Goal: Information Seeking & Learning: Learn about a topic

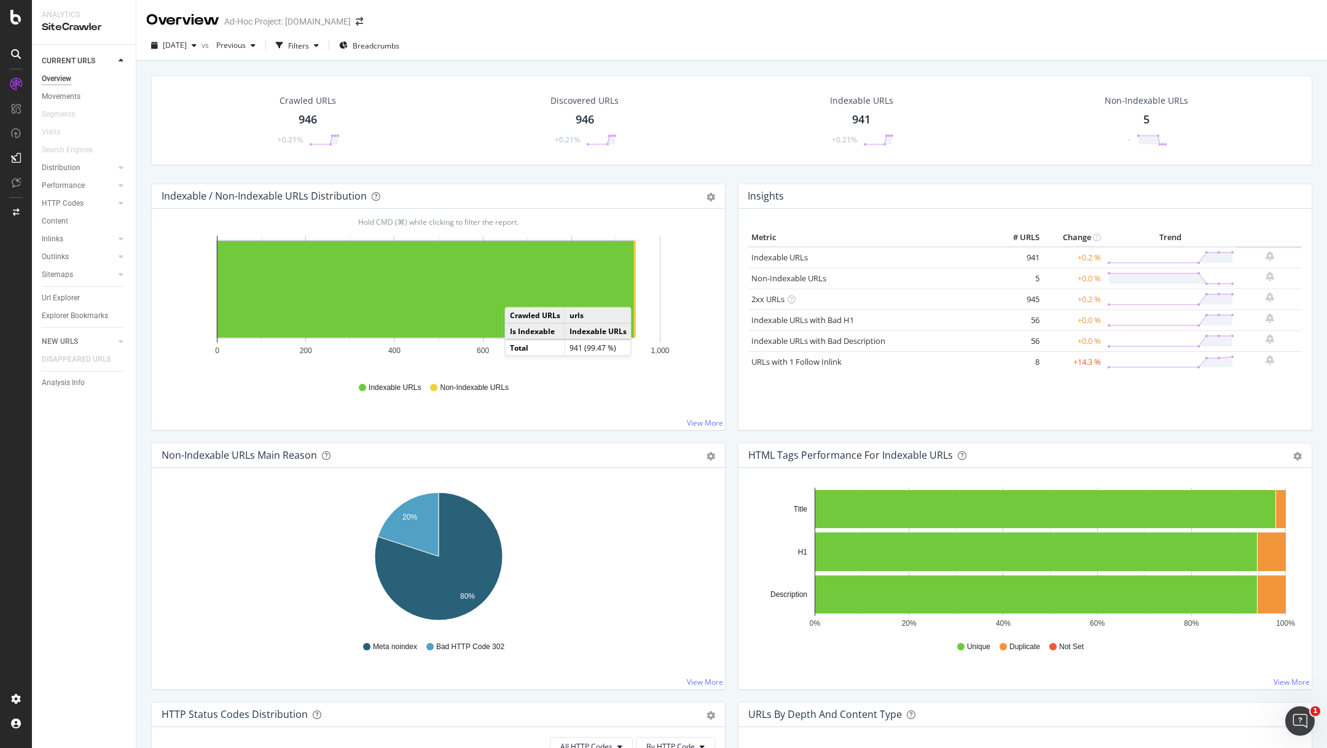
click at [1089, 297] on td "+0.2 %" at bounding box center [1072, 299] width 61 height 21
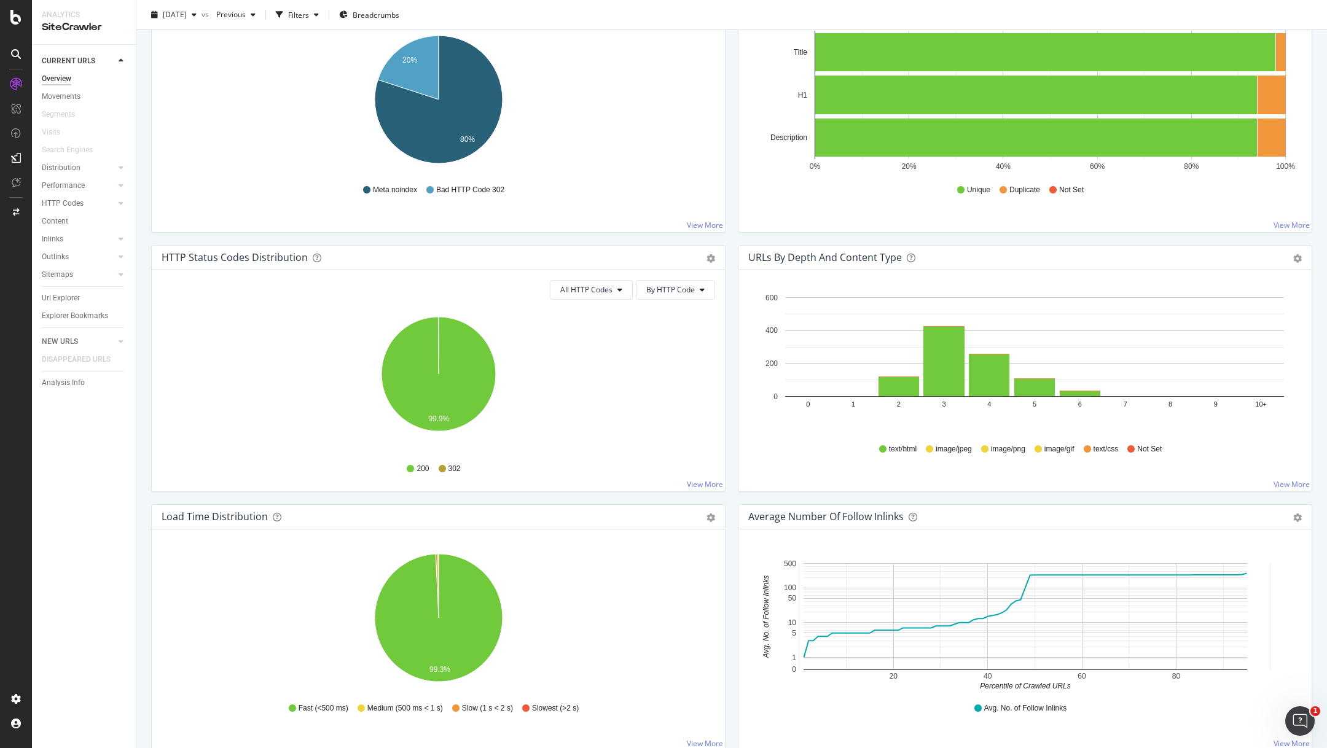
scroll to position [454, 0]
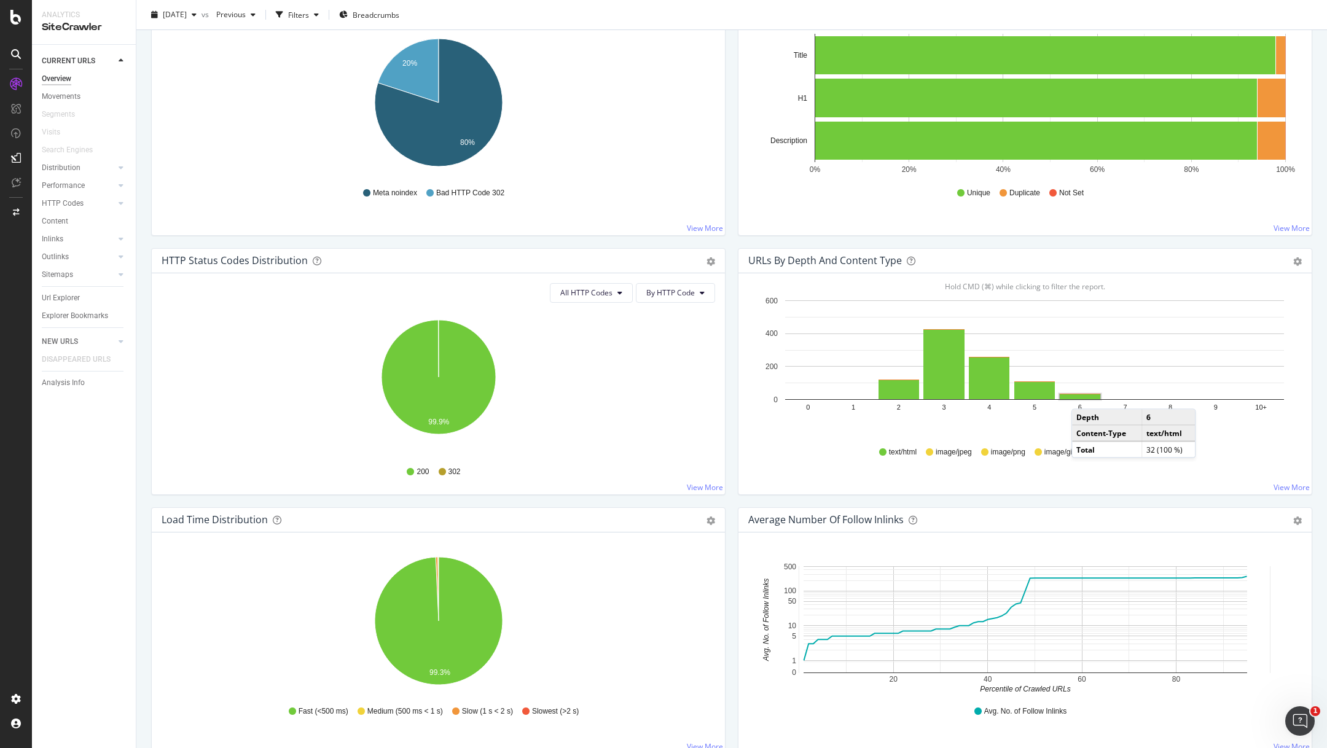
click at [1084, 395] on rect "A chart." at bounding box center [1080, 396] width 41 height 5
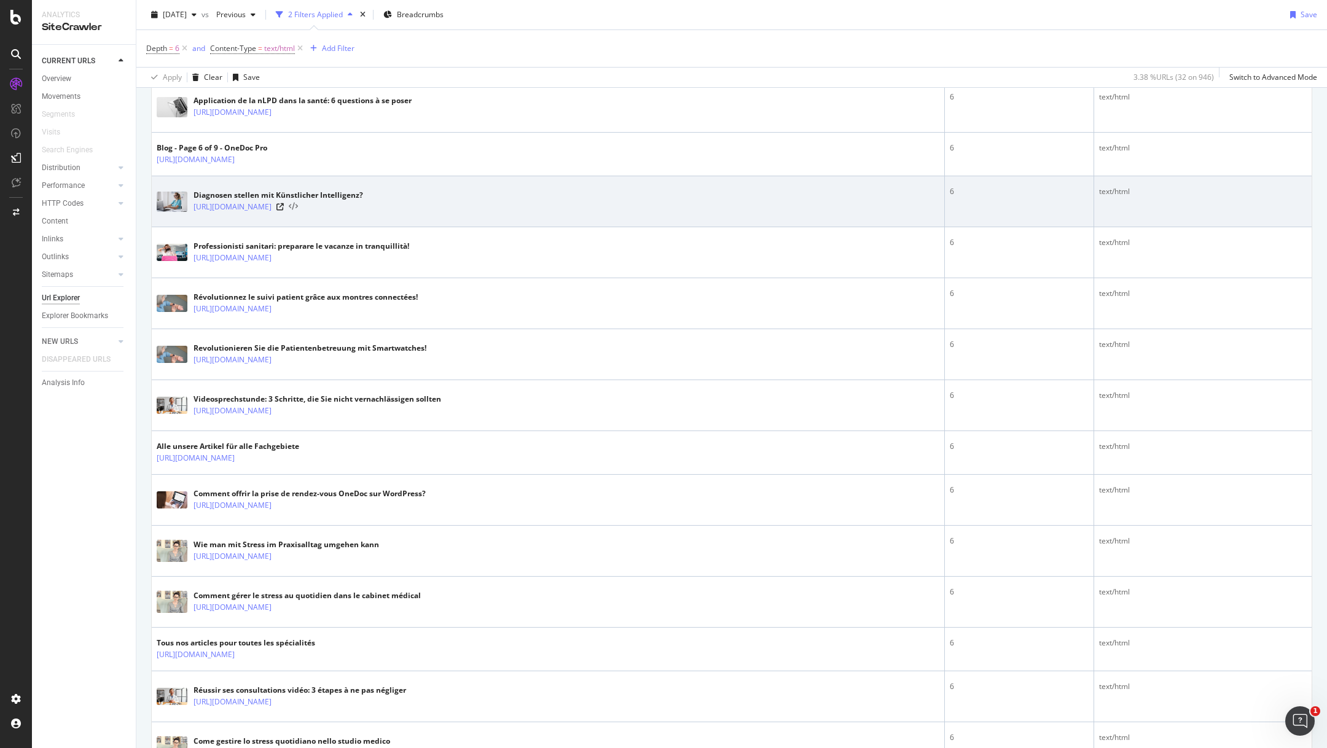
scroll to position [374, 0]
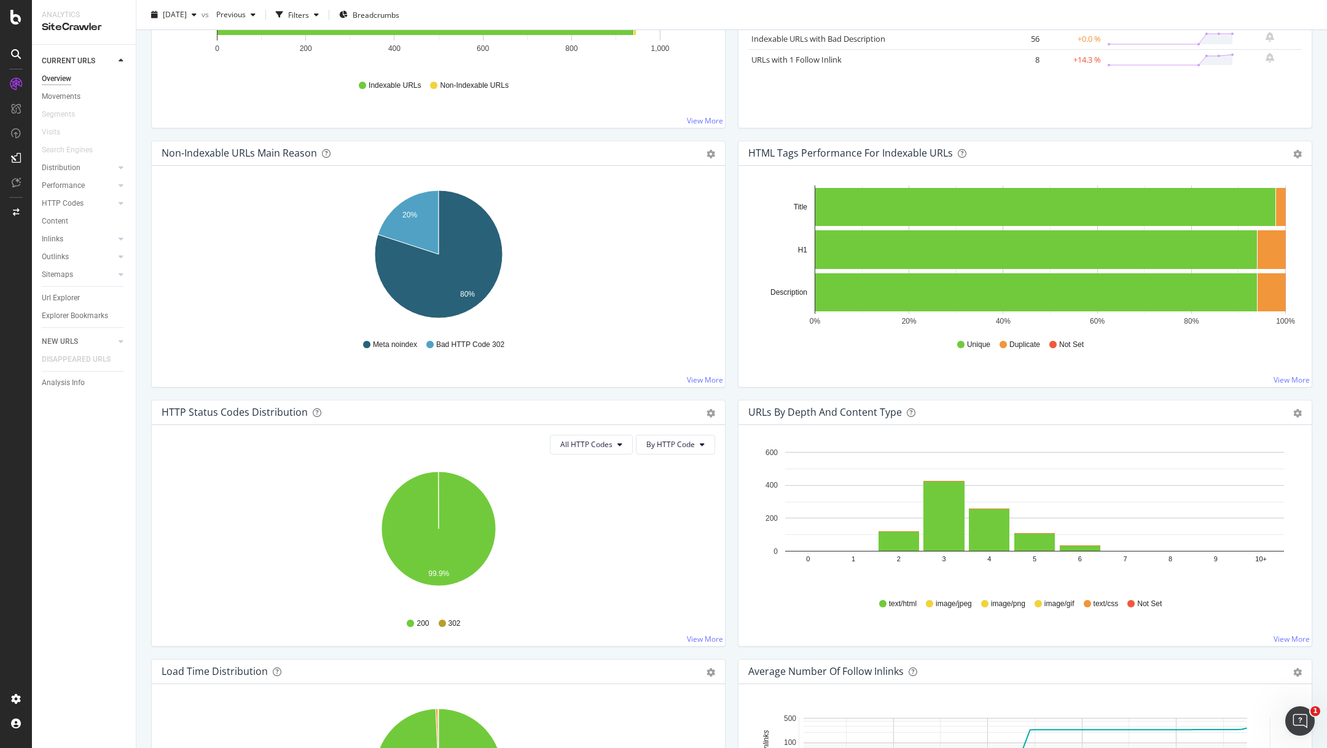
scroll to position [307, 0]
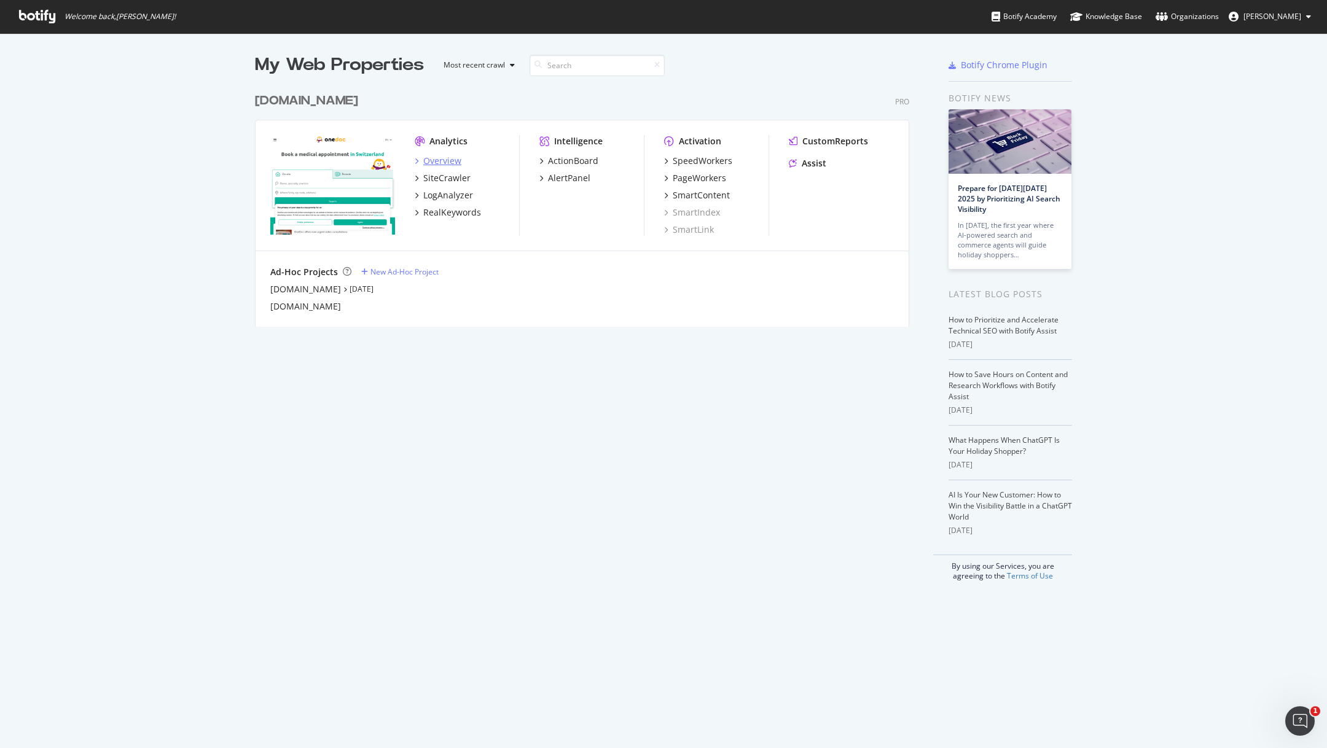
click at [432, 158] on div "Overview" at bounding box center [442, 161] width 38 height 12
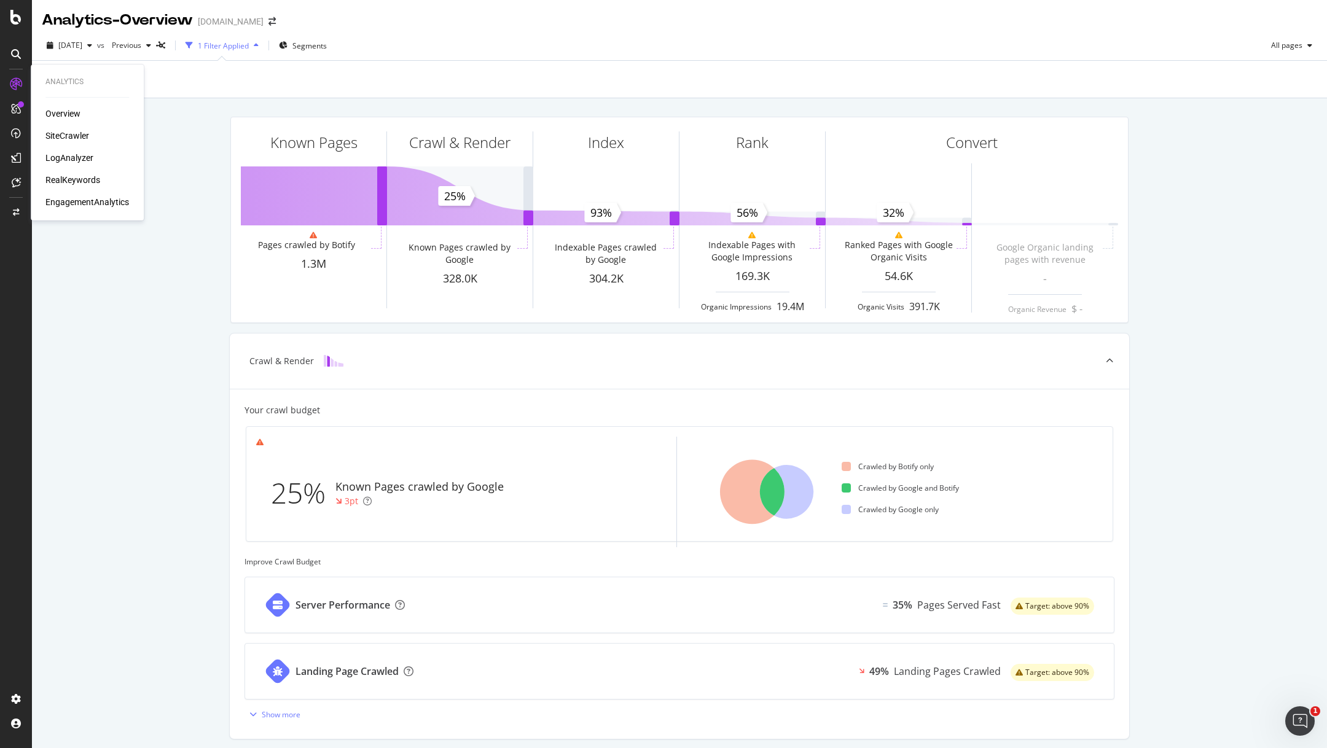
click at [68, 134] on div "SiteCrawler" at bounding box center [67, 136] width 44 height 12
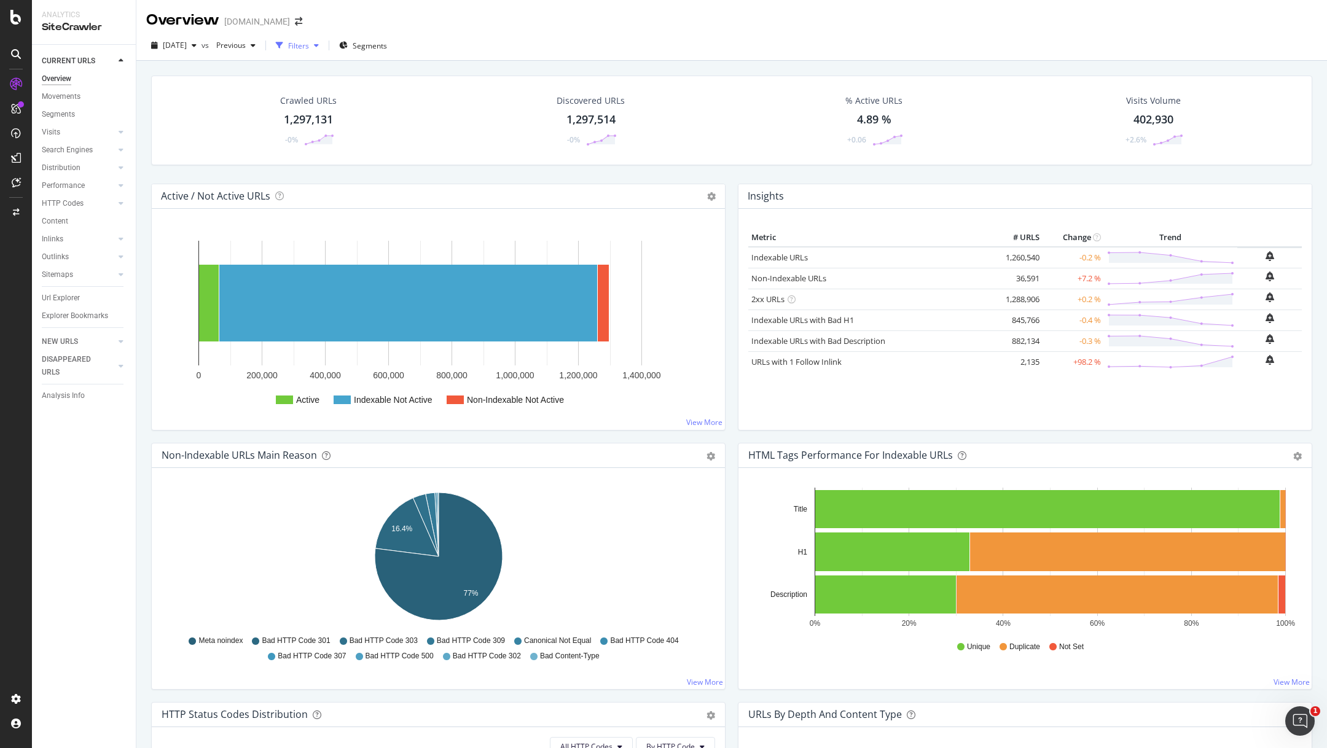
click at [309, 49] on div "Filters" at bounding box center [298, 46] width 21 height 10
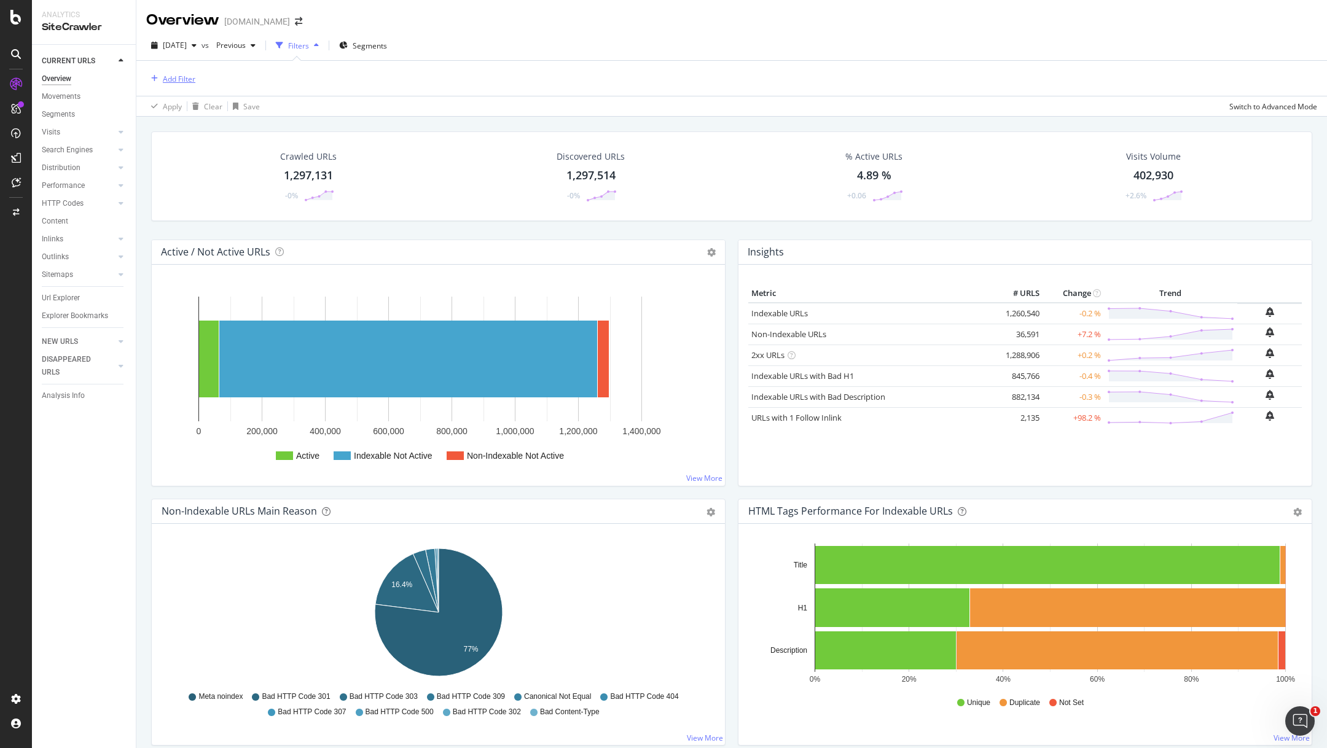
click at [155, 80] on icon "button" at bounding box center [154, 78] width 7 height 7
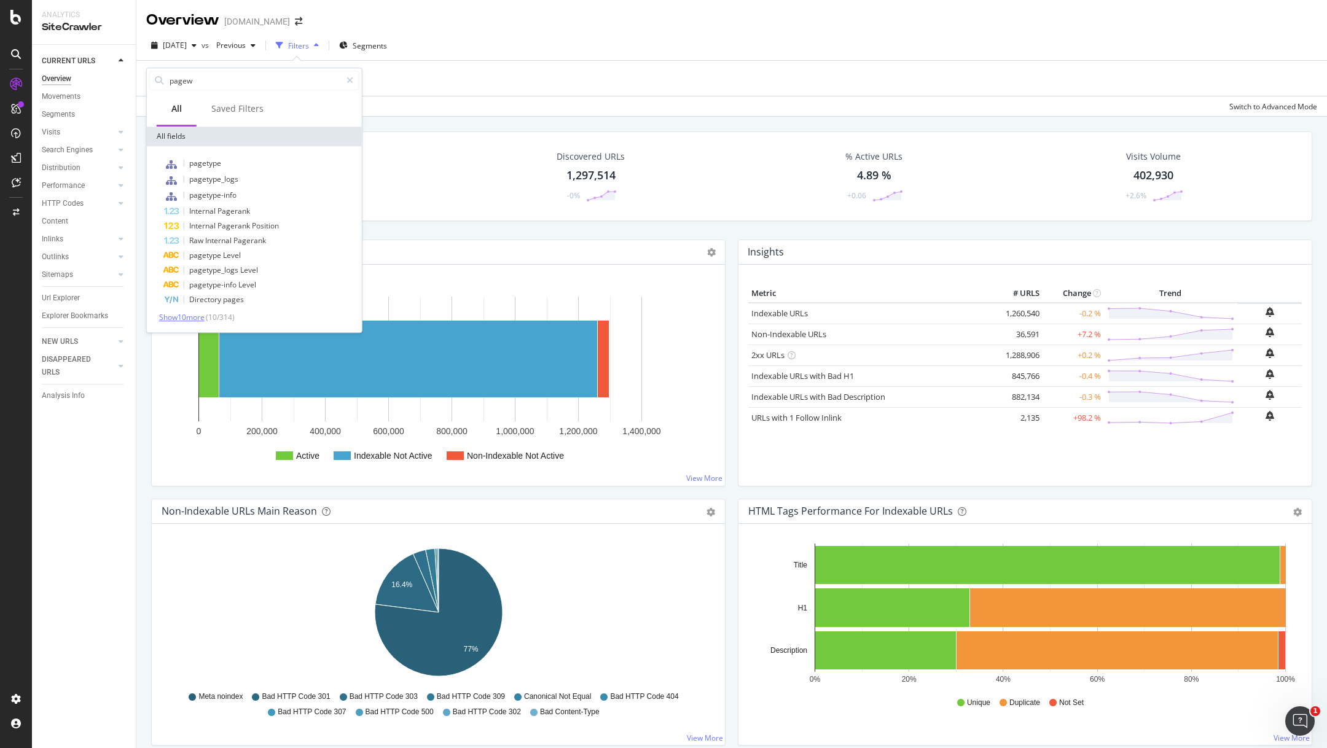
click at [189, 317] on span "Show 10 more" at bounding box center [181, 317] width 45 height 10
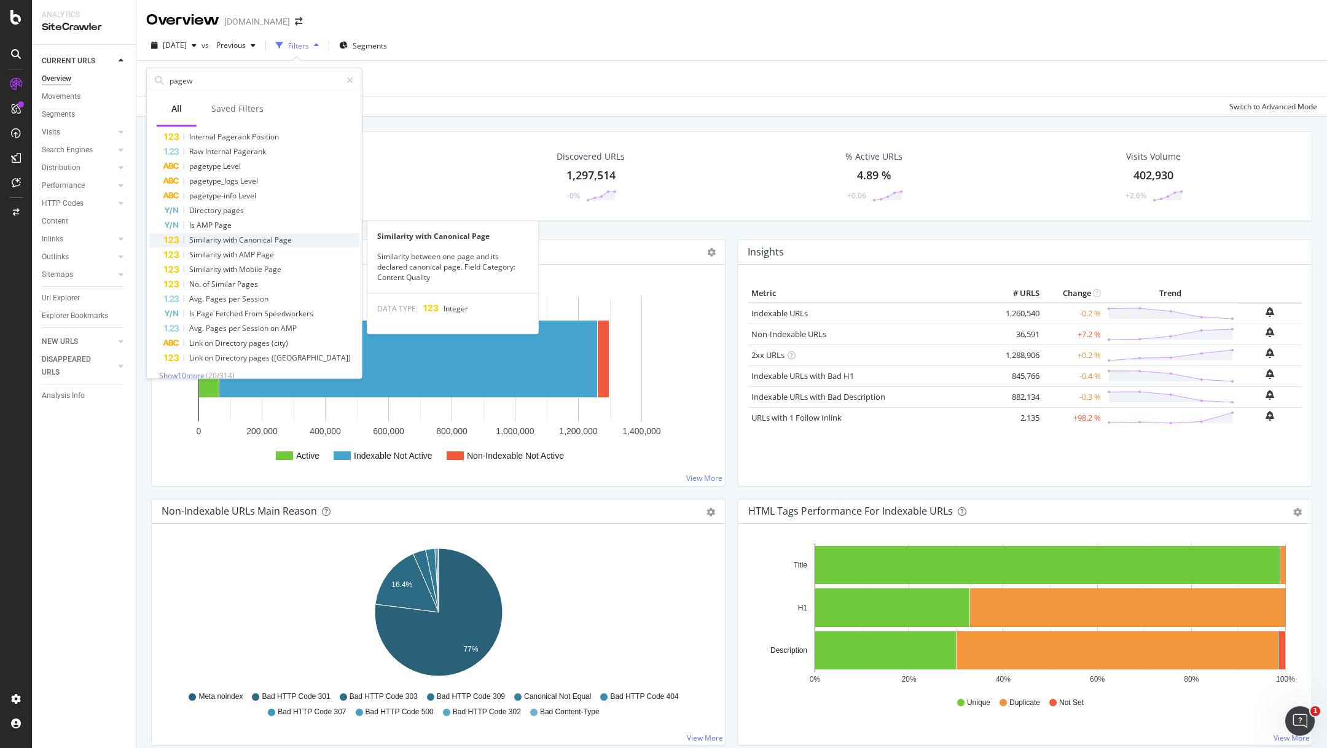
scroll to position [101, 0]
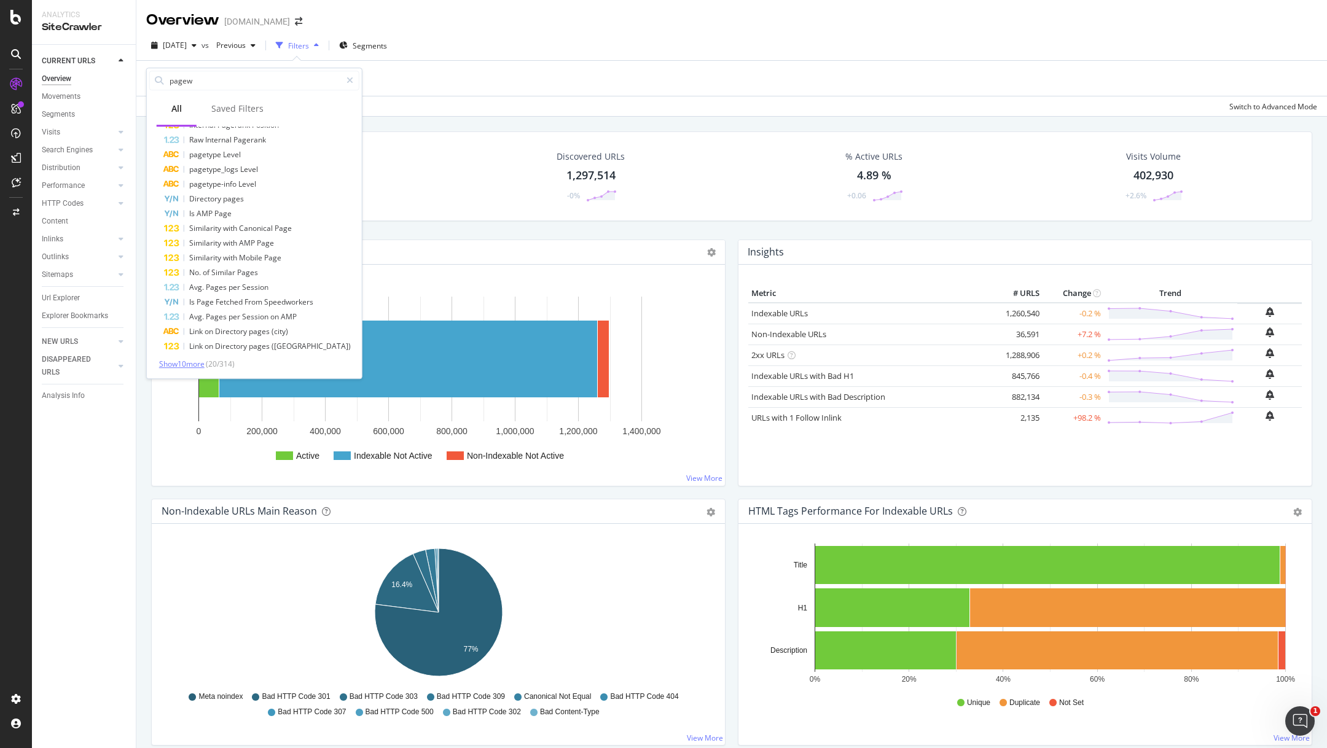
click at [191, 364] on span "Show 10 more" at bounding box center [181, 364] width 45 height 10
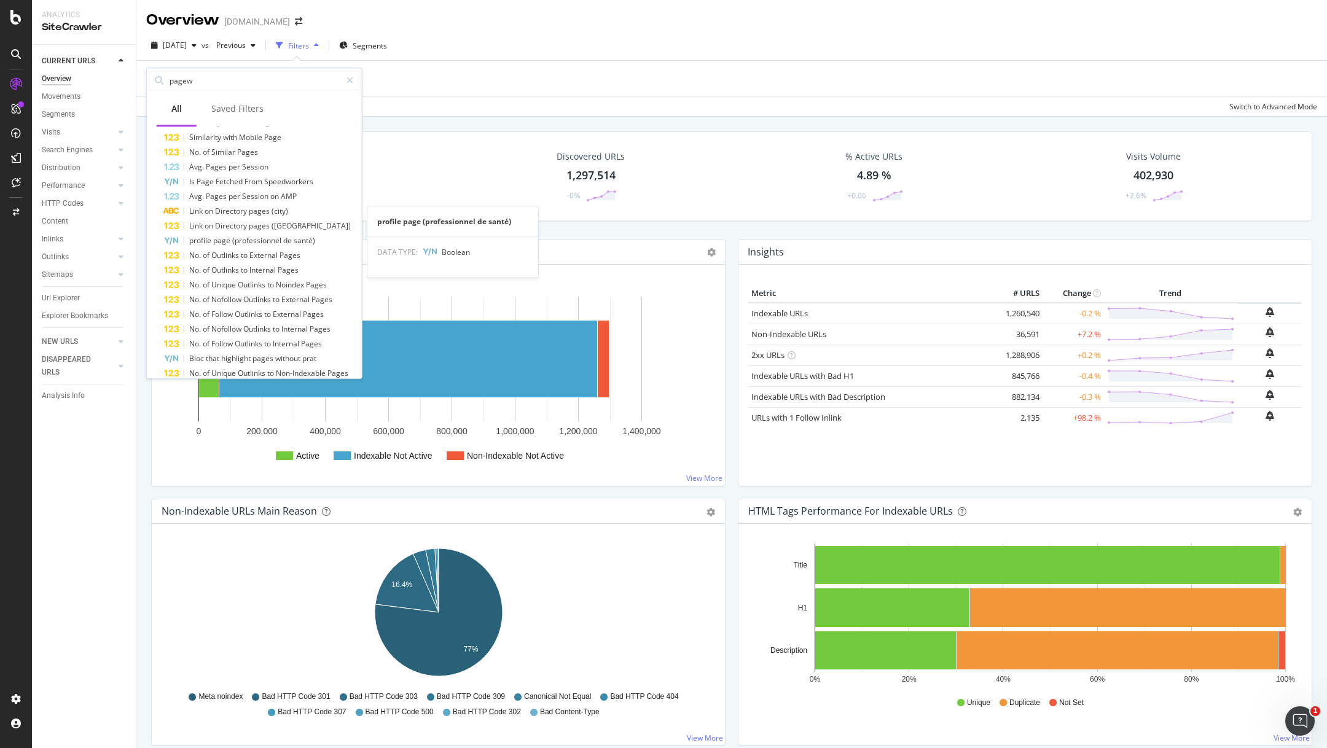
scroll to position [248, 0]
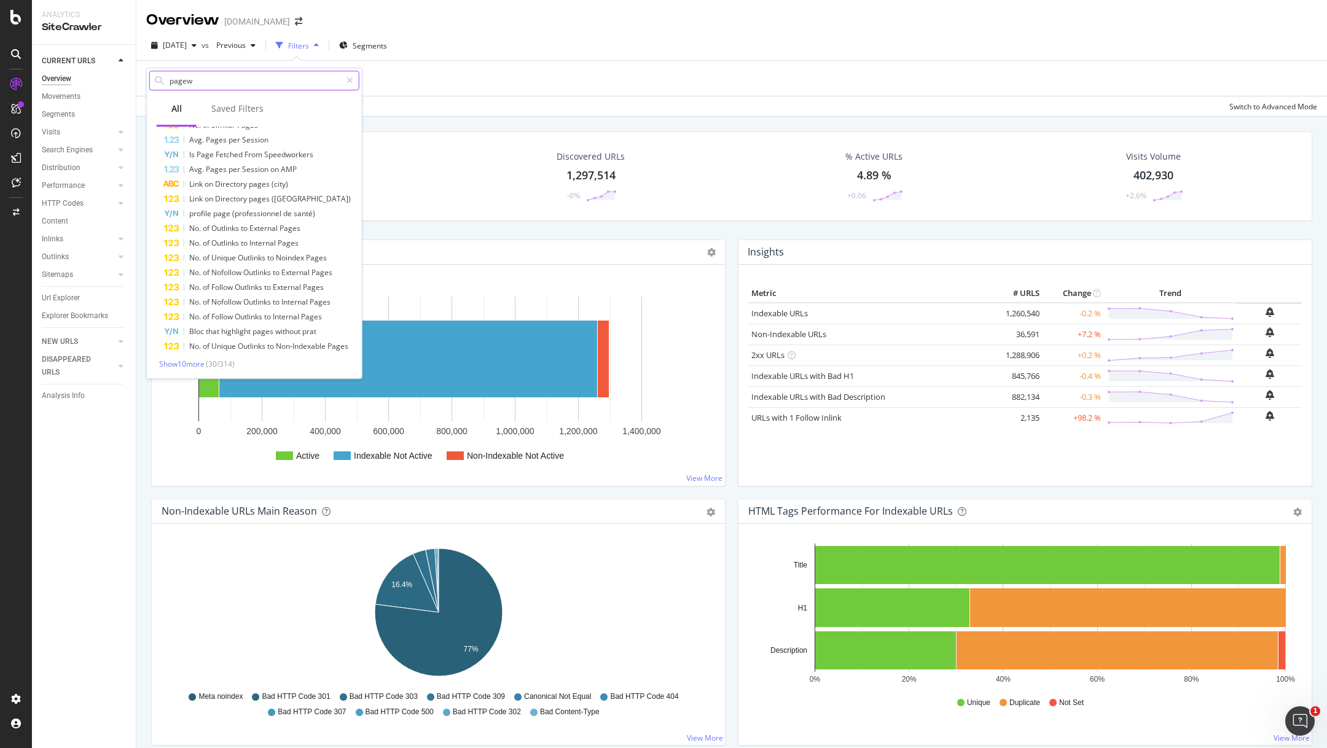
click at [235, 85] on input "pagew" at bounding box center [254, 80] width 173 height 18
type input "o"
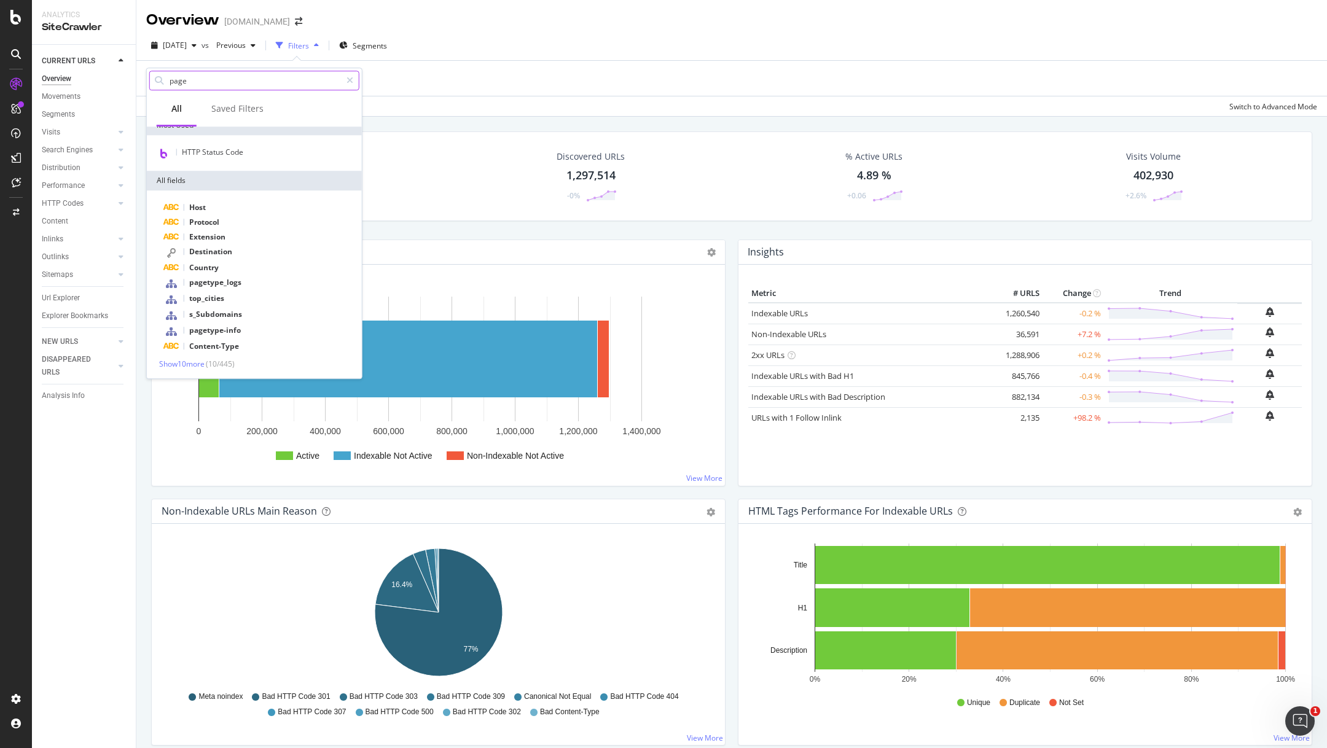
scroll to position [0, 0]
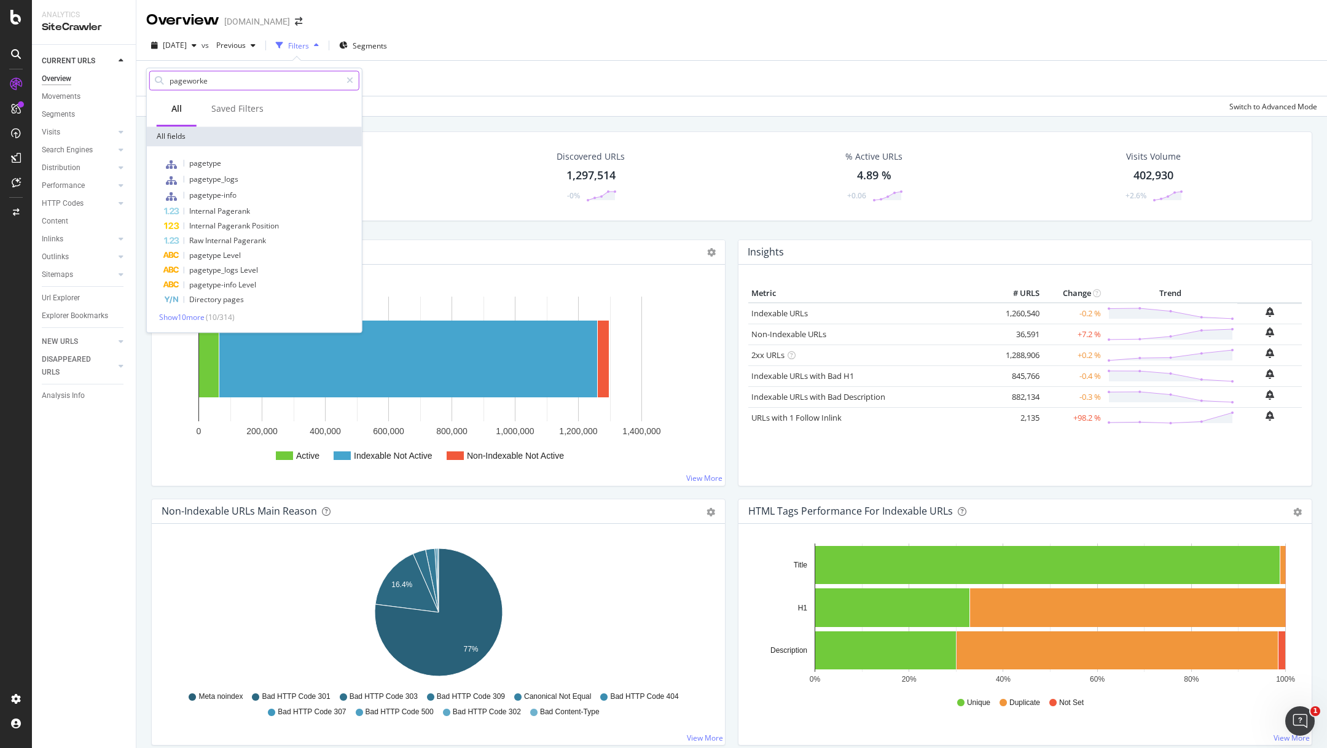
type input "pageworker"
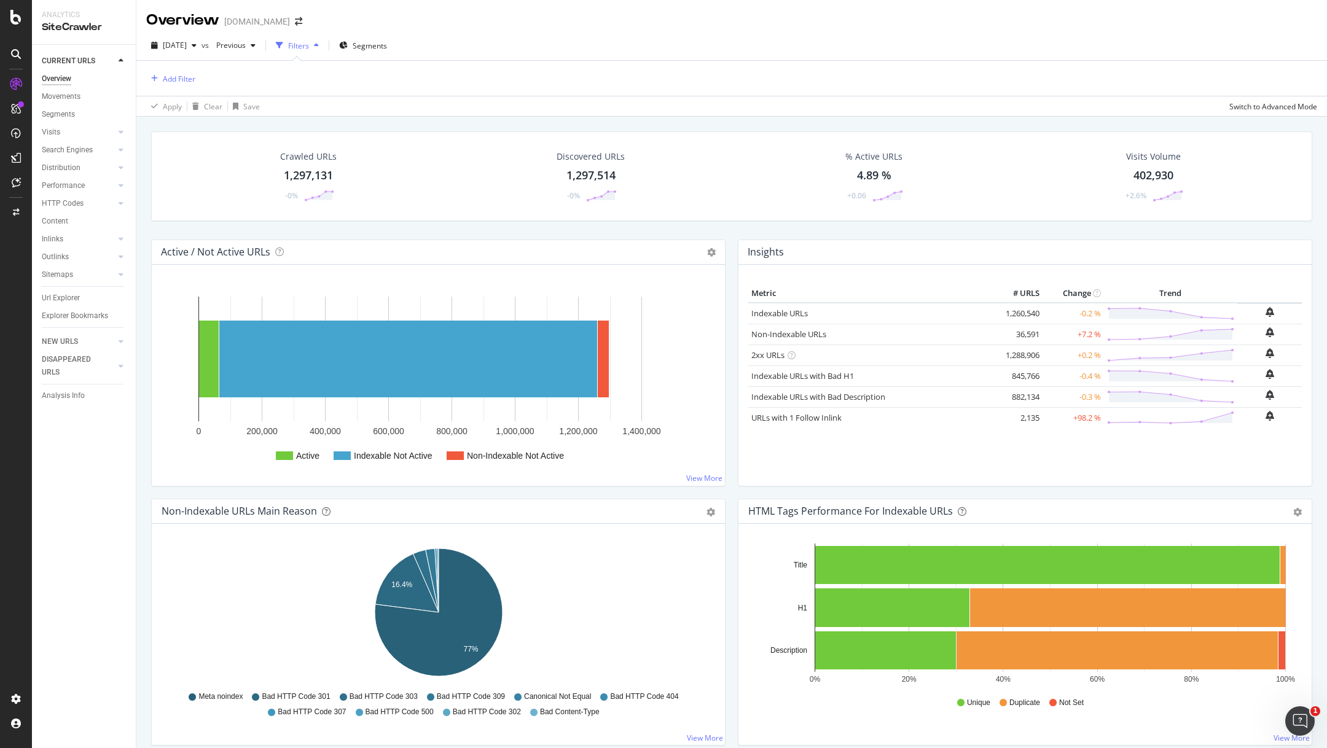
click at [470, 80] on div "Add Filter" at bounding box center [731, 78] width 1171 height 35
click at [77, 182] on div "Performance" at bounding box center [63, 185] width 43 height 13
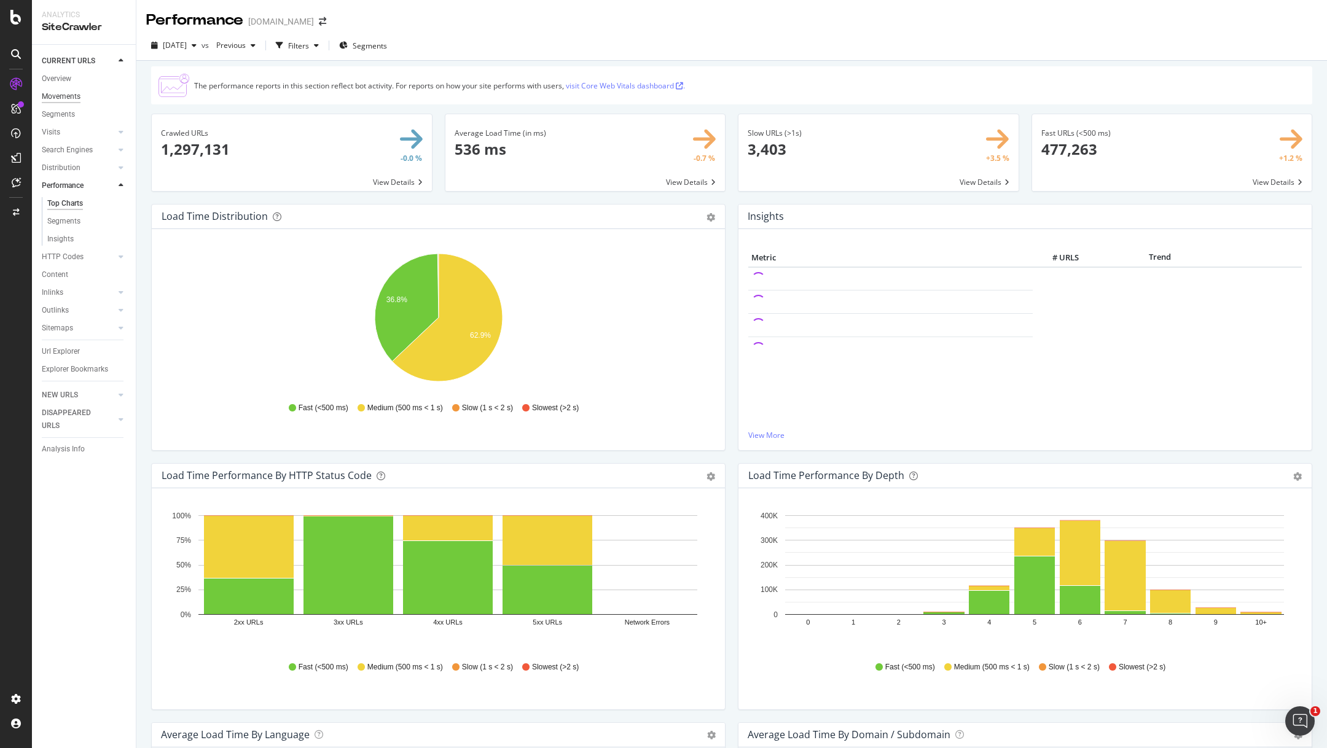
click at [62, 96] on div "Movements" at bounding box center [61, 96] width 39 height 13
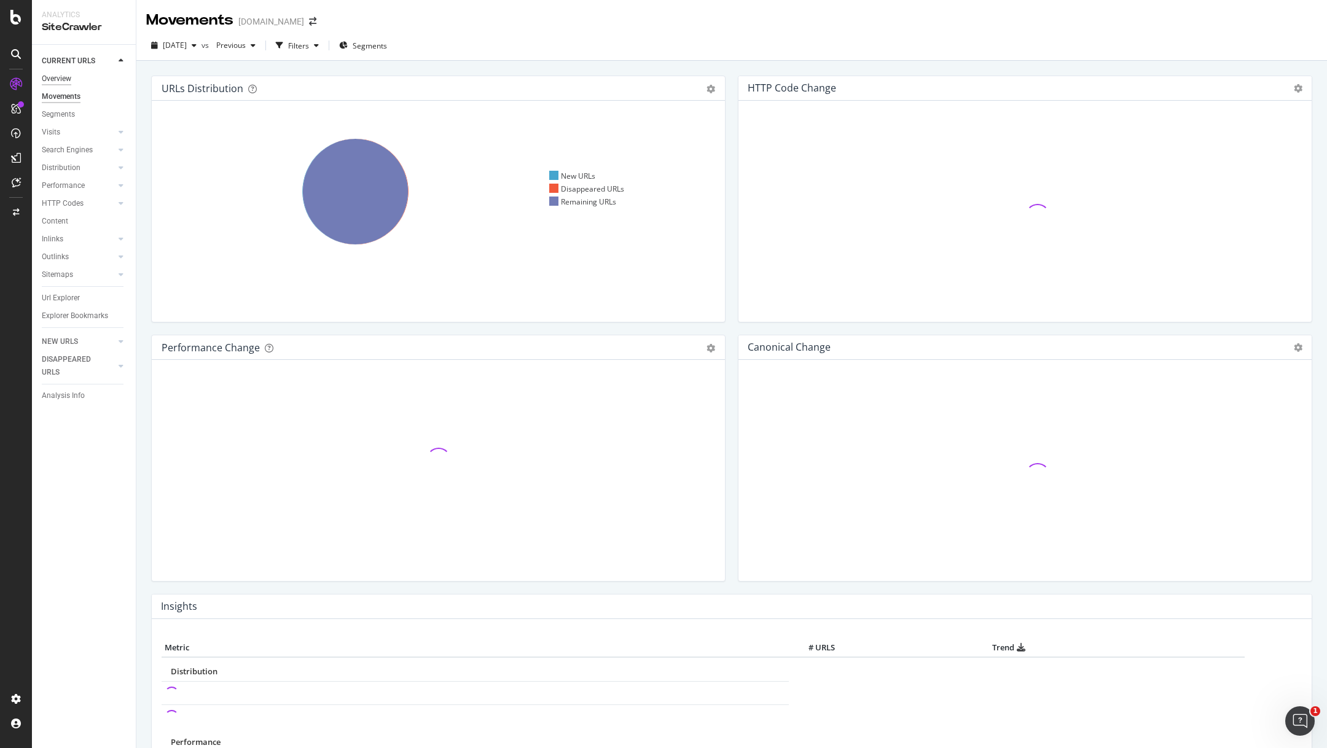
click at [55, 79] on div "Overview" at bounding box center [56, 78] width 29 height 13
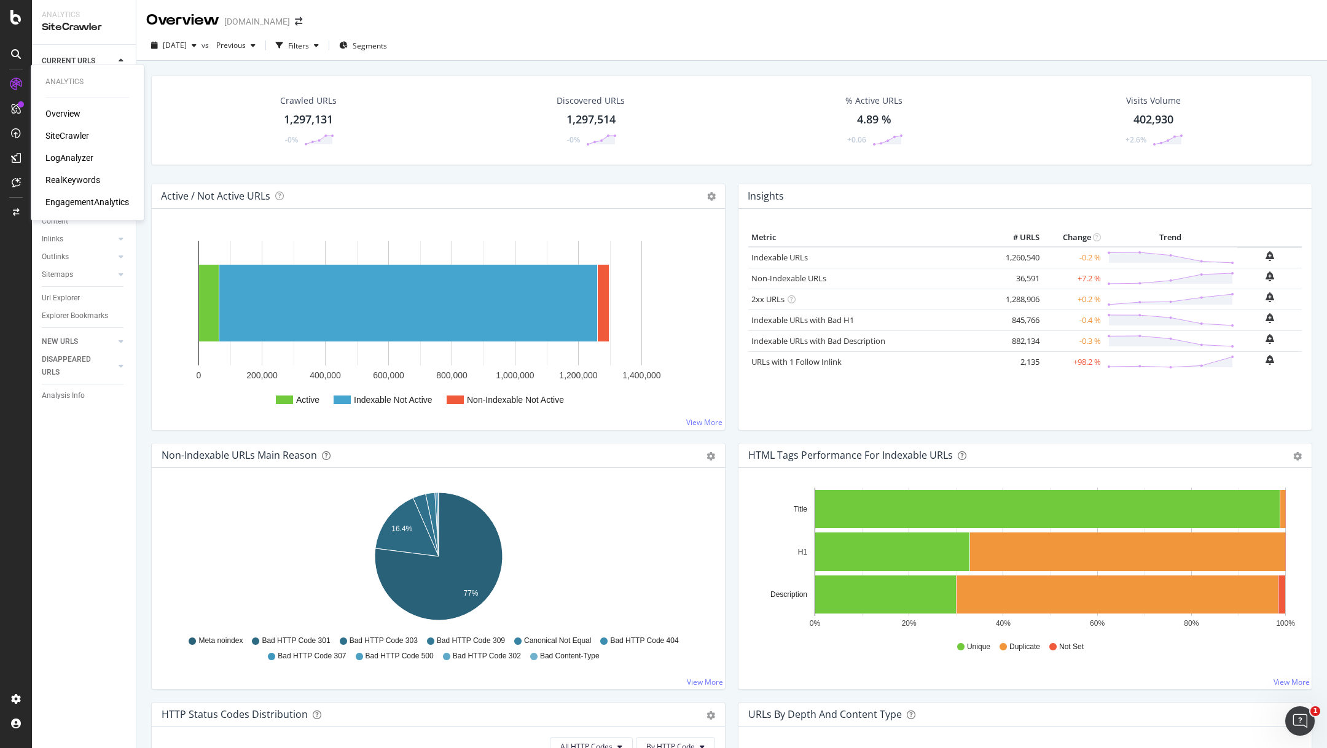
click at [61, 114] on div "Overview" at bounding box center [62, 114] width 35 height 12
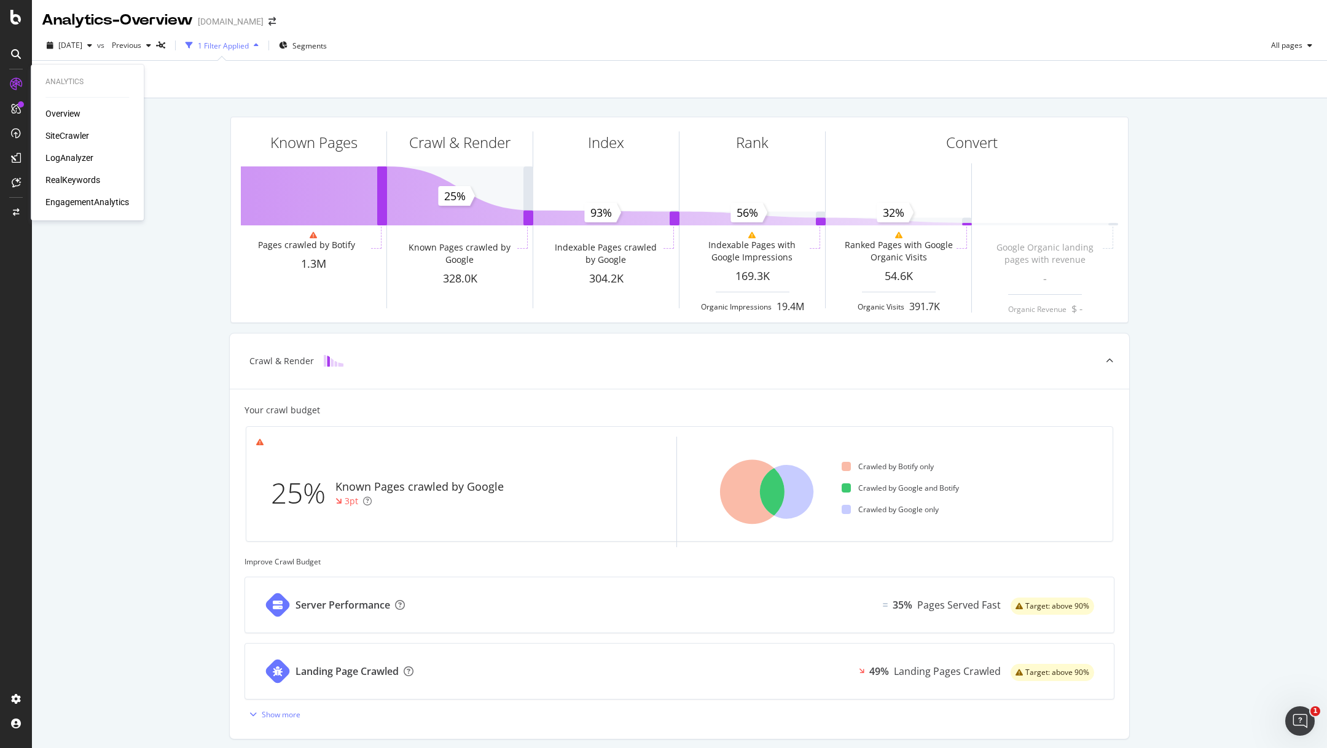
click at [77, 134] on div "SiteCrawler" at bounding box center [67, 136] width 44 height 12
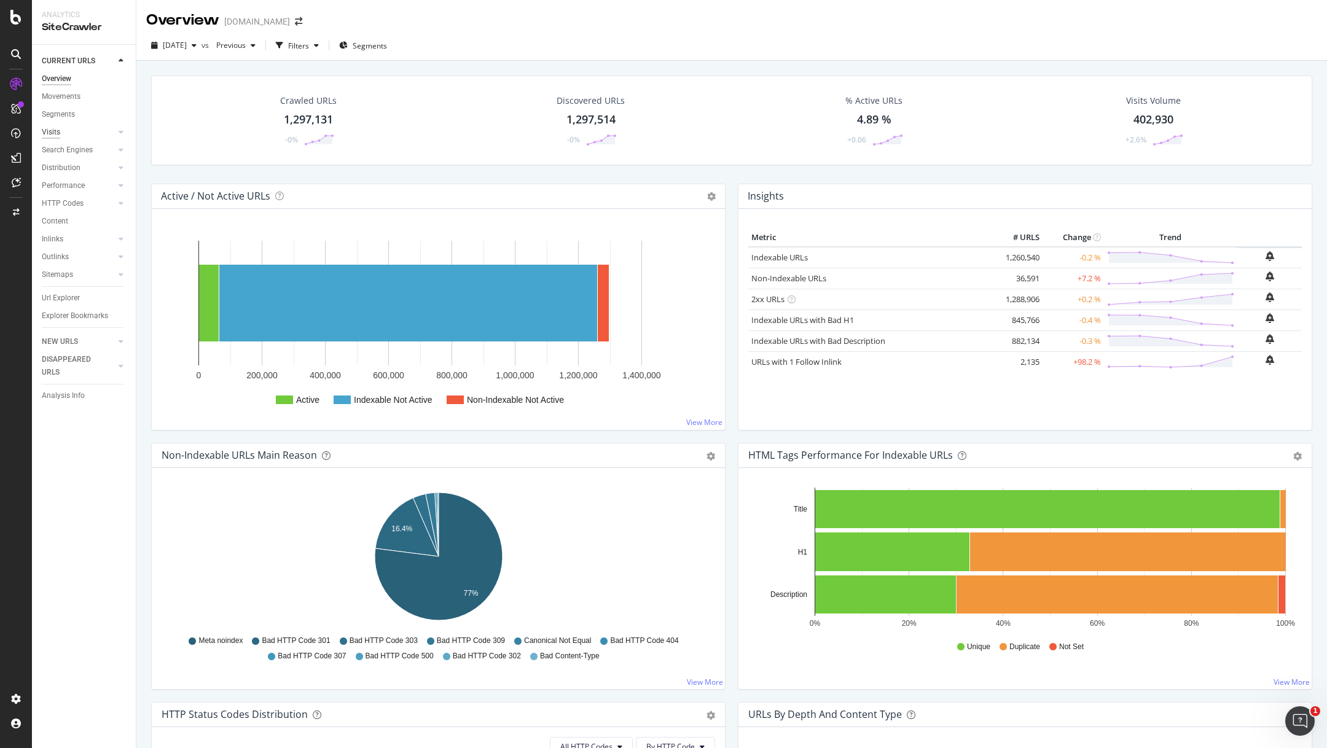
click at [58, 128] on div "Visits" at bounding box center [51, 132] width 18 height 13
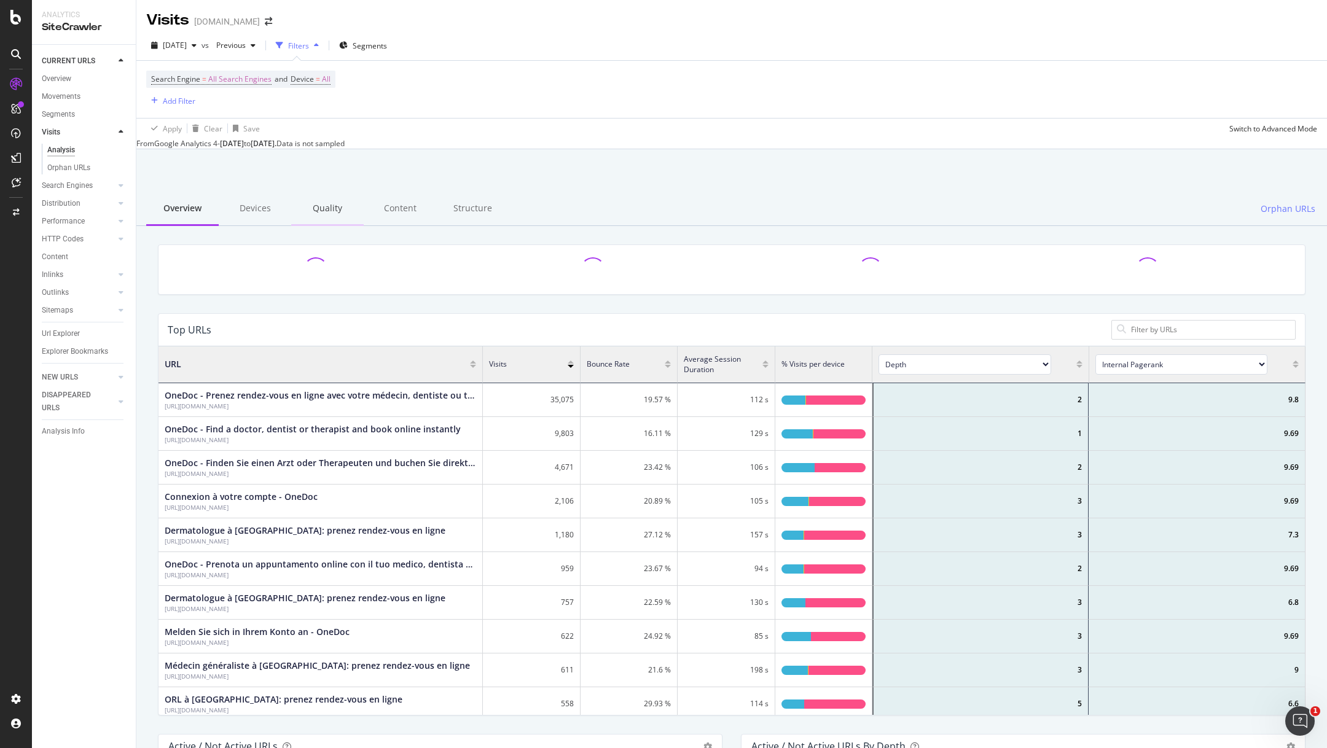
scroll to position [369, 1146]
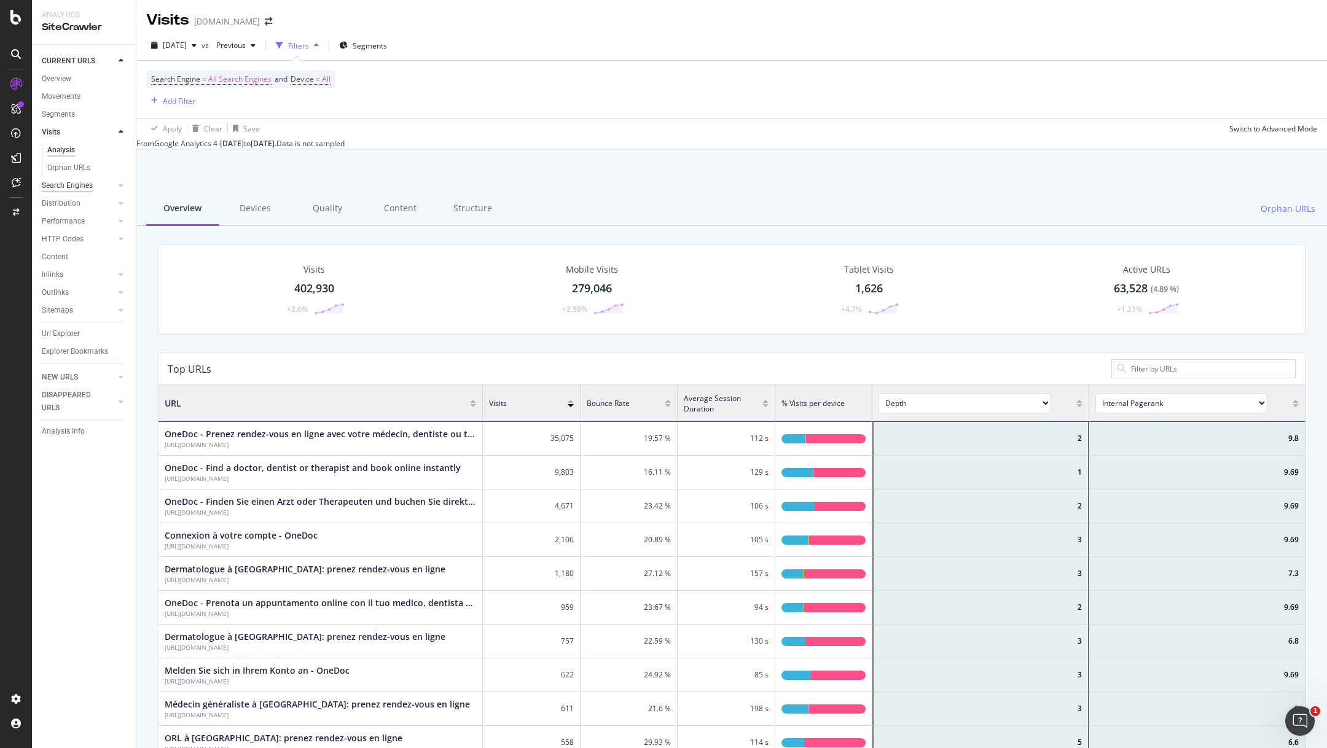
click at [70, 190] on div "Search Engines" at bounding box center [67, 185] width 51 height 13
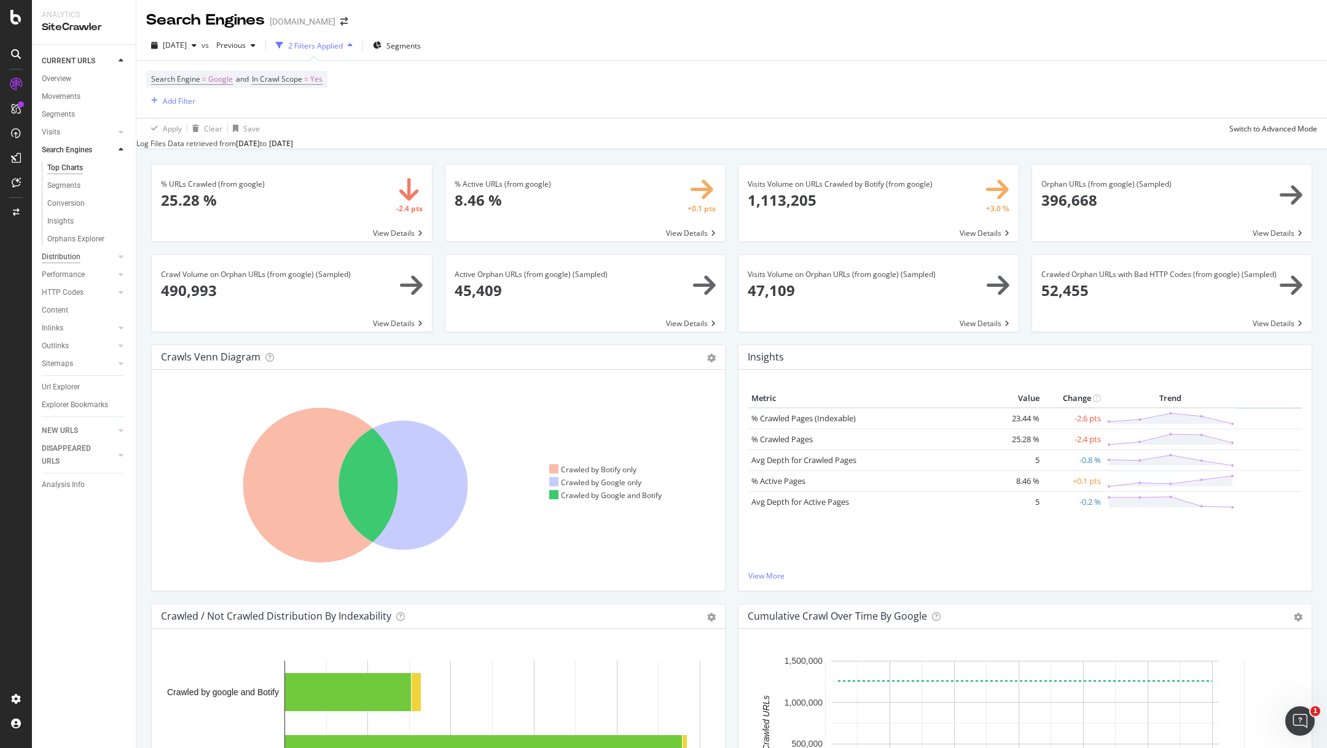
click at [58, 254] on div "Distribution" at bounding box center [61, 257] width 39 height 13
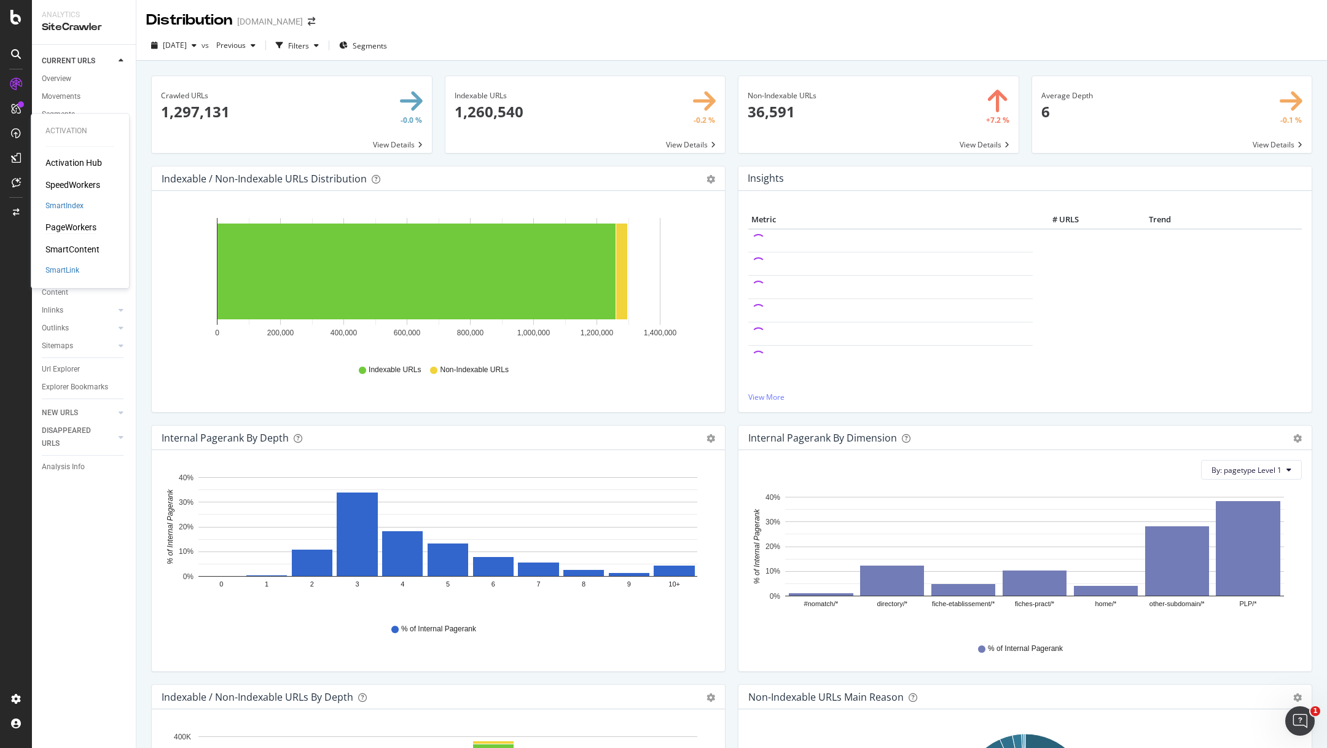
click at [79, 228] on div "PageWorkers" at bounding box center [70, 228] width 51 height 12
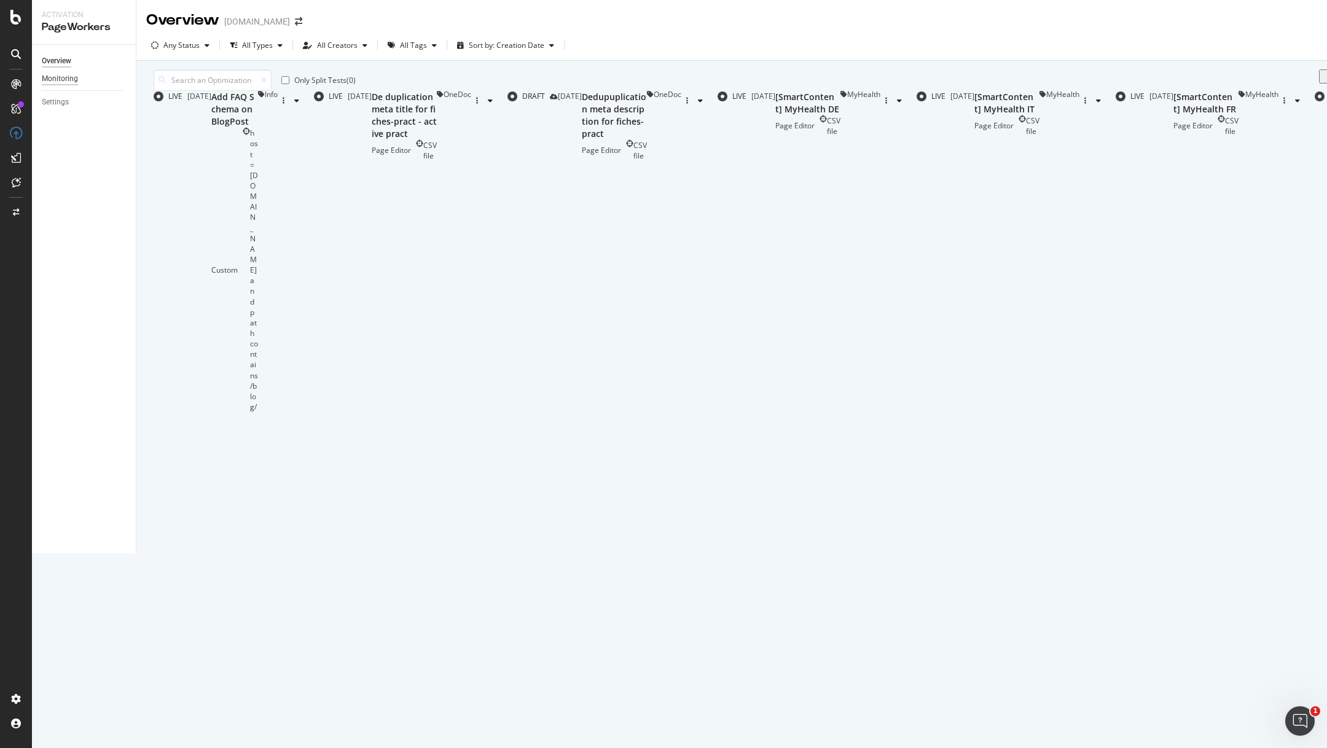
click at [61, 80] on div "Monitoring" at bounding box center [60, 78] width 36 height 13
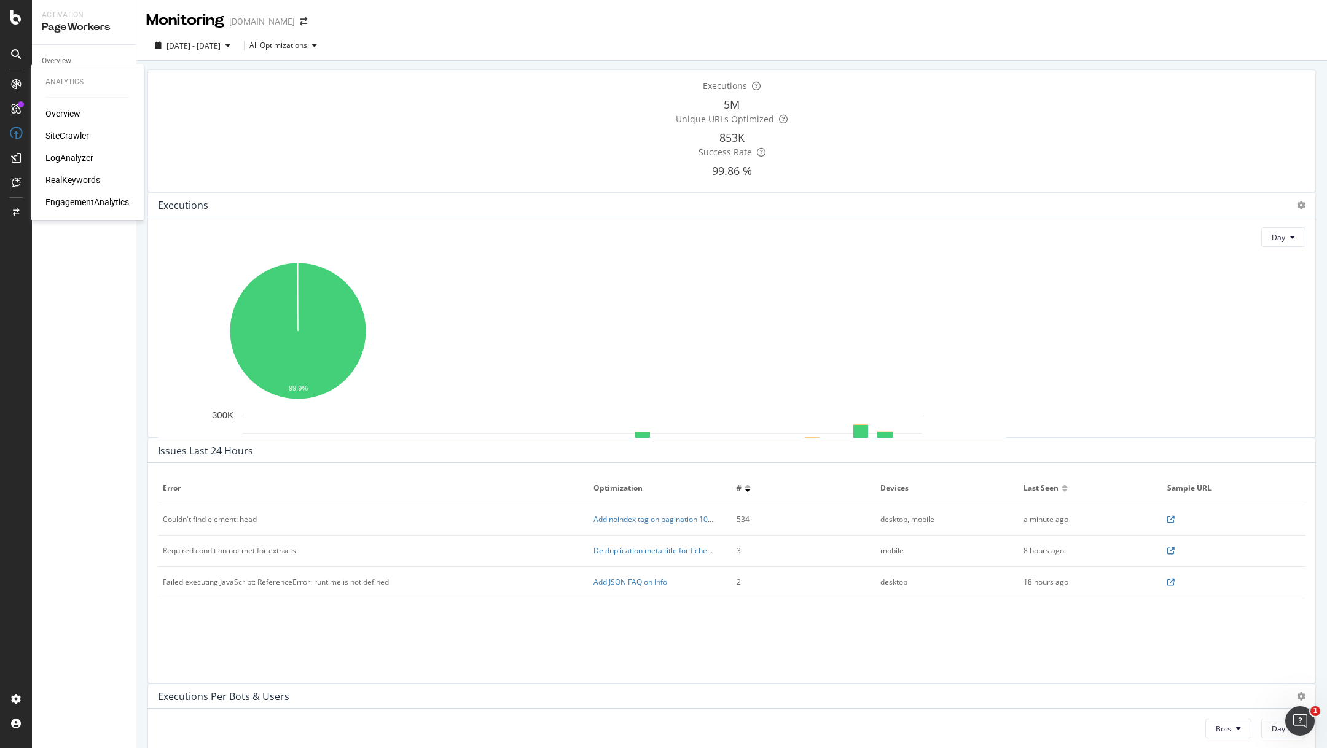
click at [84, 200] on div "EngagementAnalytics" at bounding box center [87, 202] width 84 height 12
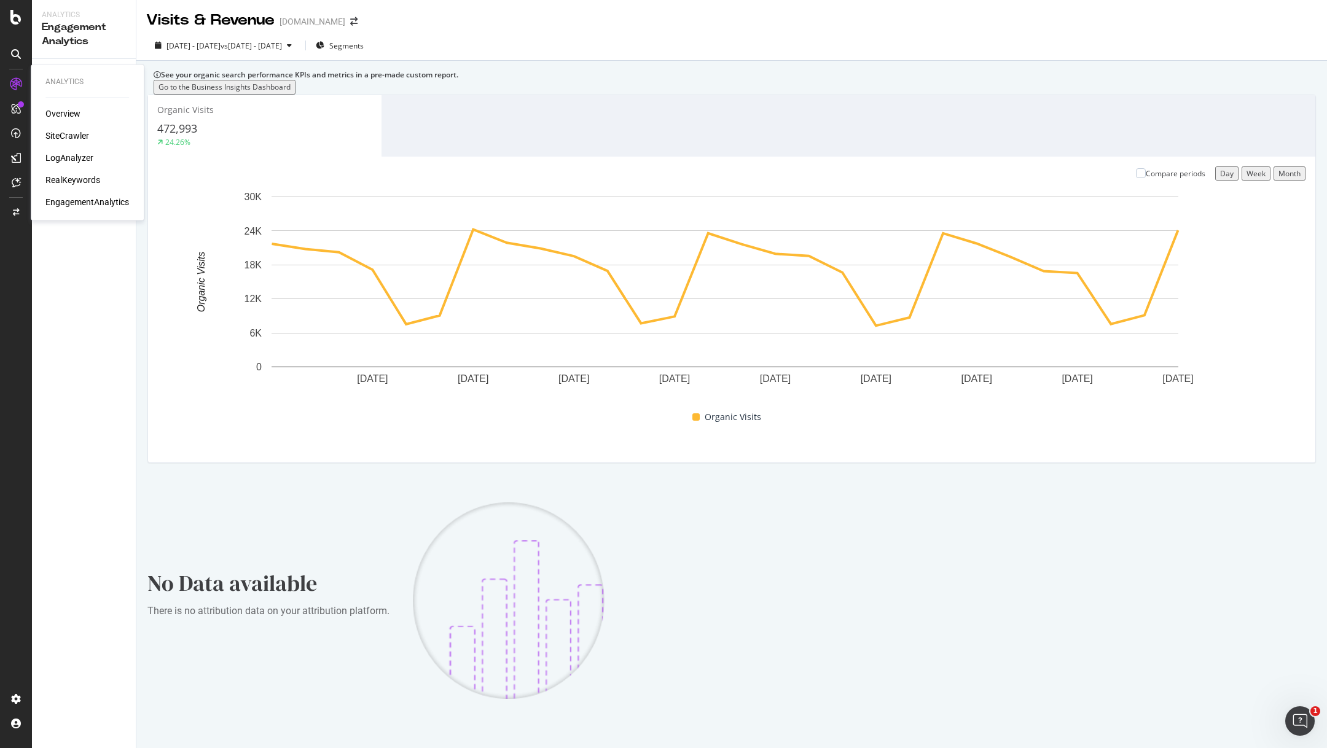
click at [68, 178] on div "RealKeywords" at bounding box center [72, 180] width 55 height 12
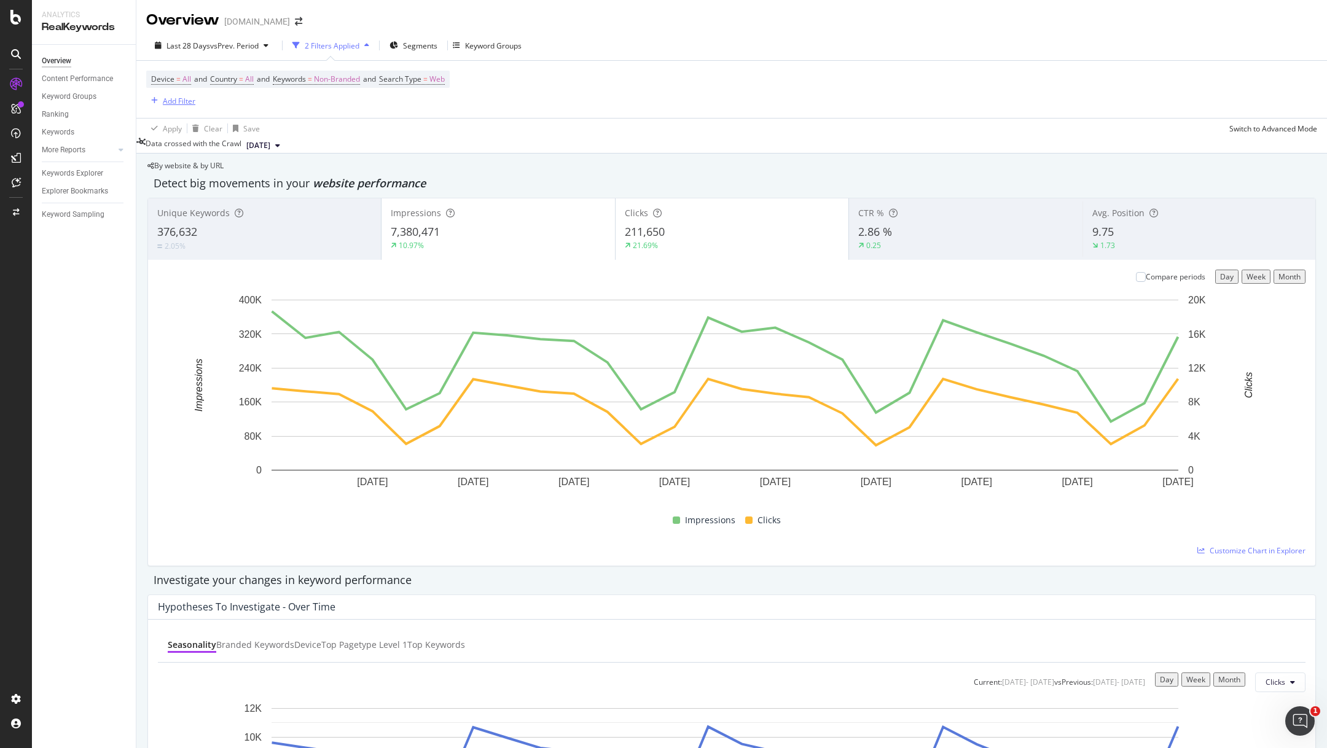
click at [170, 101] on div "Add Filter" at bounding box center [179, 101] width 33 height 10
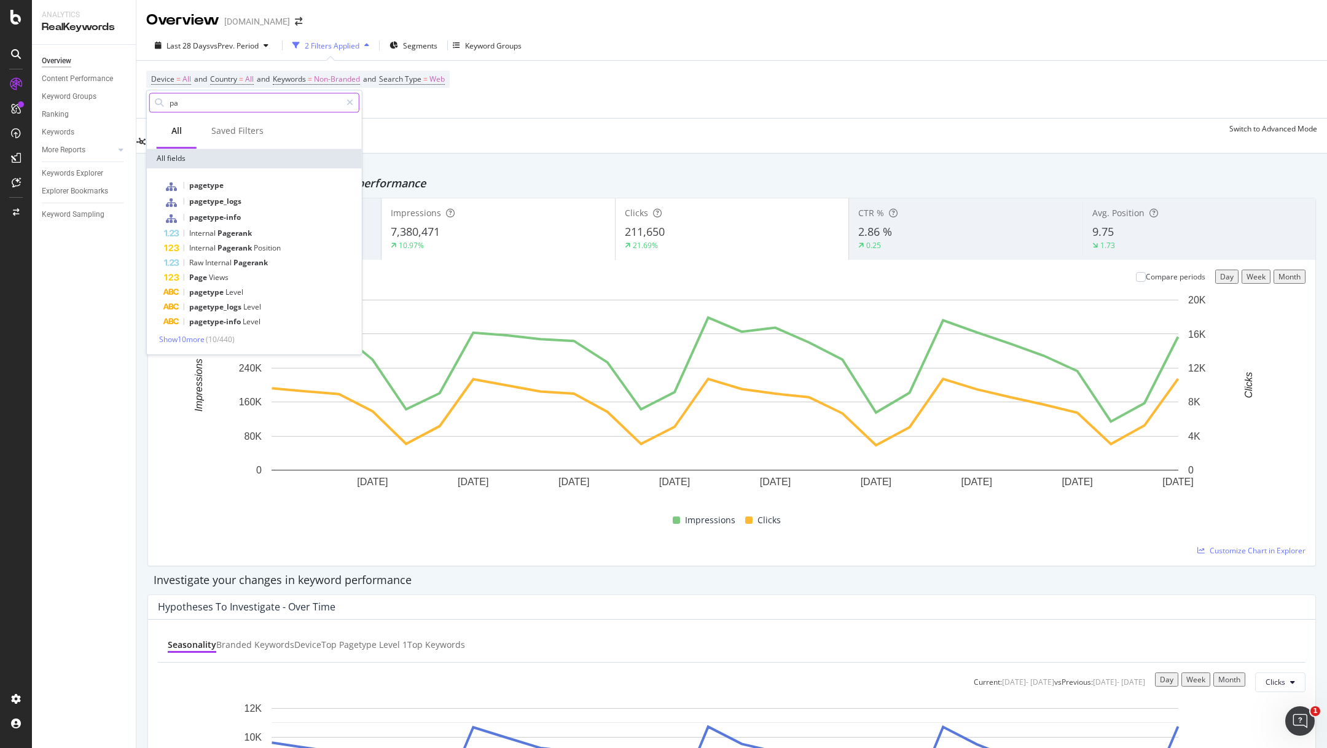
type input "p"
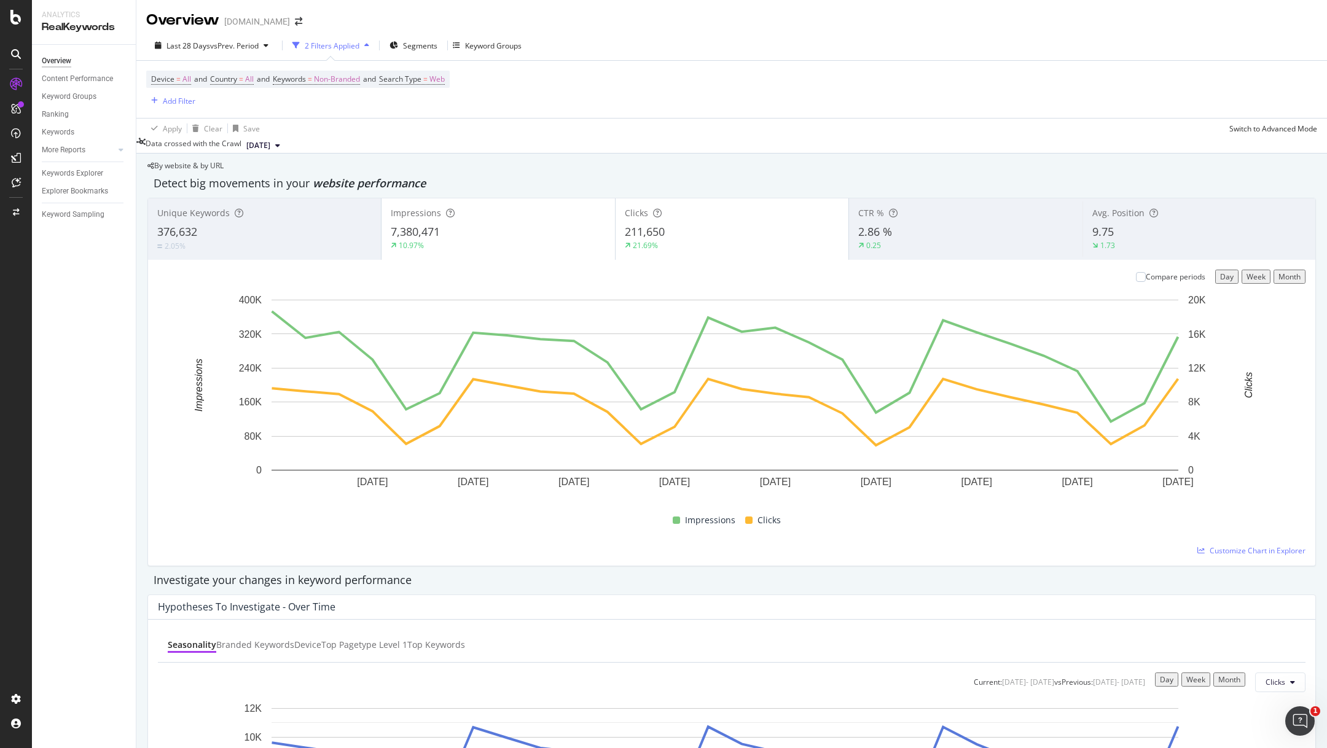
click at [579, 145] on div "Data crossed with the Crawl [DATE]" at bounding box center [731, 145] width 1191 height 15
click at [465, 42] on div "Keyword Groups" at bounding box center [493, 46] width 57 height 10
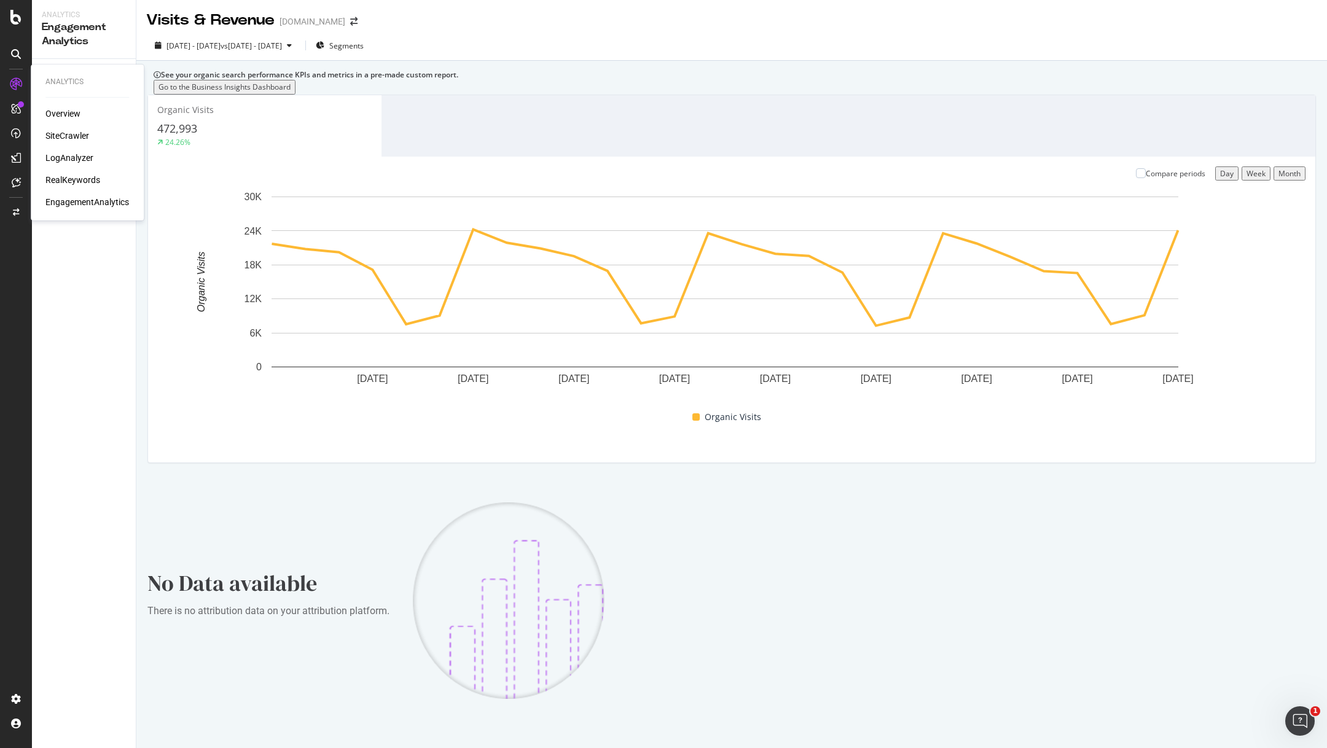
click at [58, 180] on div "RealKeywords" at bounding box center [72, 180] width 55 height 12
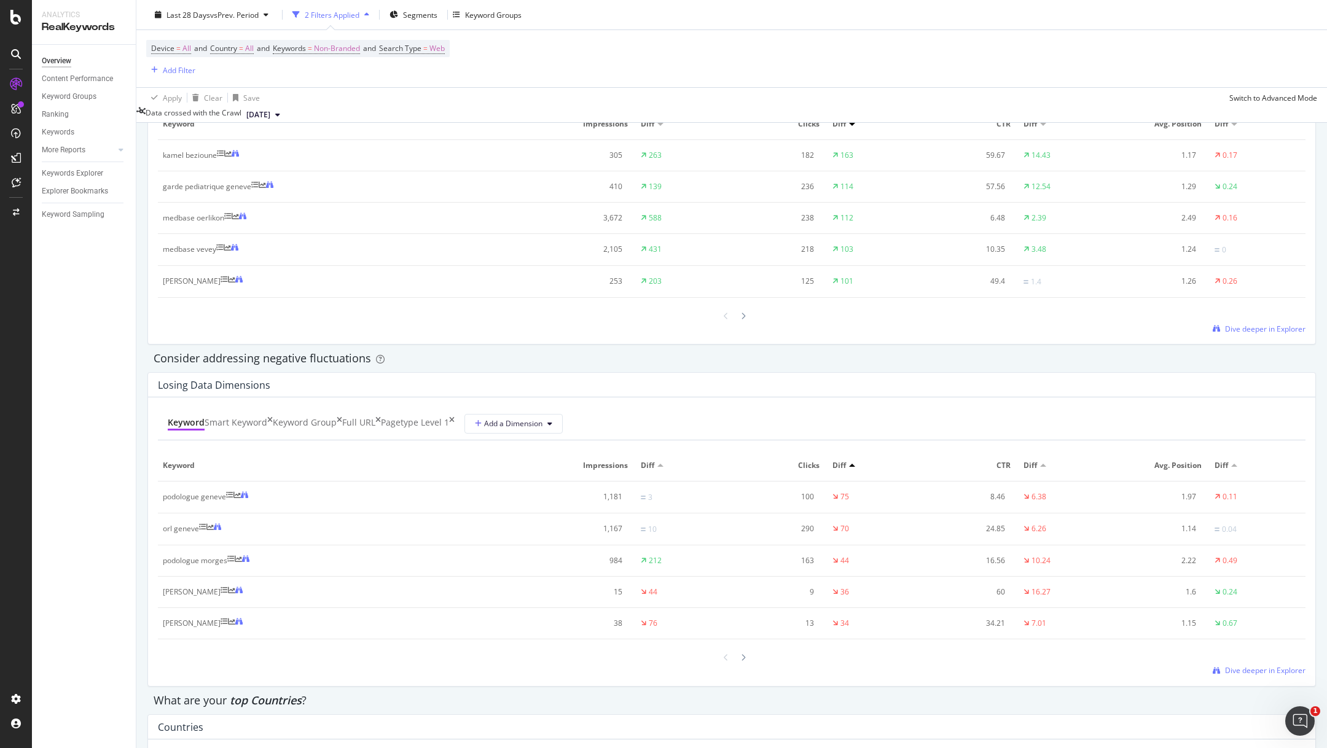
scroll to position [1326, 0]
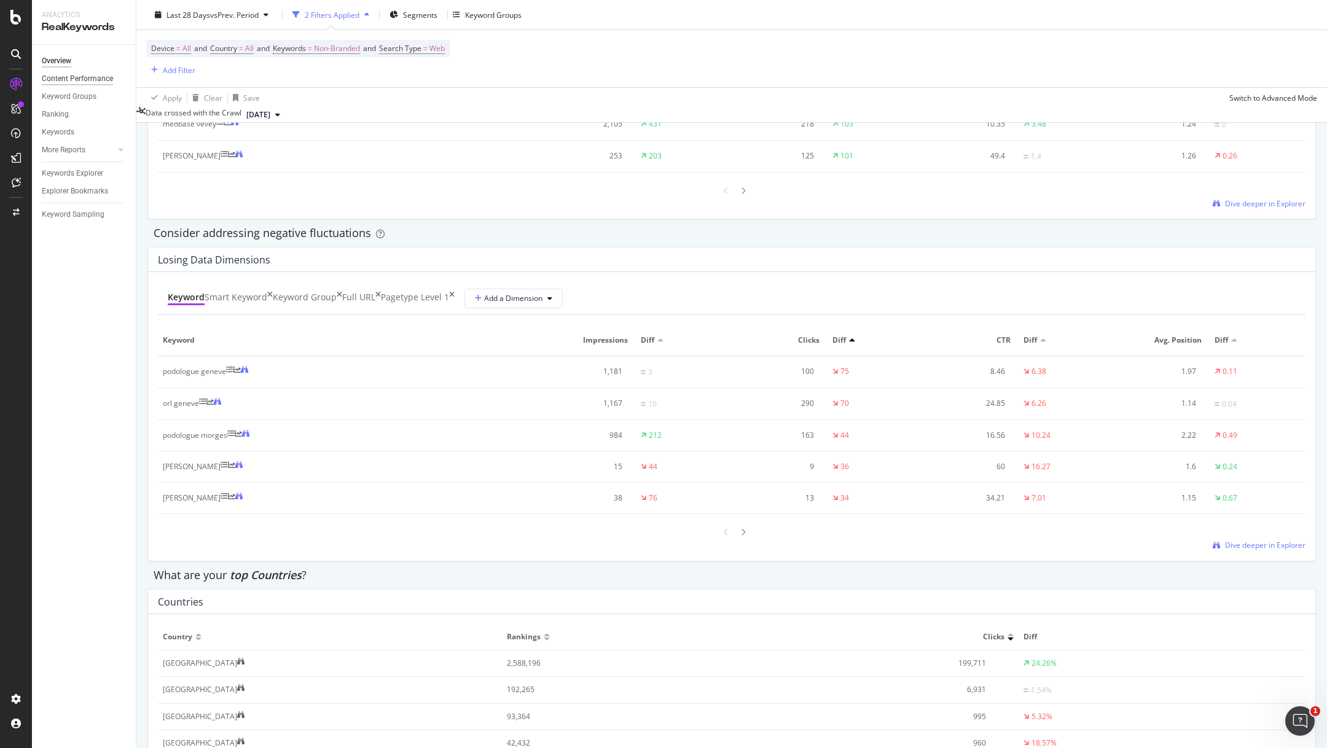
click at [85, 77] on div "Content Performance" at bounding box center [77, 78] width 71 height 13
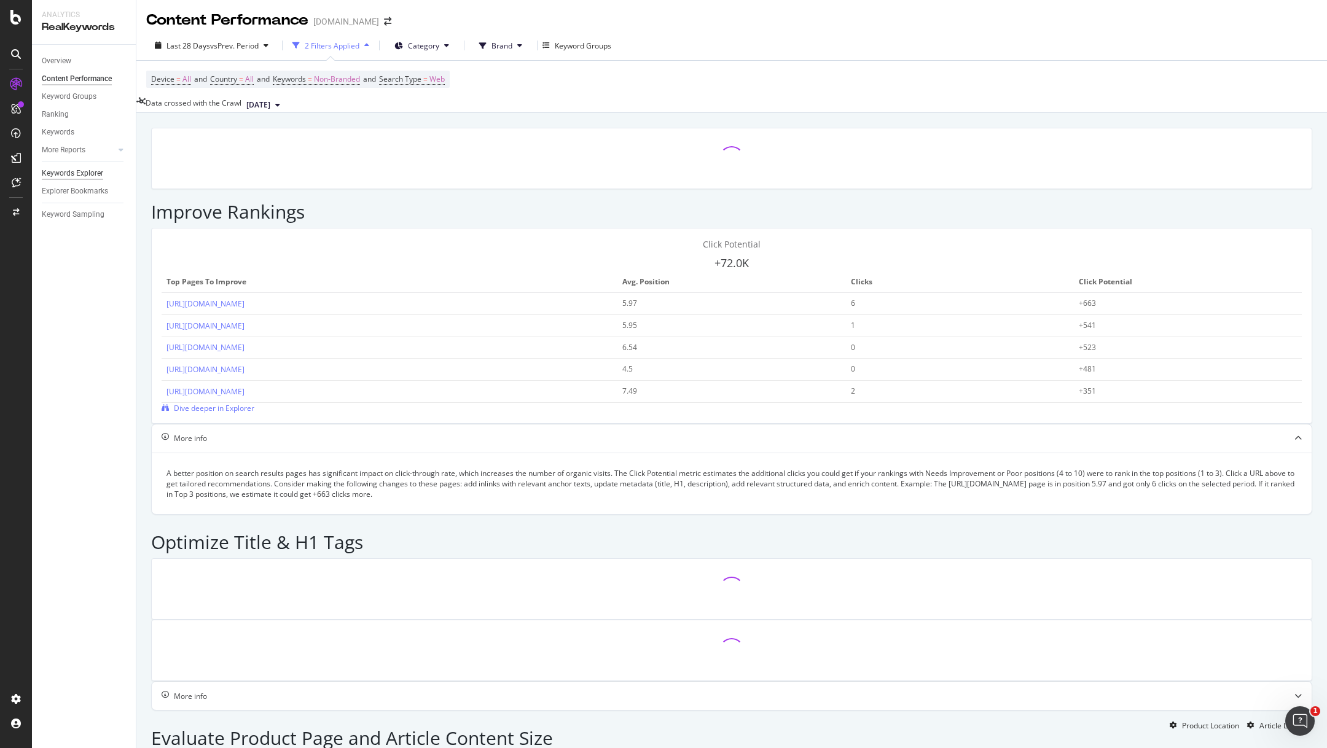
click at [60, 173] on div "Keywords Explorer" at bounding box center [72, 173] width 61 height 13
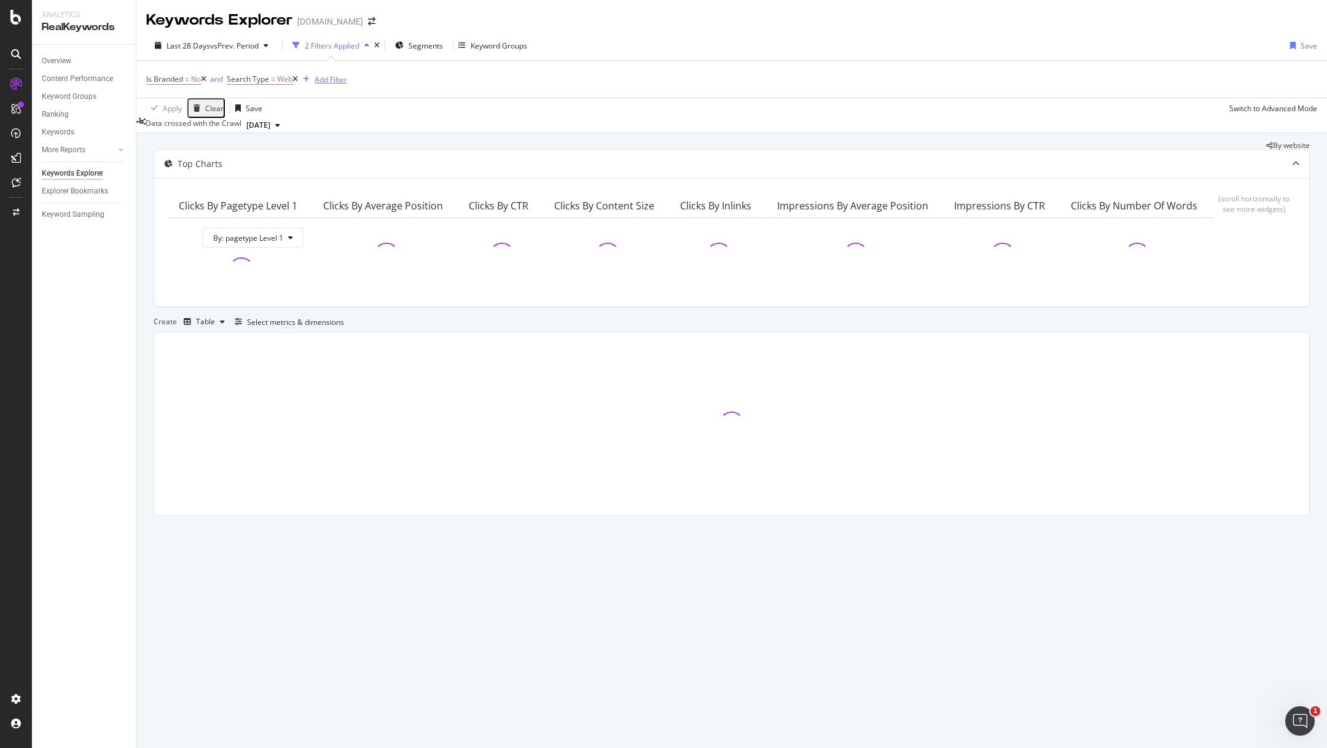
click at [334, 78] on div "Add Filter" at bounding box center [331, 79] width 33 height 10
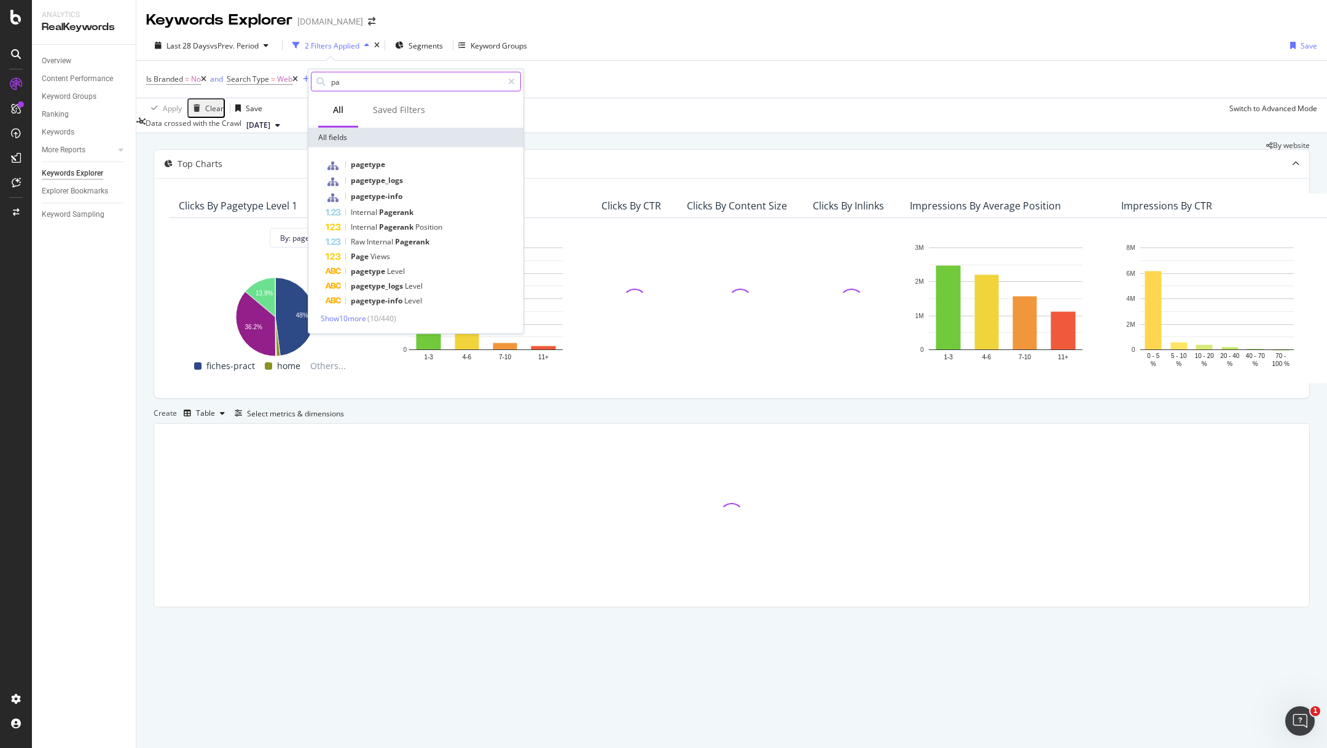
type input "p"
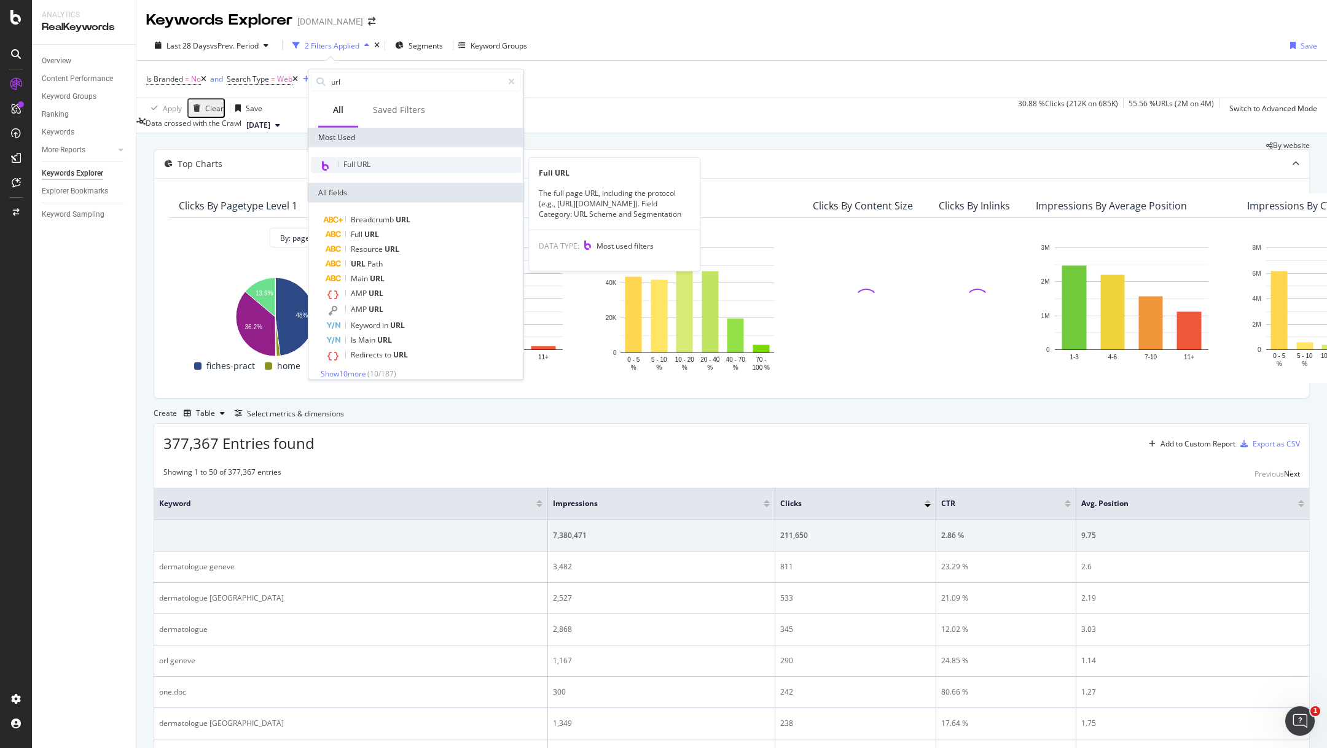
type input "url"
click at [397, 171] on div "Full URL" at bounding box center [416, 165] width 210 height 16
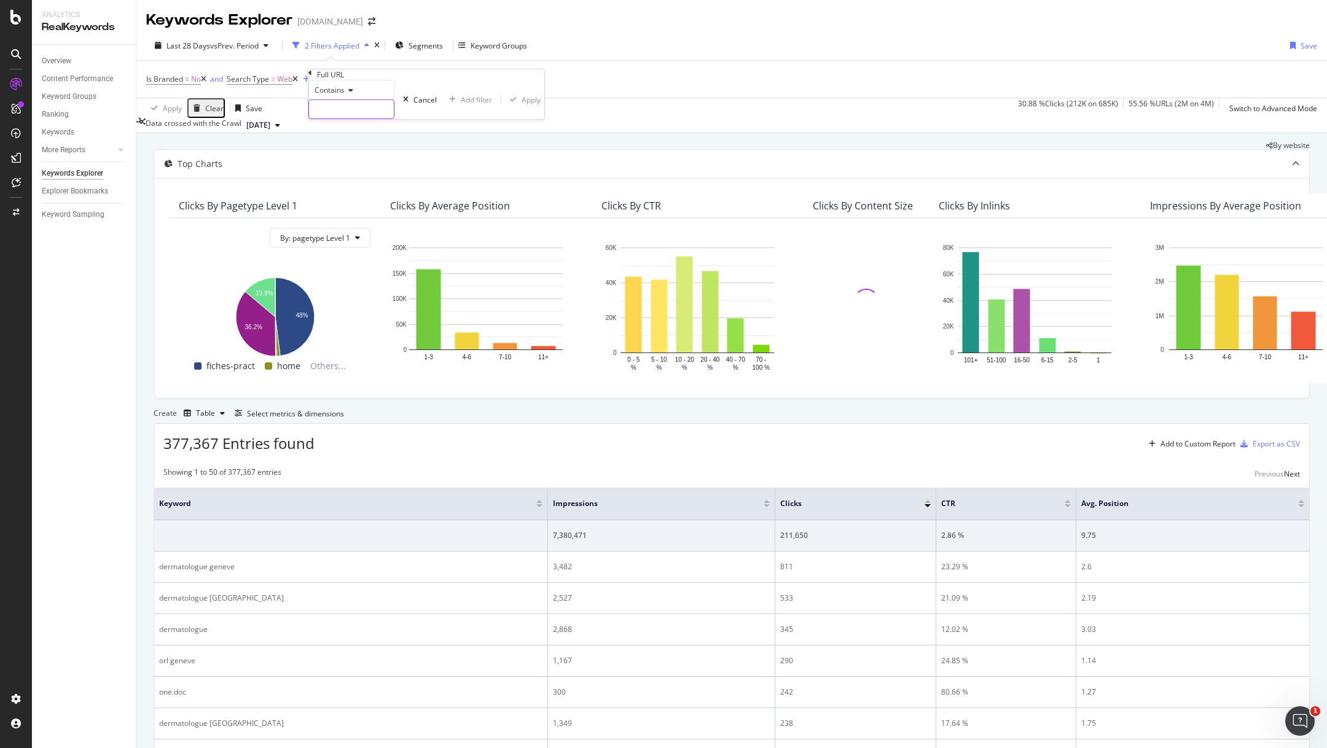
click at [350, 119] on input "text" at bounding box center [351, 109] width 85 height 18
paste input "[URL][DOMAIN_NAME]"
type input "[URL][DOMAIN_NAME]"
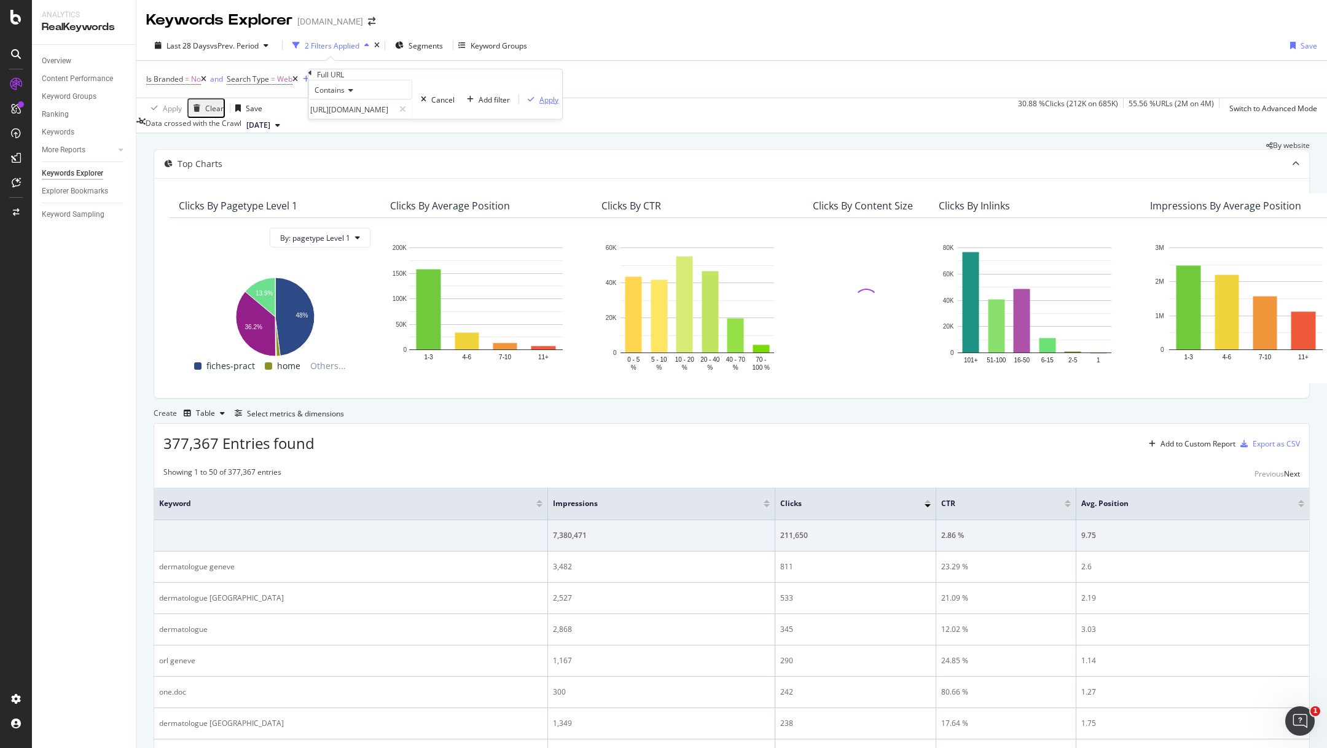
click at [539, 104] on div "Apply" at bounding box center [548, 99] width 19 height 10
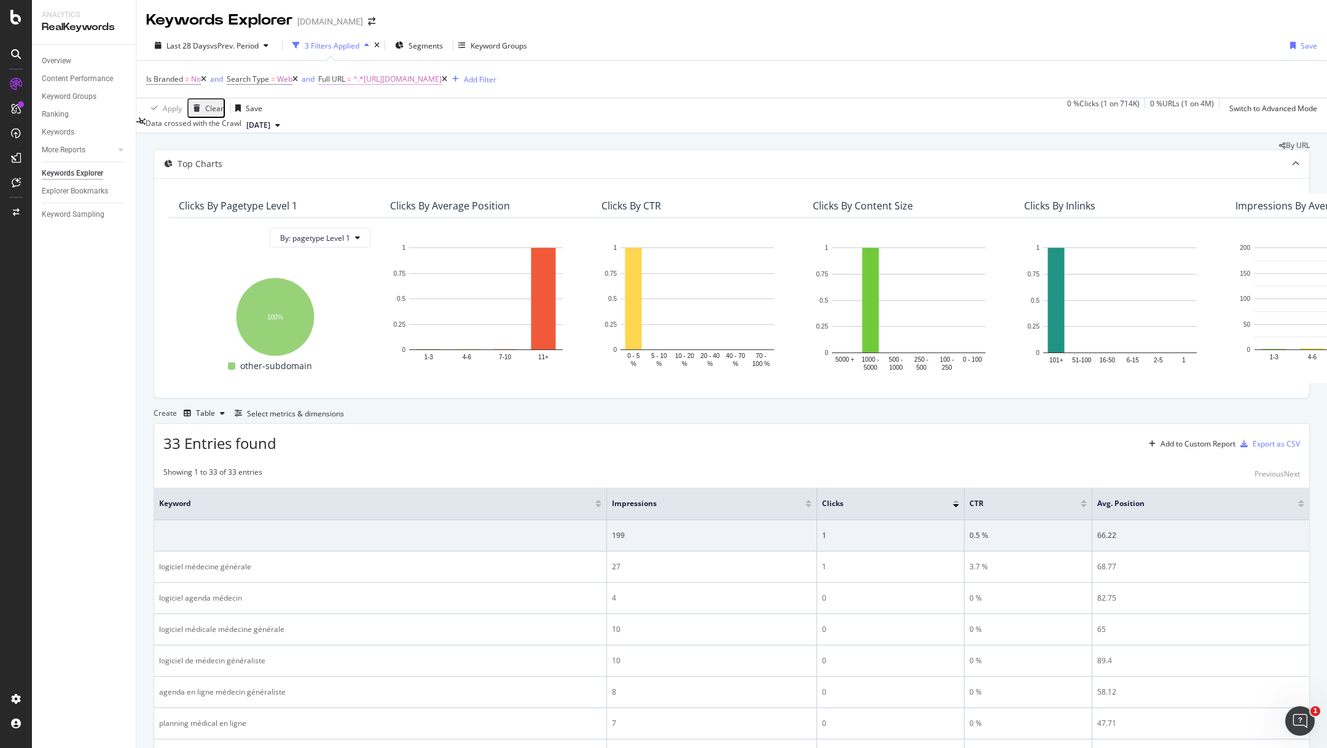
click at [424, 79] on span "^.*[URL][DOMAIN_NAME]" at bounding box center [397, 79] width 88 height 17
click at [385, 117] on input "[URL][DOMAIN_NAME]" at bounding box center [372, 107] width 85 height 18
paste input "therapeu"
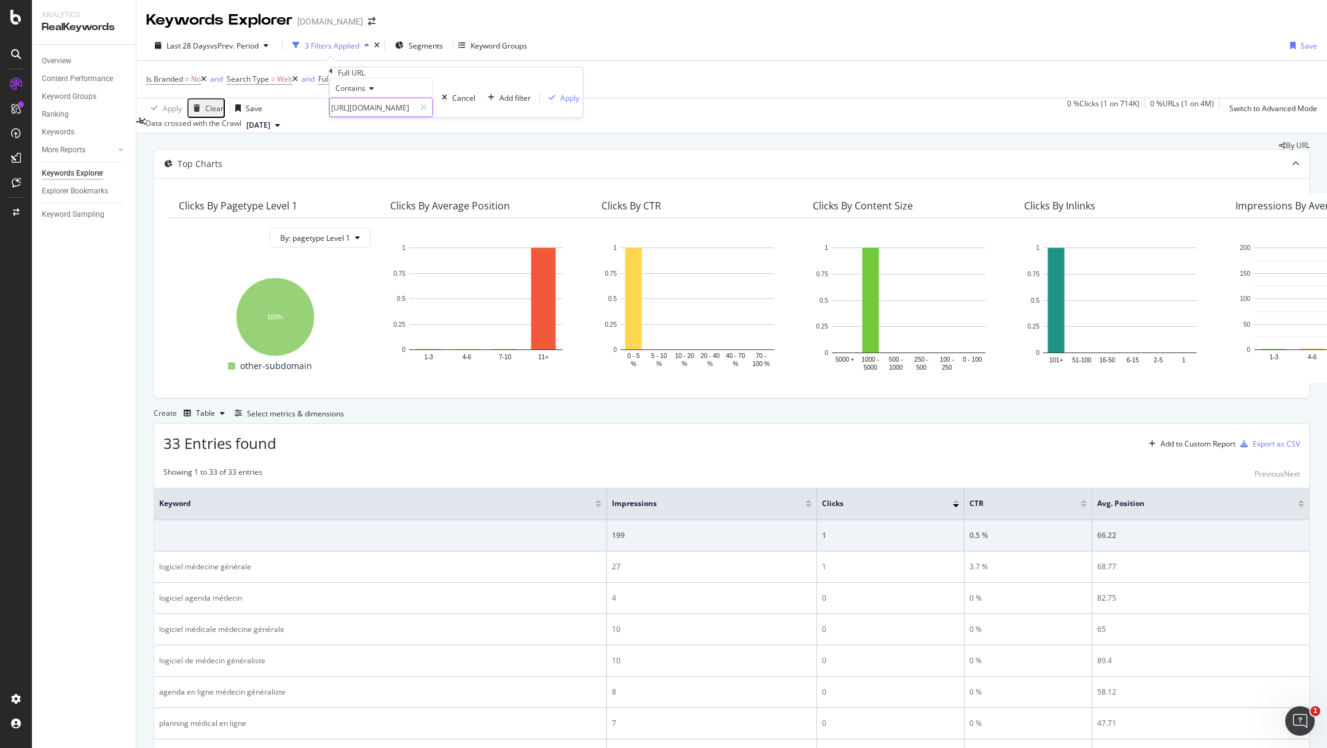
scroll to position [0, 55]
type input "[URL][DOMAIN_NAME]"
click at [560, 103] on div "Apply" at bounding box center [569, 97] width 19 height 10
click at [447, 77] on icon at bounding box center [445, 79] width 6 height 7
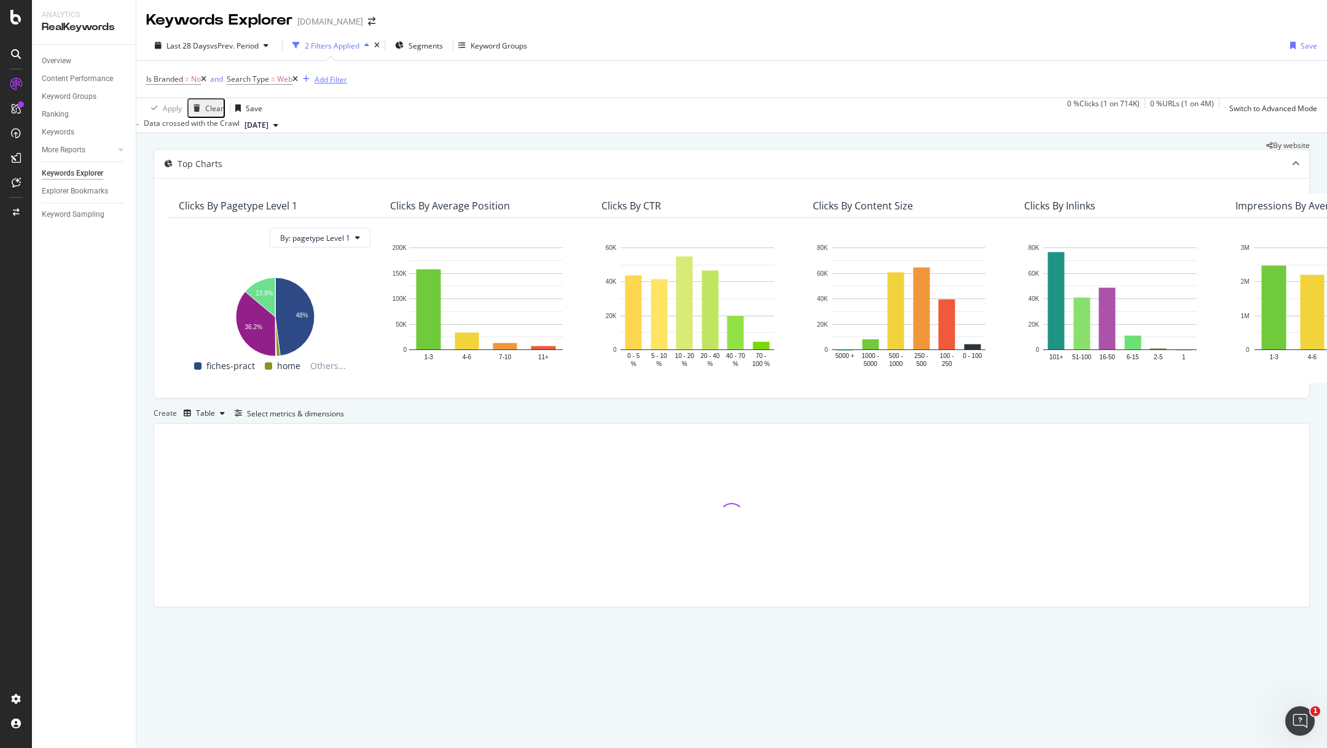
click at [340, 80] on div "Add Filter" at bounding box center [331, 79] width 33 height 10
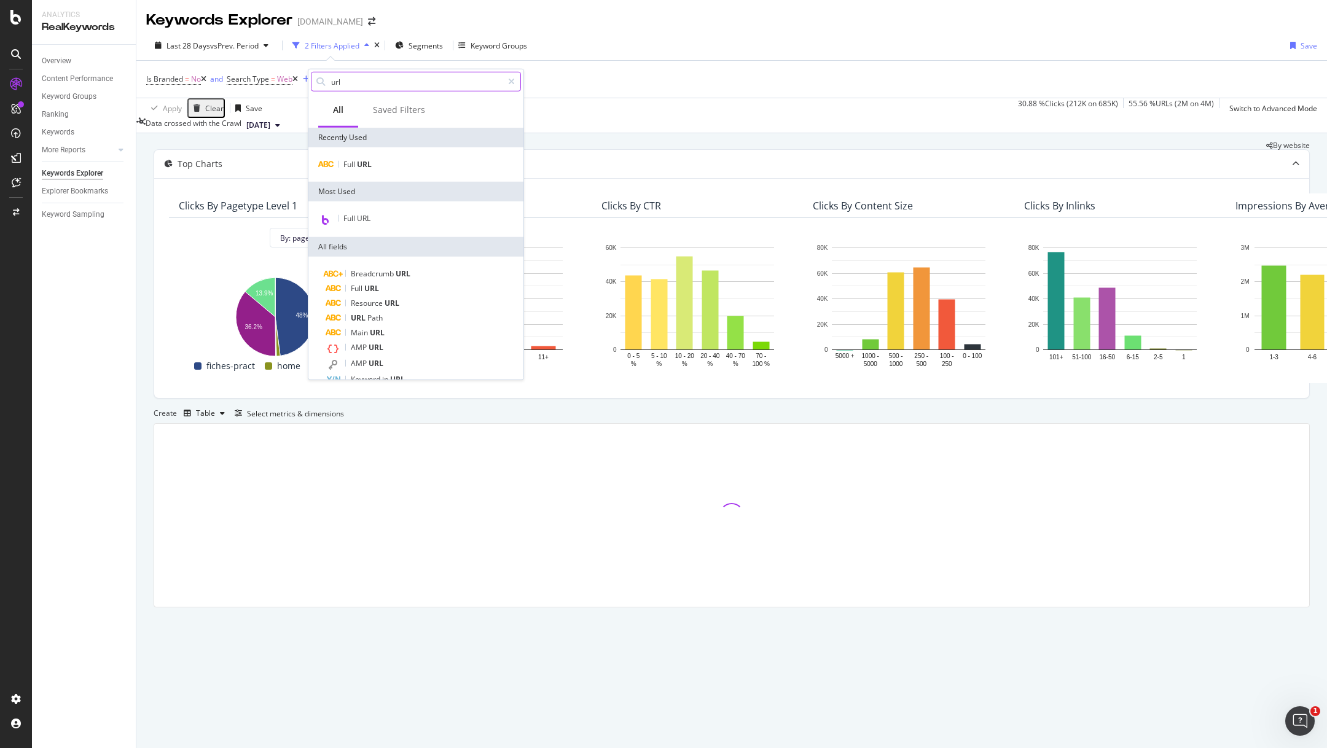
click at [372, 77] on input "url" at bounding box center [416, 81] width 173 height 18
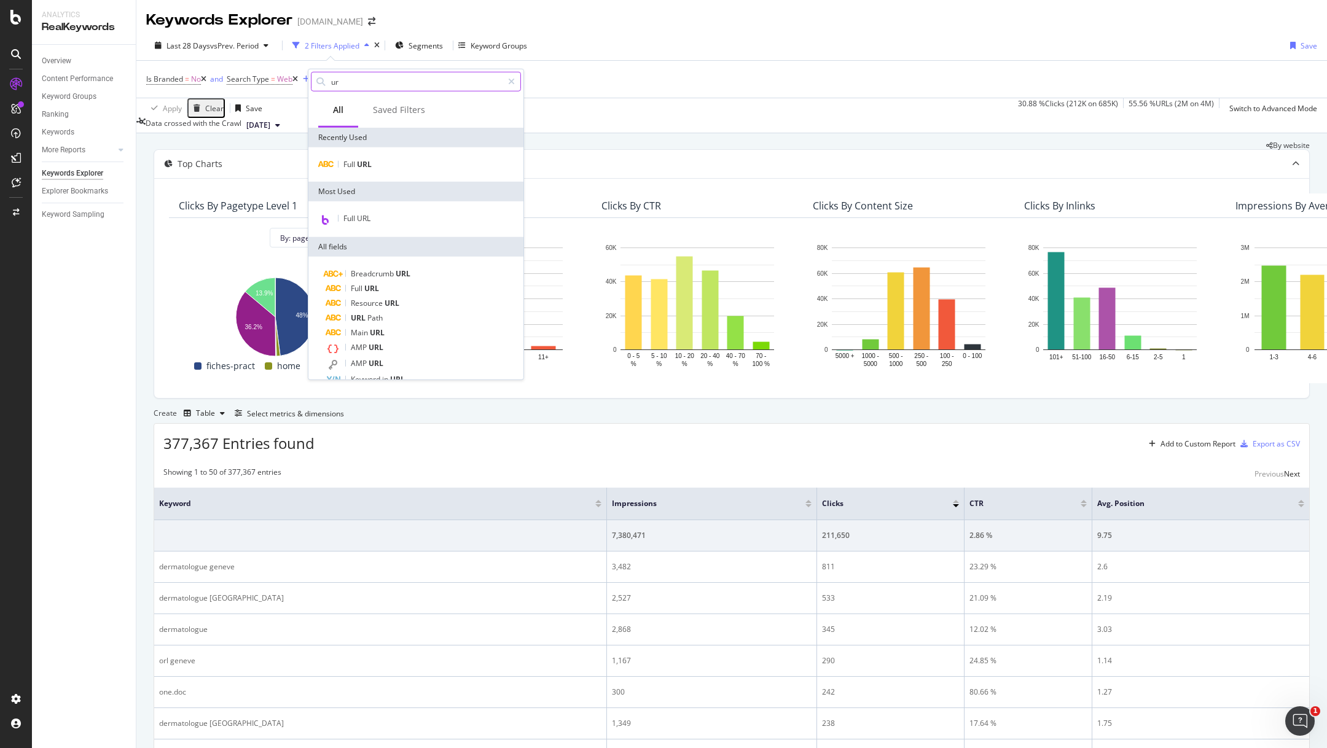
type input "u"
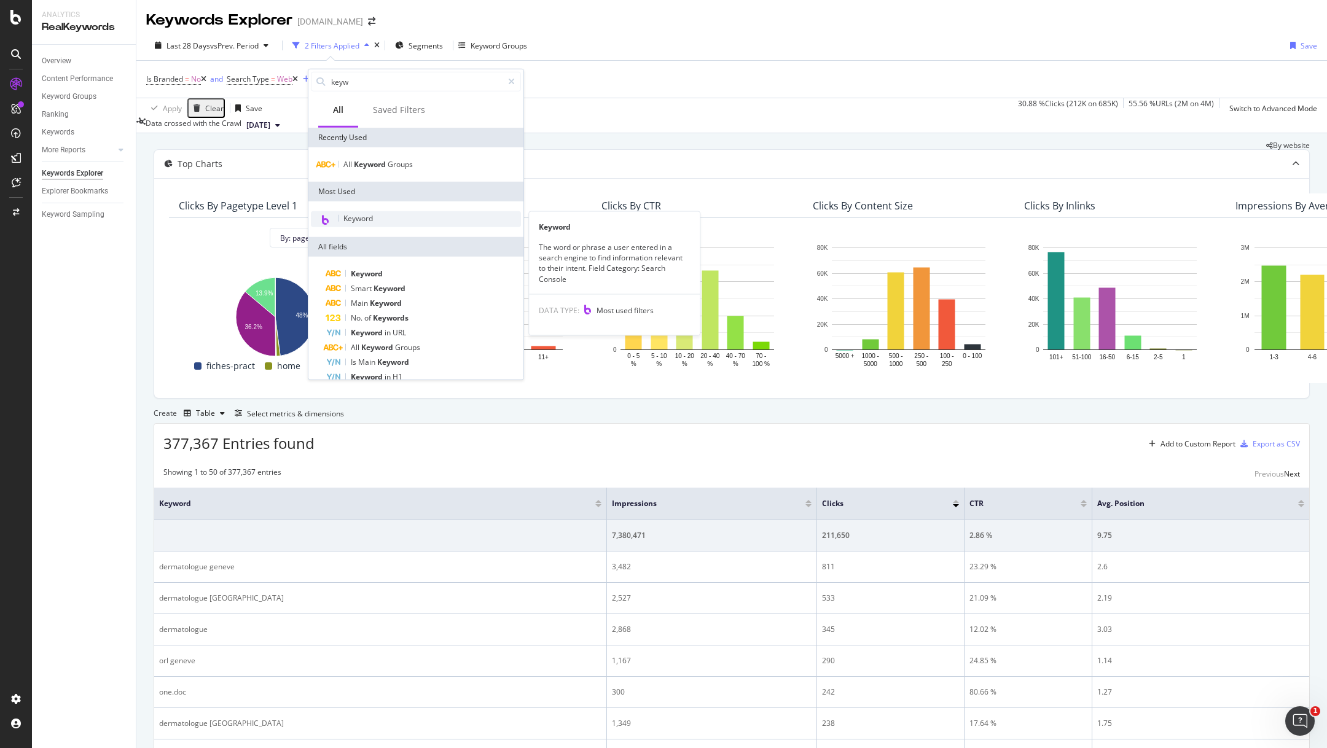
type input "keyw"
click at [380, 217] on div "Keyword" at bounding box center [416, 219] width 210 height 16
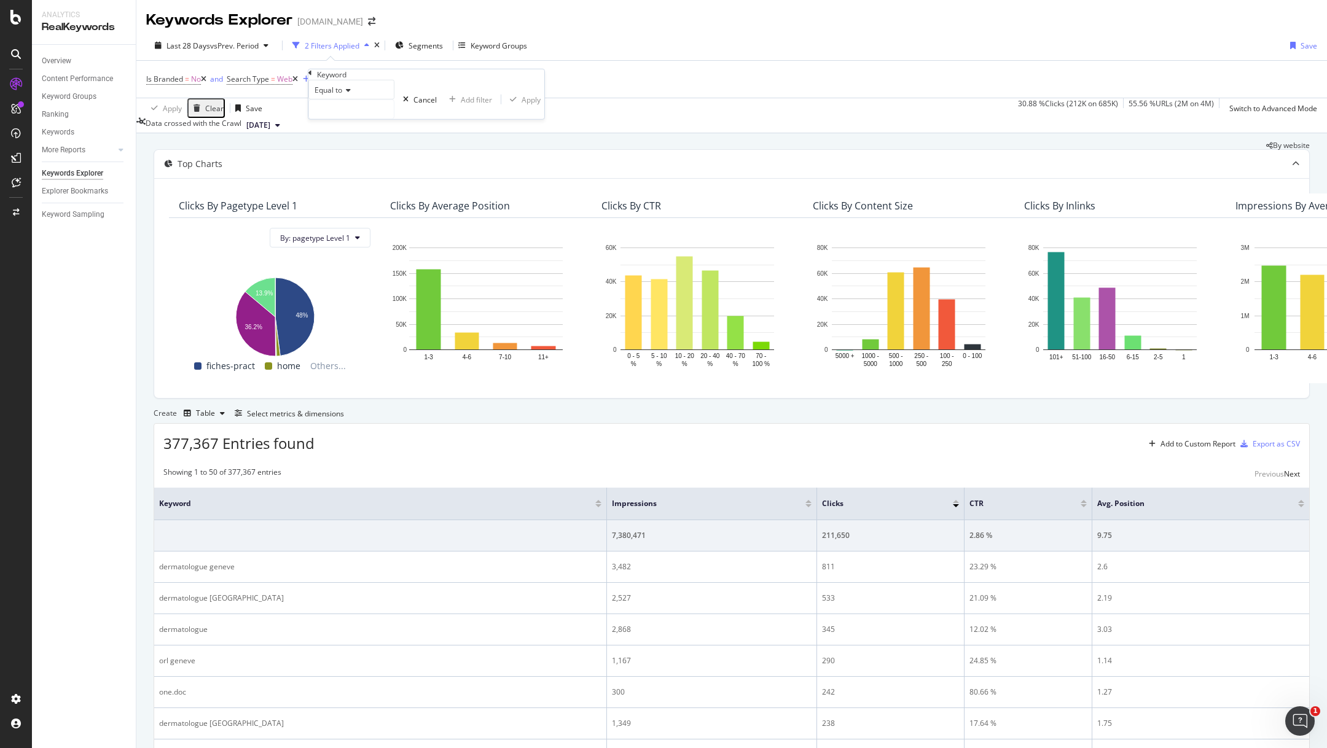
click at [340, 95] on span "Equal to" at bounding box center [329, 90] width 28 height 10
click at [342, 189] on span "Contains" at bounding box center [327, 184] width 30 height 10
click at [346, 119] on input "text" at bounding box center [351, 109] width 85 height 18
type input "?"
click at [539, 104] on div "Apply" at bounding box center [548, 99] width 19 height 10
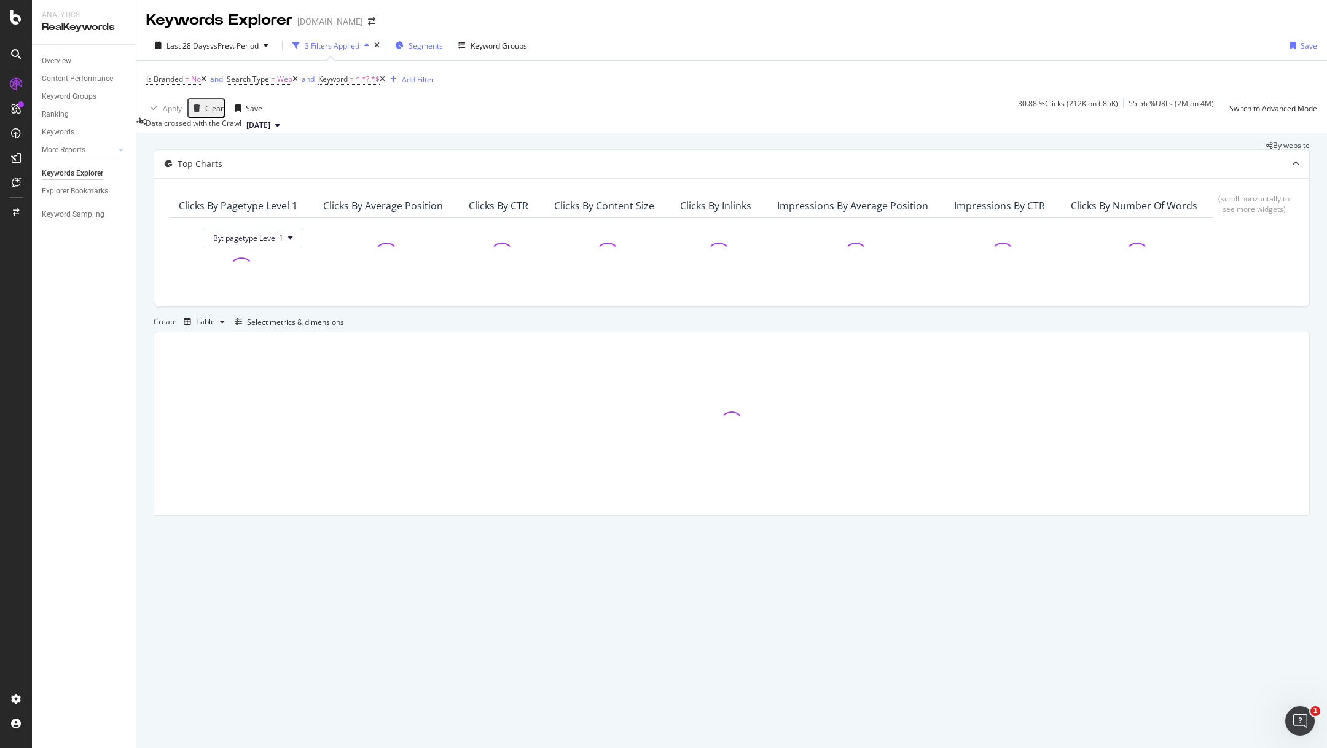
click at [413, 44] on span "Segments" at bounding box center [426, 46] width 34 height 10
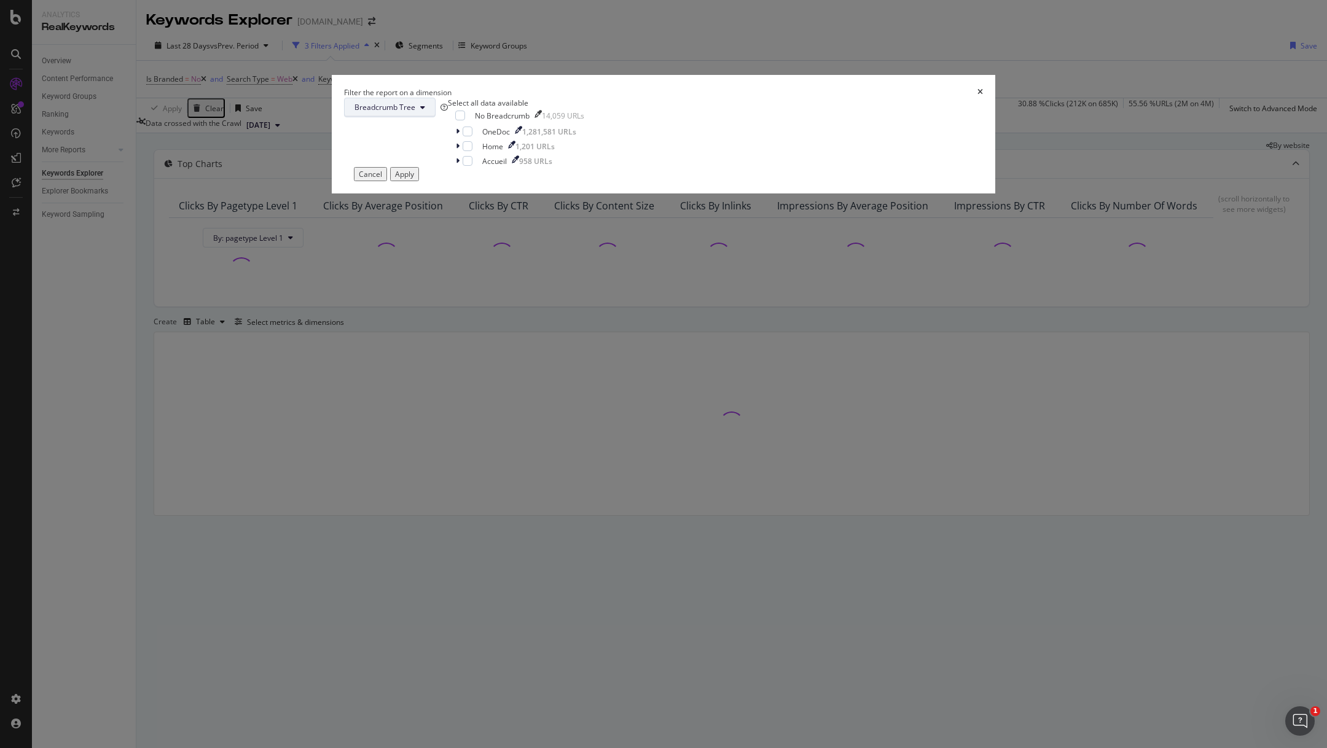
click at [415, 112] on span "Breadcrumb Tree" at bounding box center [384, 107] width 61 height 10
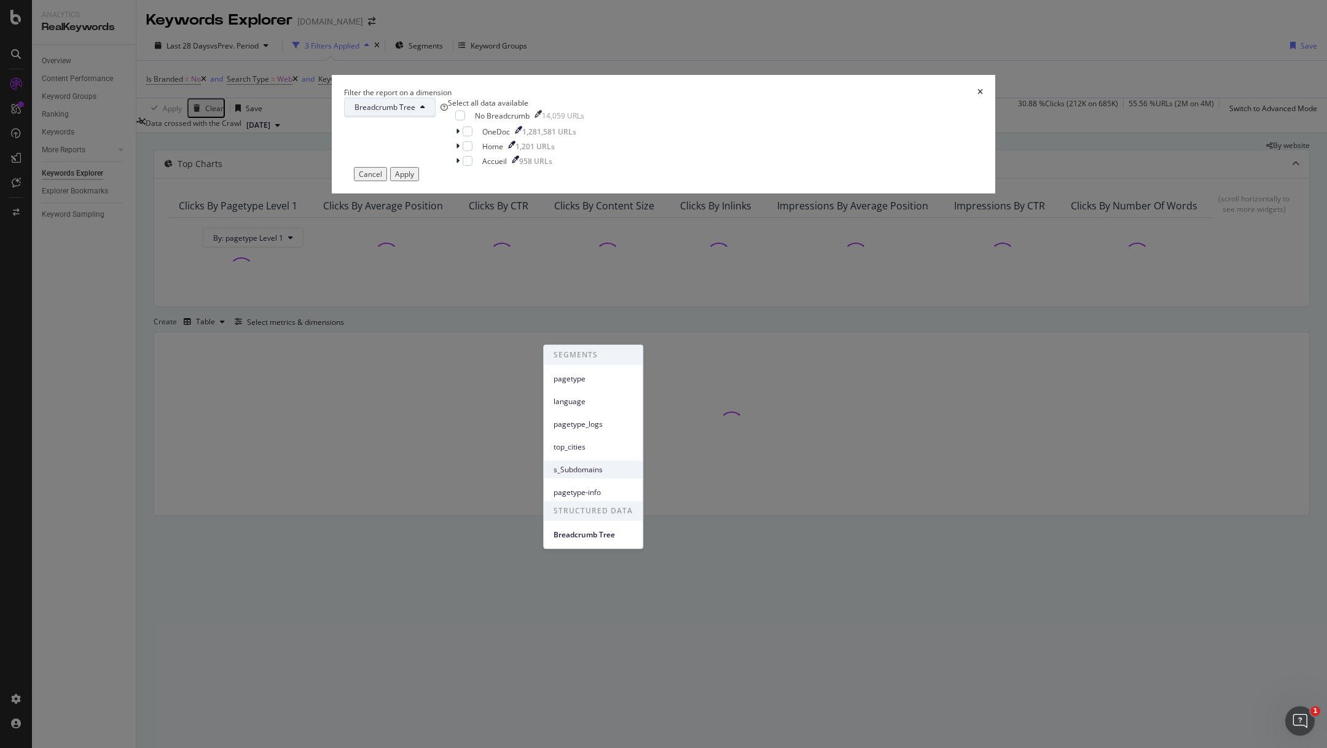
click at [595, 464] on span "s_Subdomains" at bounding box center [592, 469] width 79 height 11
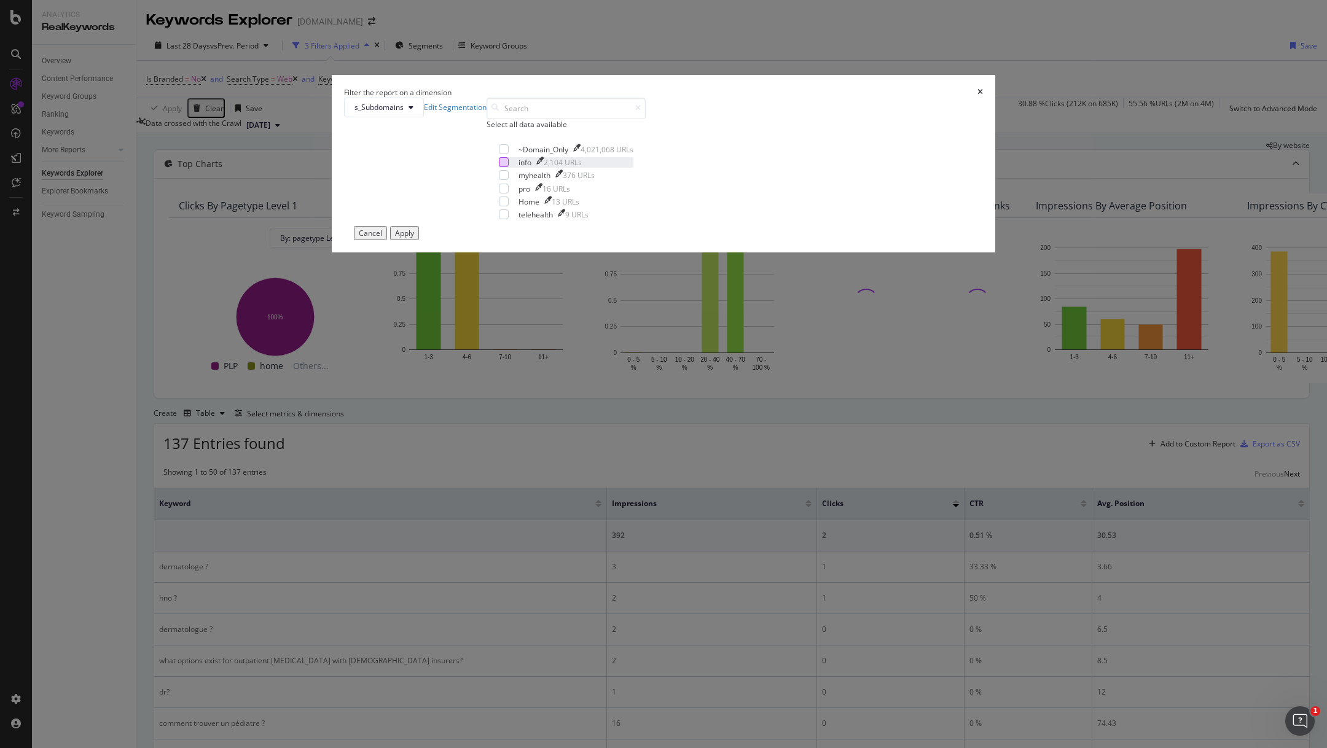
click at [509, 167] on div "modal" at bounding box center [504, 162] width 10 height 10
click at [414, 238] on div "Apply" at bounding box center [404, 233] width 19 height 10
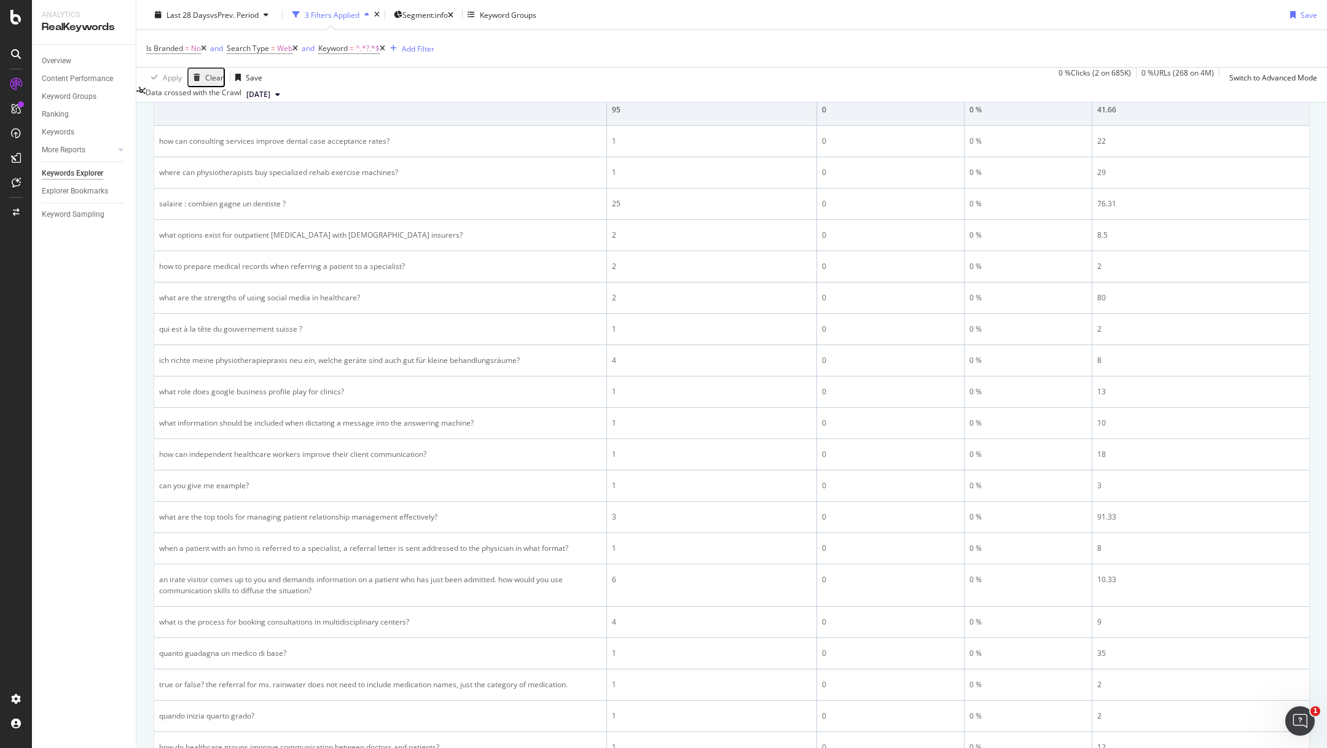
scroll to position [428, 0]
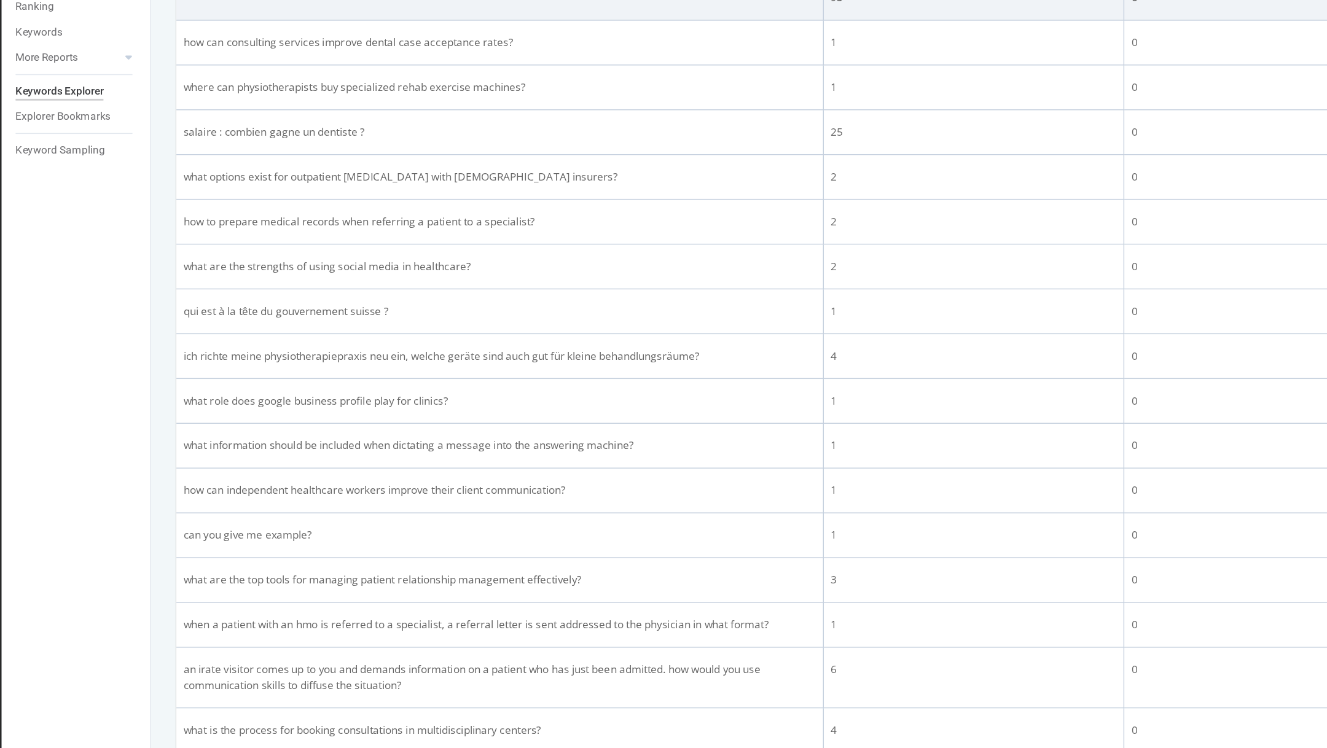
click at [810, 76] on div at bounding box center [808, 73] width 6 height 3
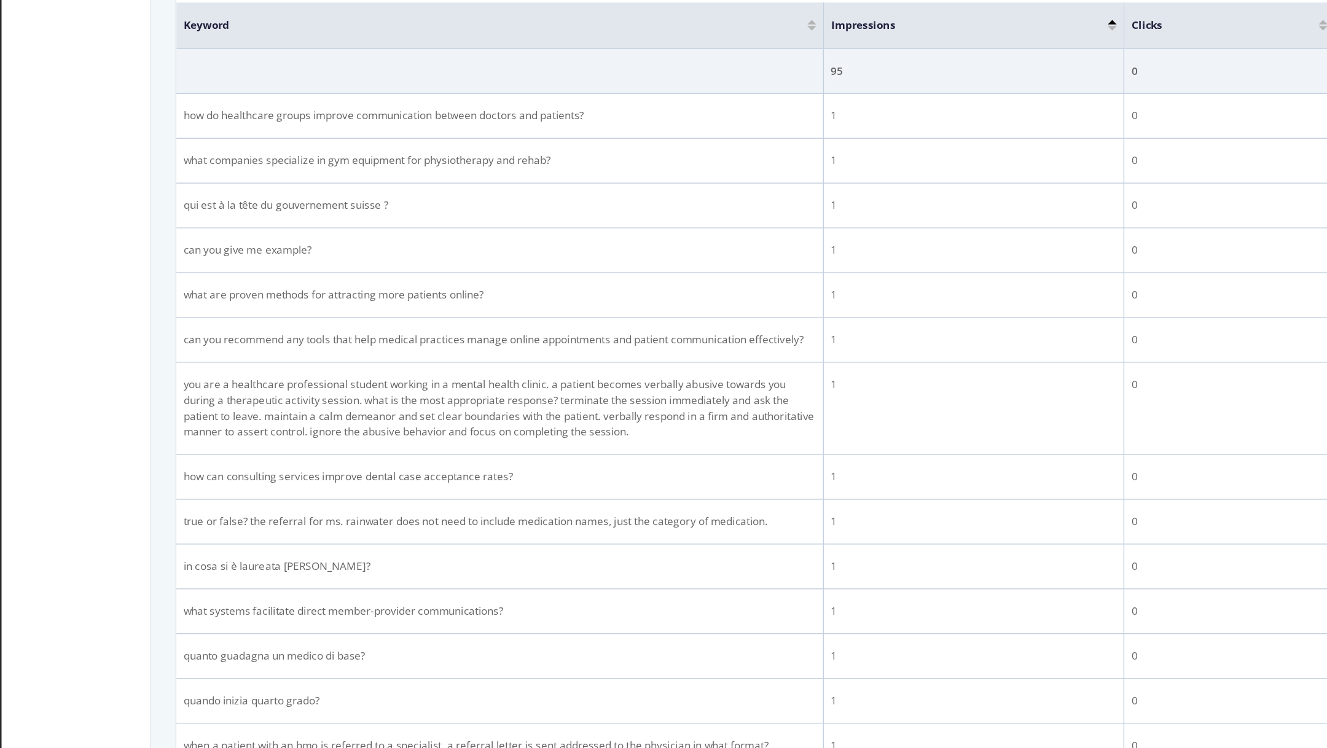
scroll to position [263, 0]
click at [810, 240] on div at bounding box center [808, 238] width 6 height 3
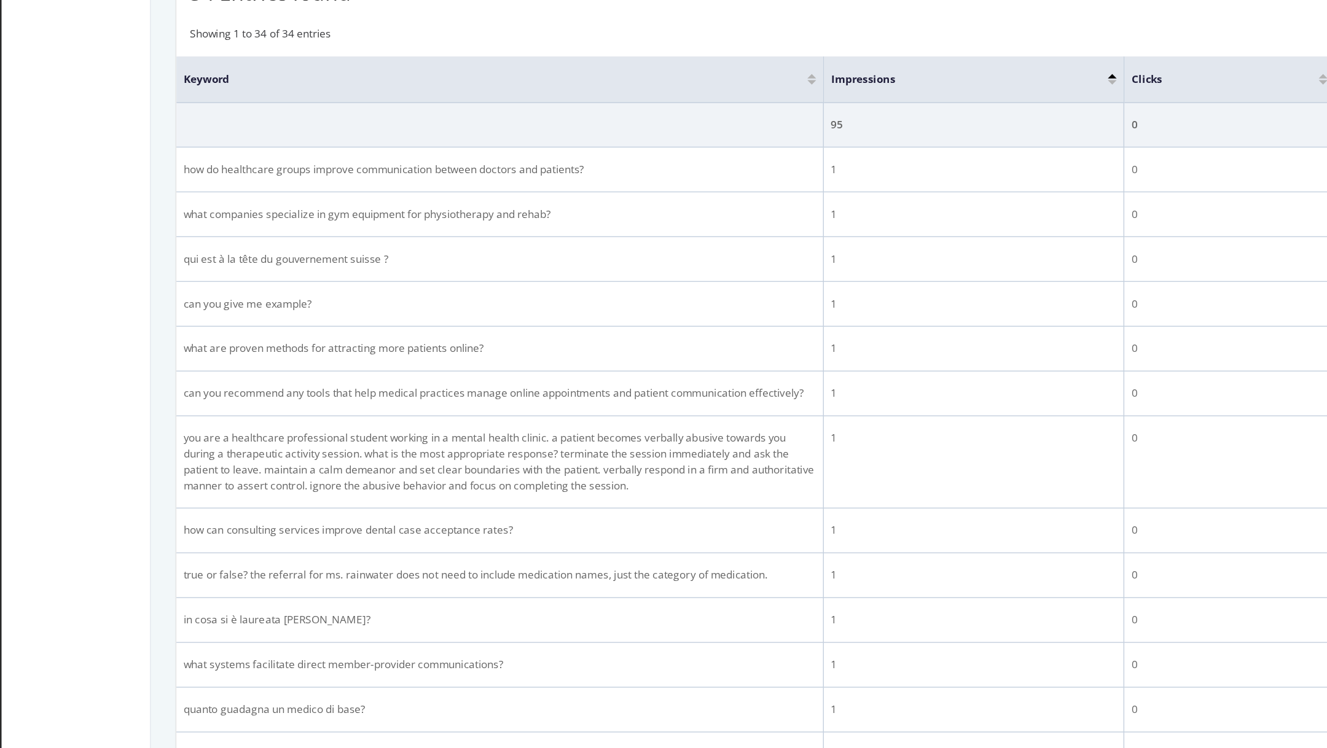
scroll to position [227, 0]
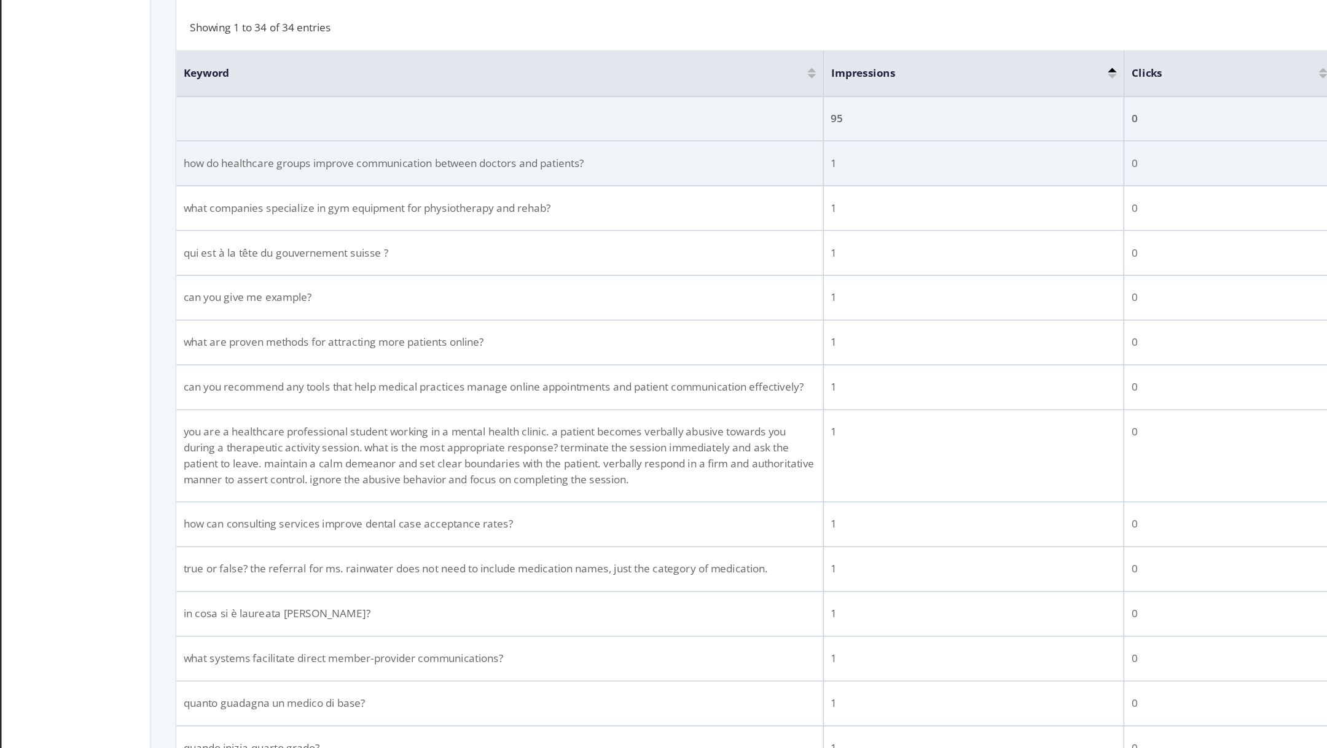
click at [344, 345] on div "how do healthcare groups improve communication between doctors and patients?" at bounding box center [380, 339] width 442 height 11
copy div "how do healthcare groups improve communication between doctors and patients?"
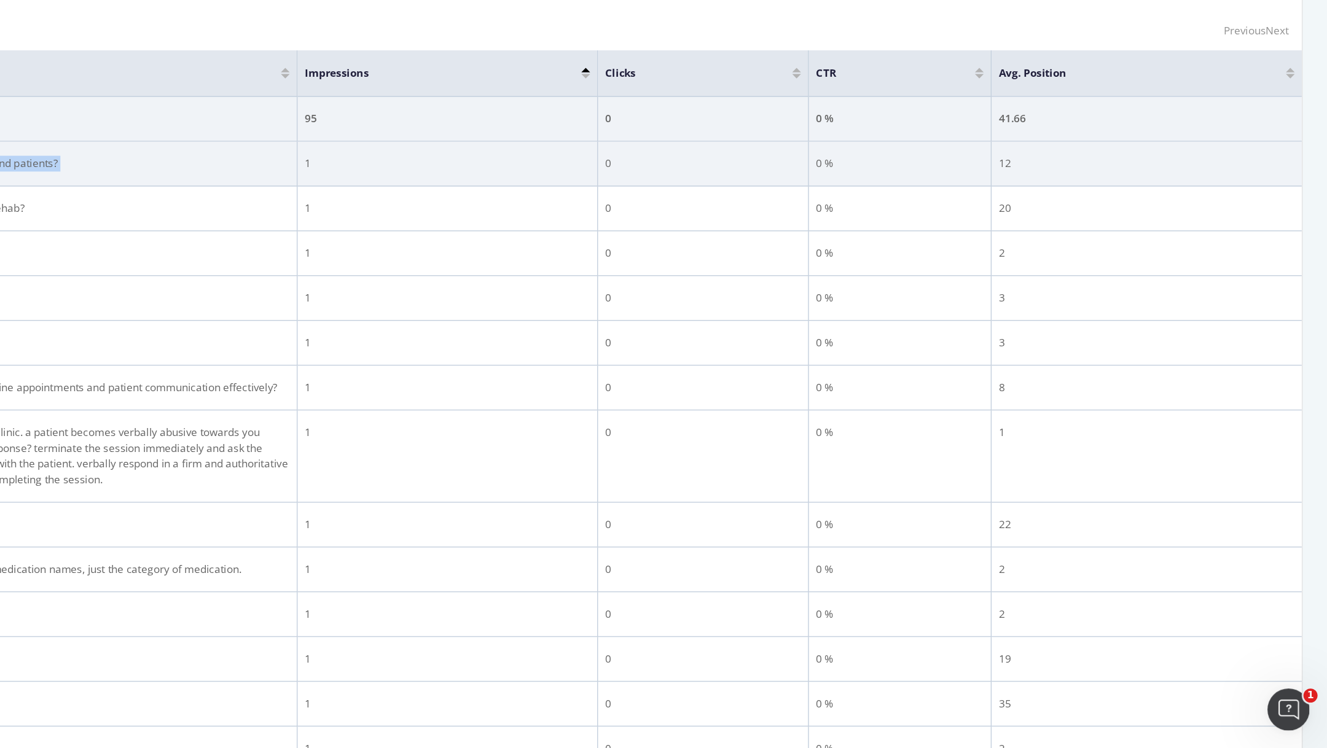
scroll to position [0, 0]
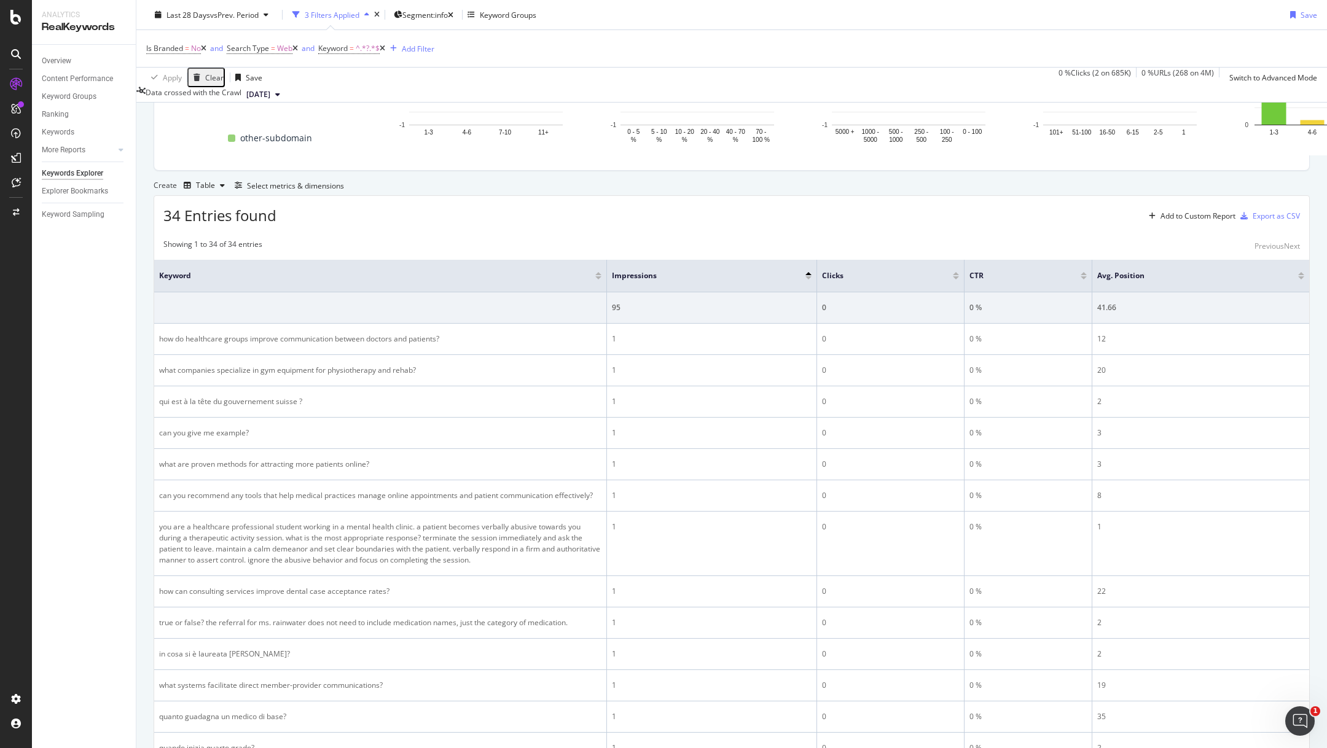
click at [982, 226] on div "34 Entries found Add to Custom Report Export as CSV" at bounding box center [731, 211] width 1155 height 30
click at [1253, 221] on div "Export as CSV" at bounding box center [1276, 216] width 47 height 10
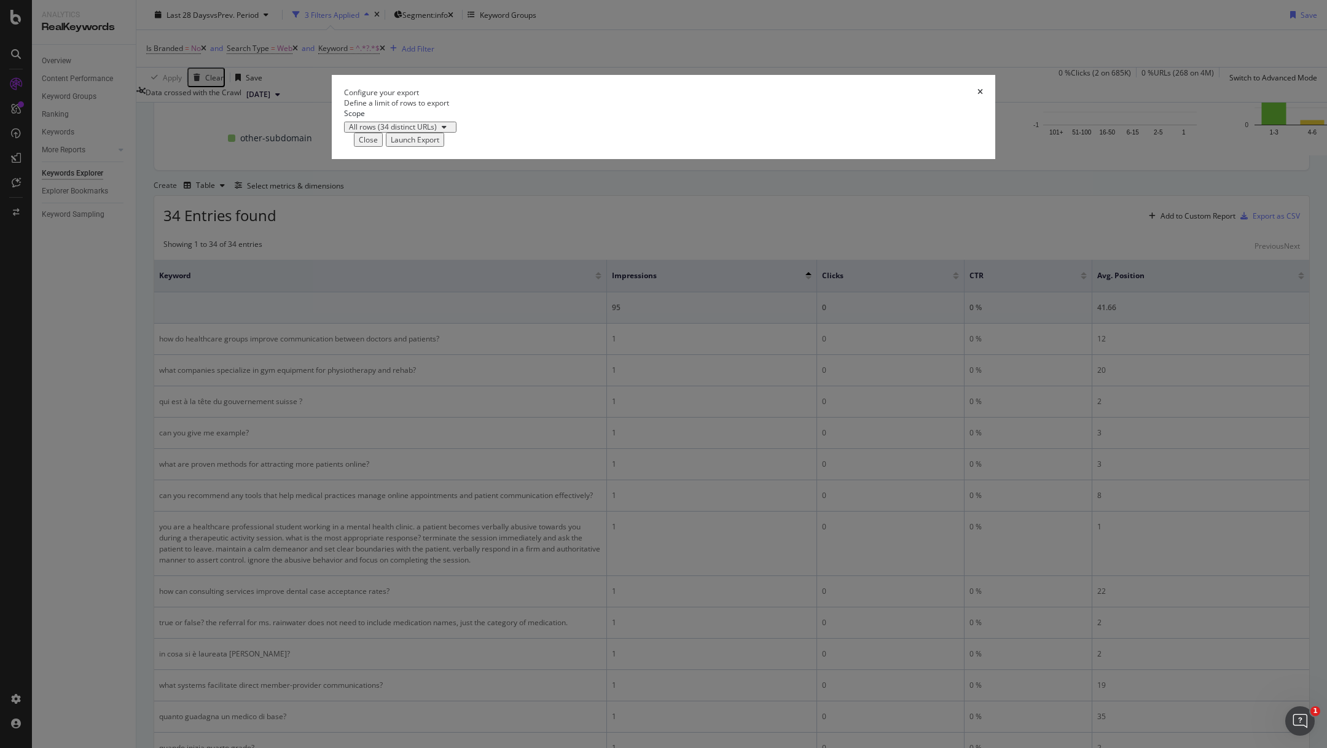
click at [439, 145] on div "Launch Export" at bounding box center [415, 140] width 49 height 10
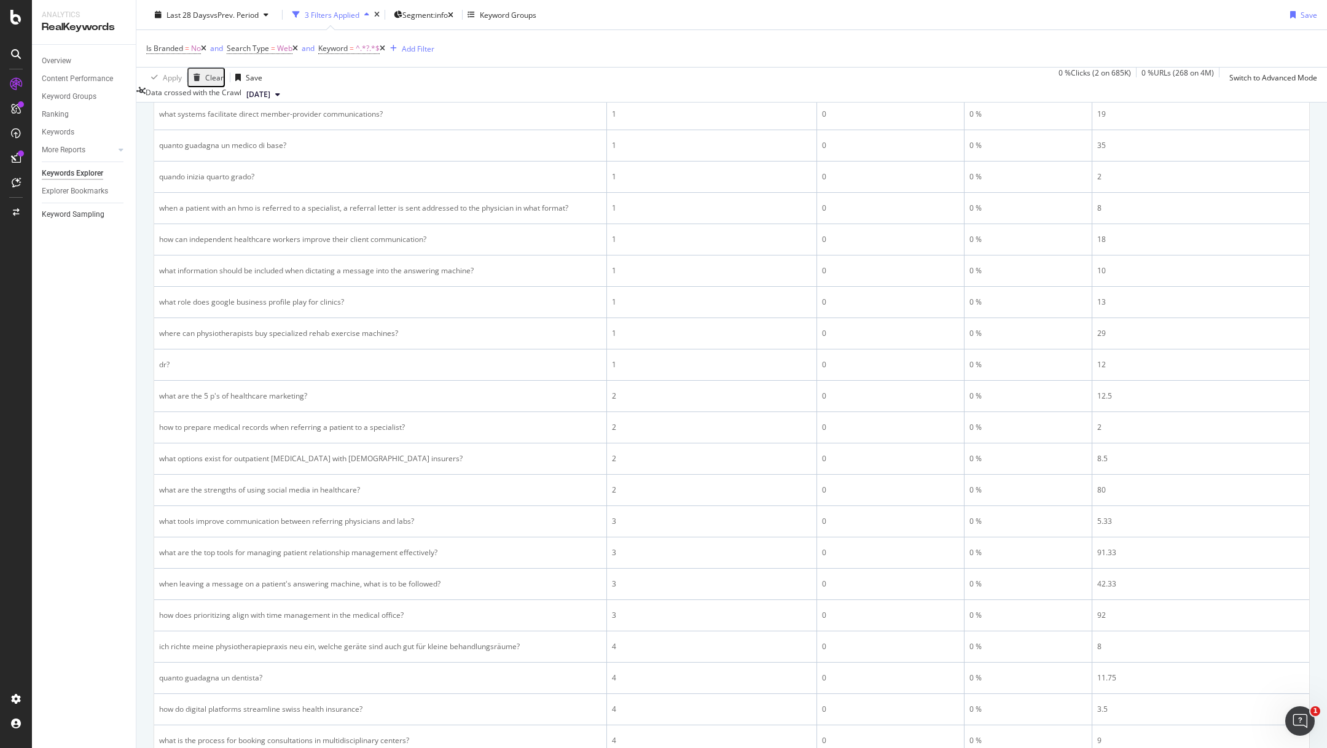
scroll to position [809, 0]
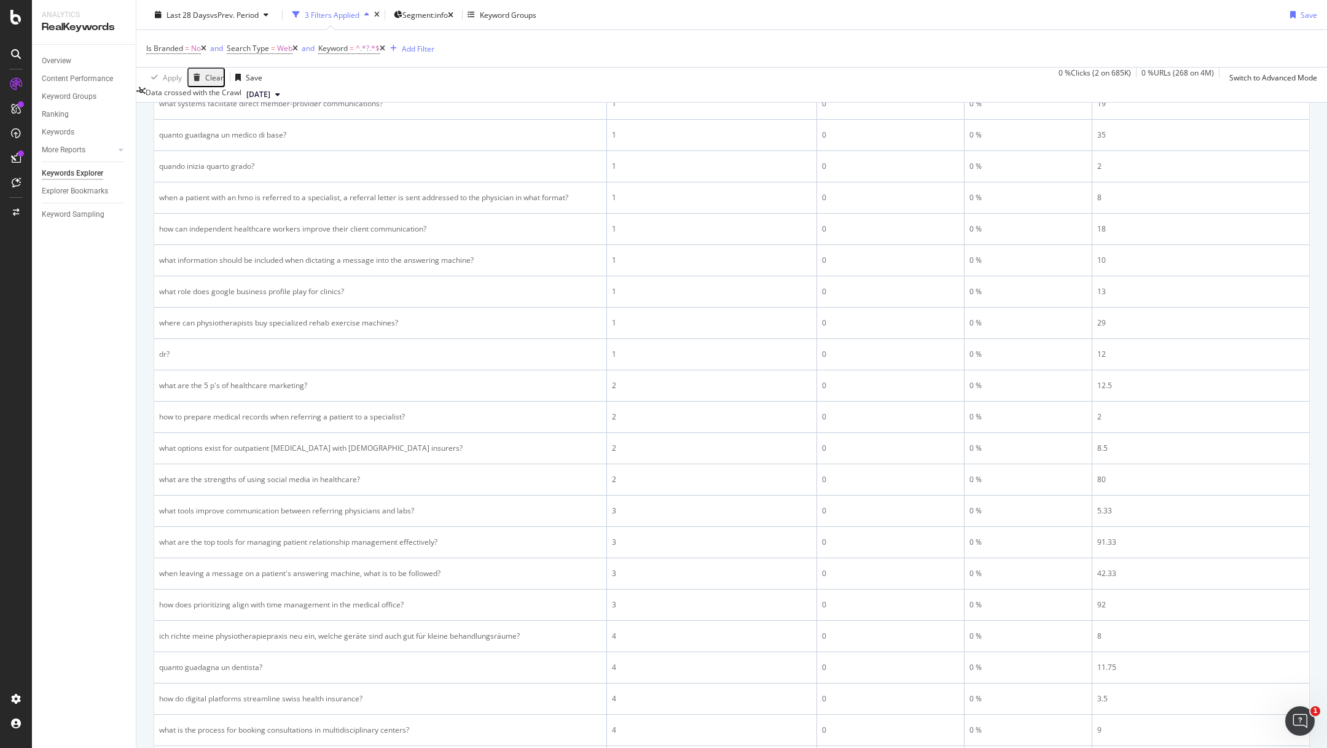
click at [22, 155] on div at bounding box center [21, 154] width 6 height 6
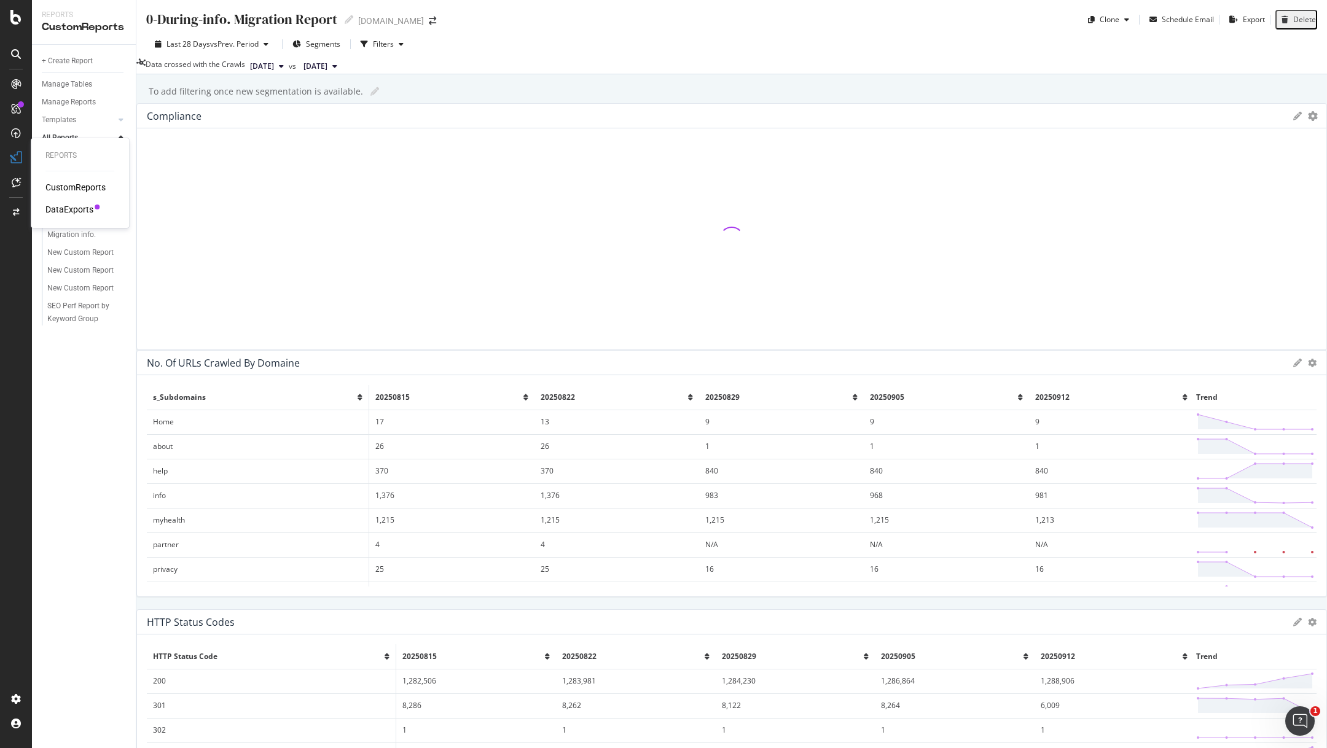
click at [57, 205] on div "DataExports" at bounding box center [69, 209] width 48 height 12
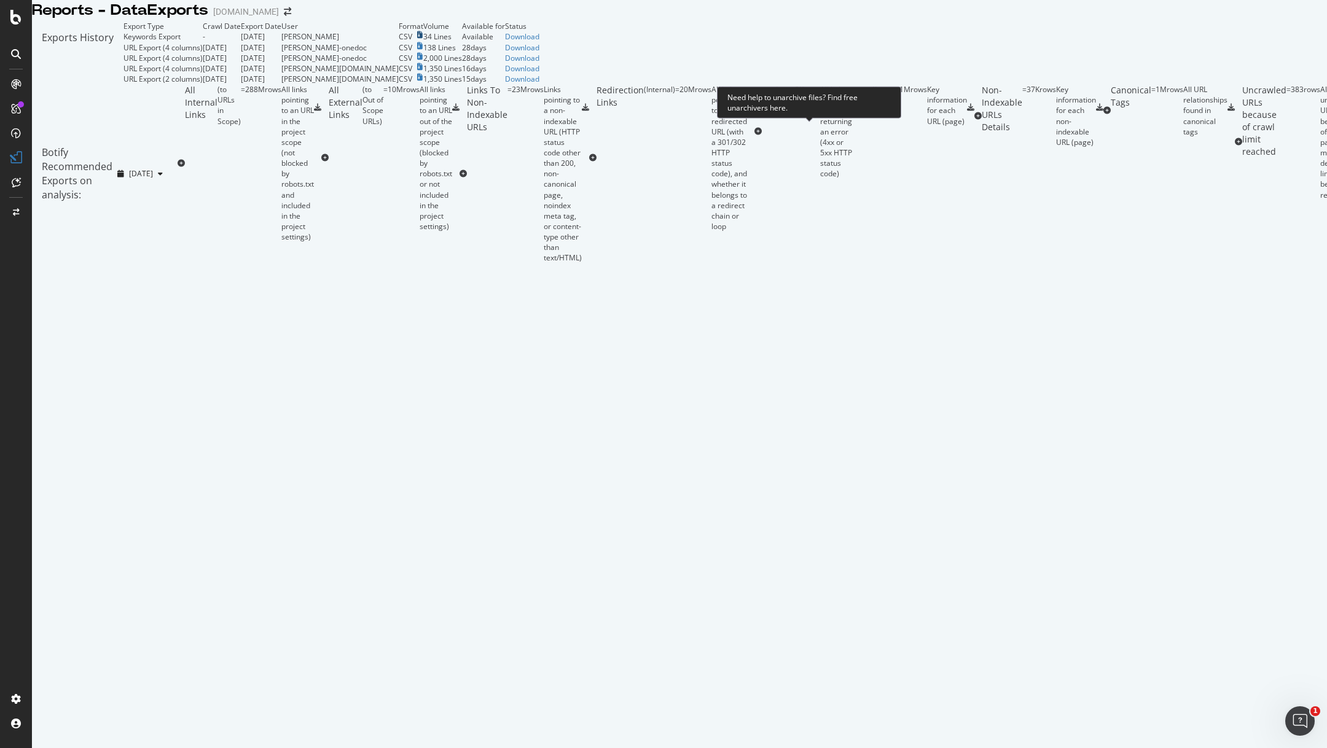
click at [423, 39] on icon at bounding box center [420, 34] width 6 height 7
click at [539, 42] on div "Download" at bounding box center [522, 36] width 34 height 10
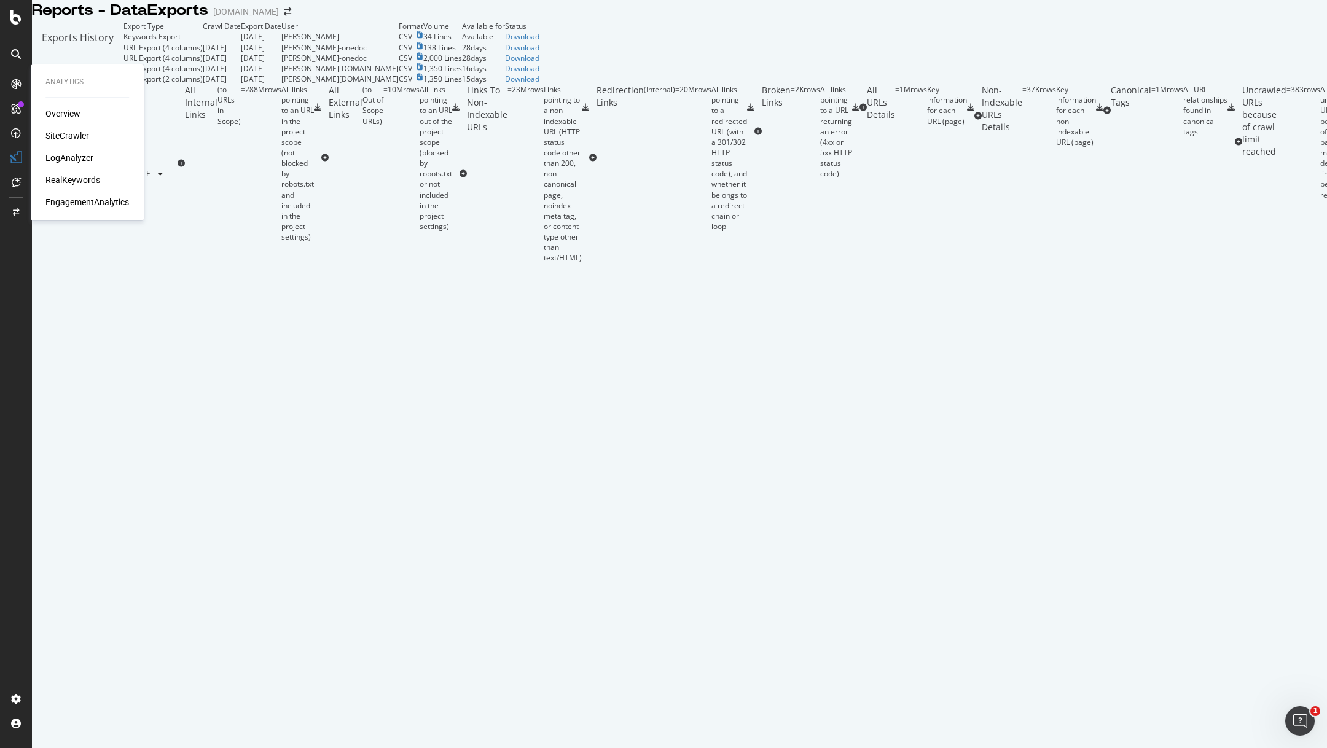
click at [76, 174] on div "RealKeywords" at bounding box center [72, 180] width 55 height 12
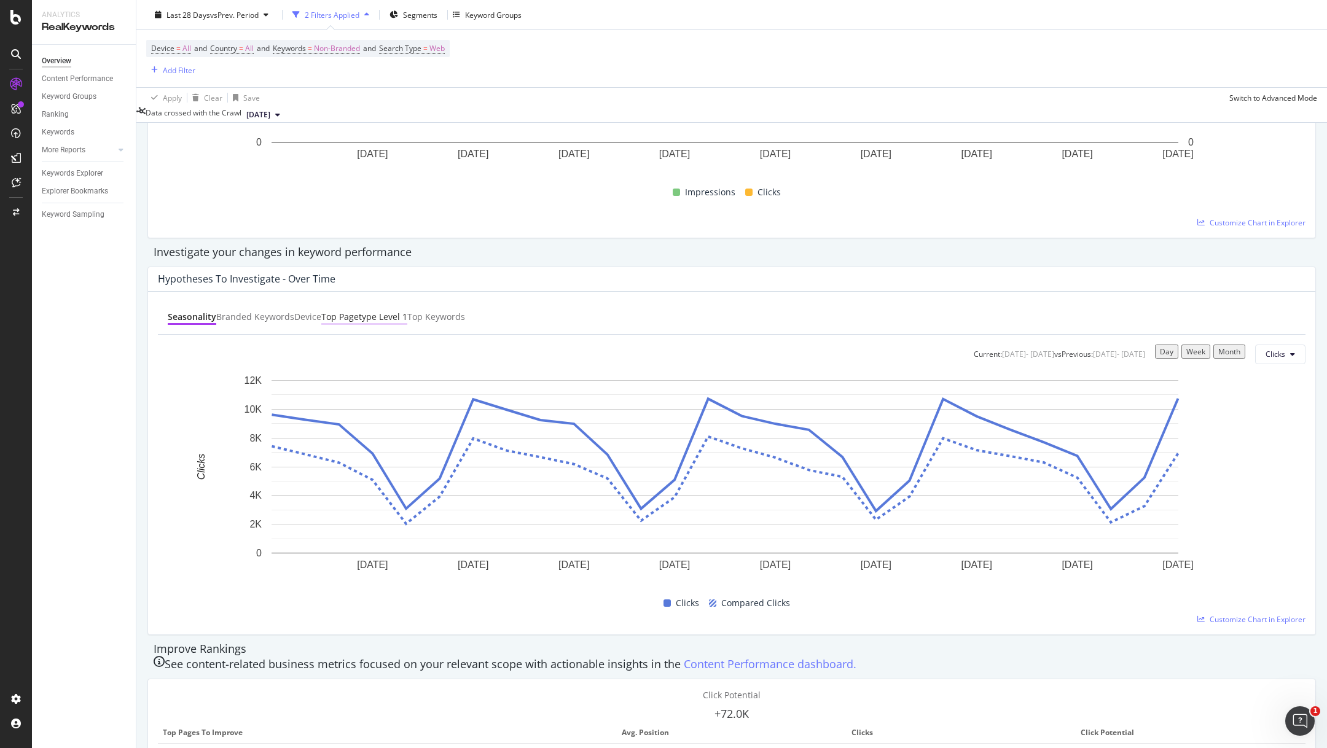
scroll to position [329, 0]
click at [77, 175] on div "Keywords Explorer" at bounding box center [72, 173] width 61 height 13
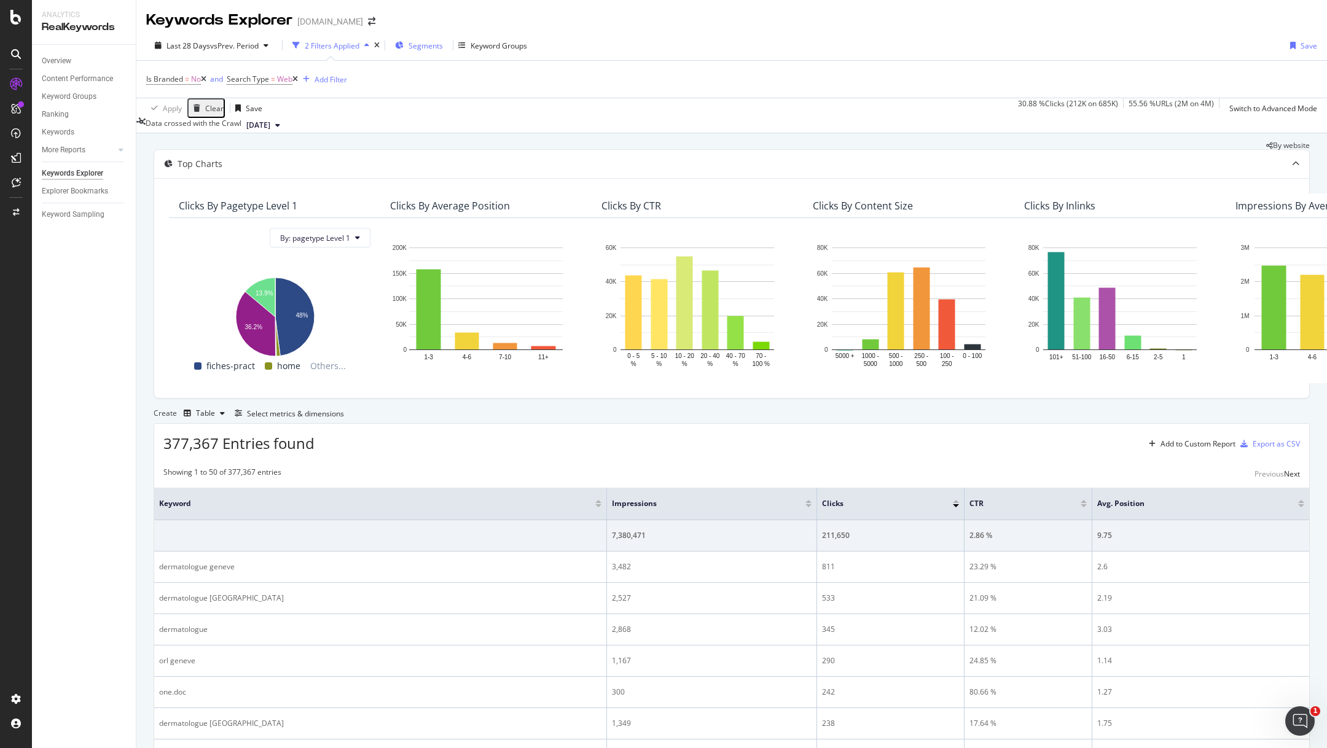
click at [409, 47] on span "Segments" at bounding box center [426, 46] width 34 height 10
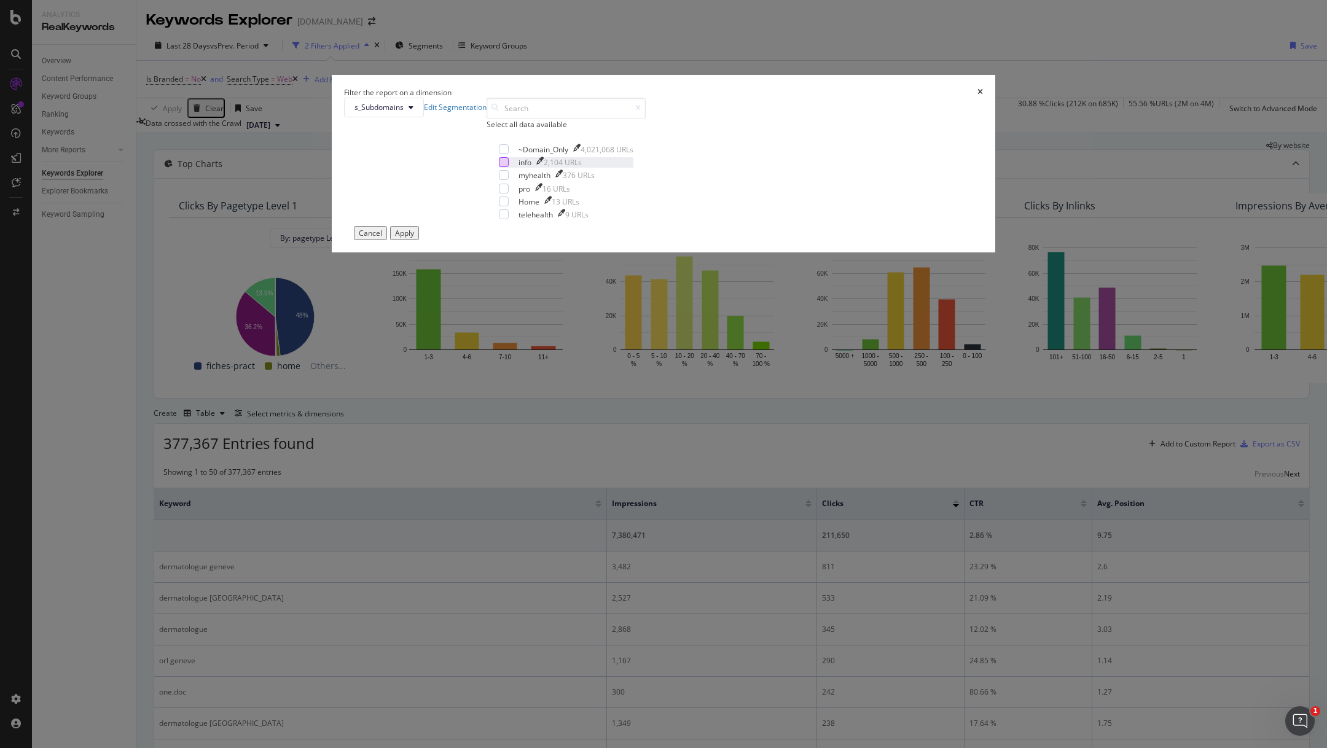
click at [509, 167] on div "modal" at bounding box center [504, 162] width 10 height 10
click at [414, 238] on div "Apply" at bounding box center [404, 233] width 19 height 10
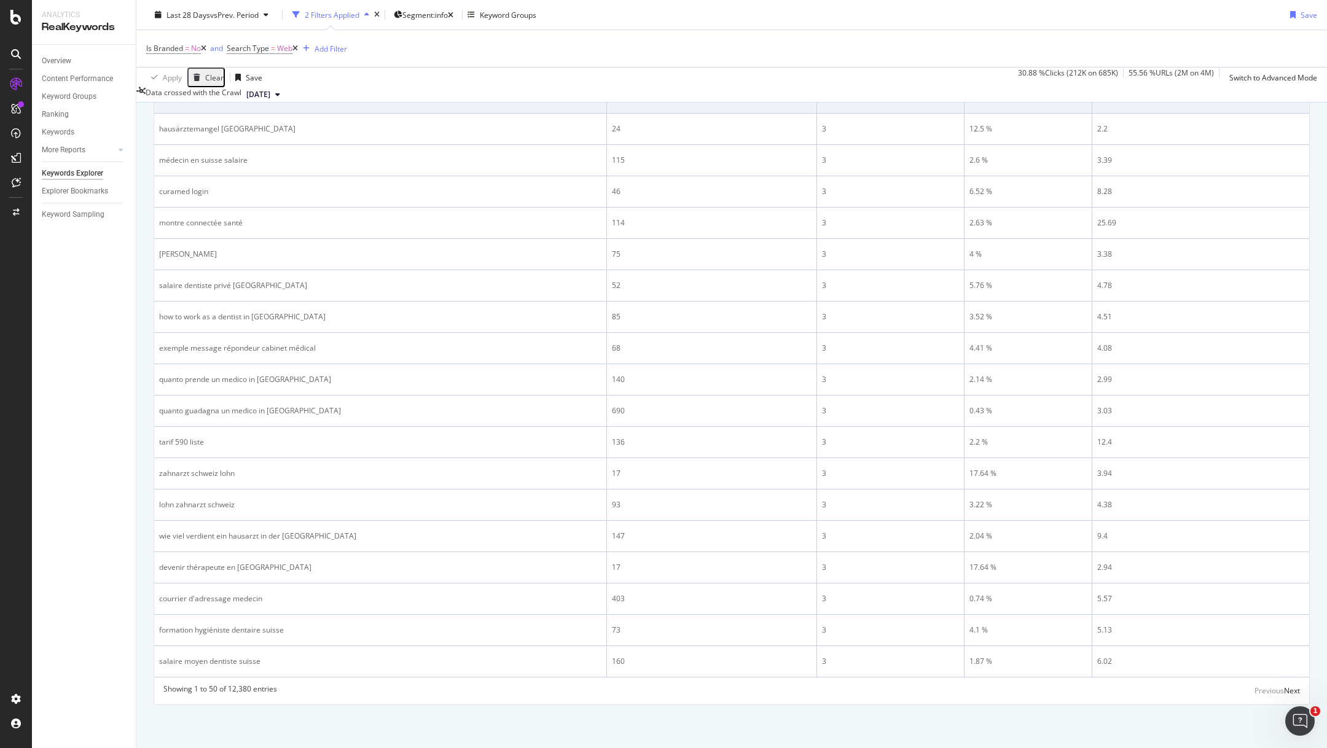
scroll to position [1476, 0]
click at [255, 17] on span "vs Prev. Period" at bounding box center [234, 14] width 49 height 10
click at [546, 67] on div "Apply Clear Save 30.88 % Clicks ( 212K on 685K ) 55.56 % URLs ( 2M on 4M ) Swit…" at bounding box center [731, 77] width 1191 height 20
click at [352, 18] on div "2 Filters Applied" at bounding box center [332, 14] width 55 height 10
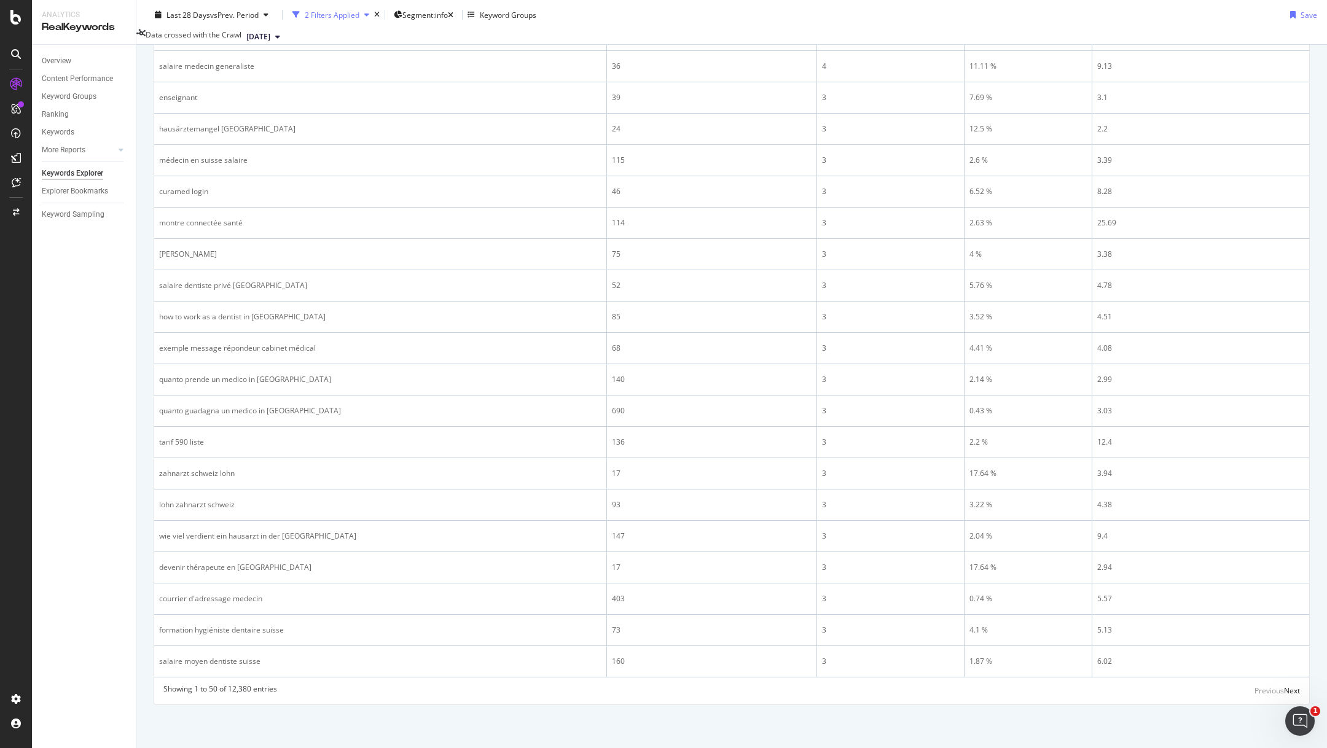
click at [352, 18] on div "2 Filters Applied" at bounding box center [332, 14] width 55 height 10
click at [337, 54] on div "Add Filter" at bounding box center [322, 49] width 49 height 14
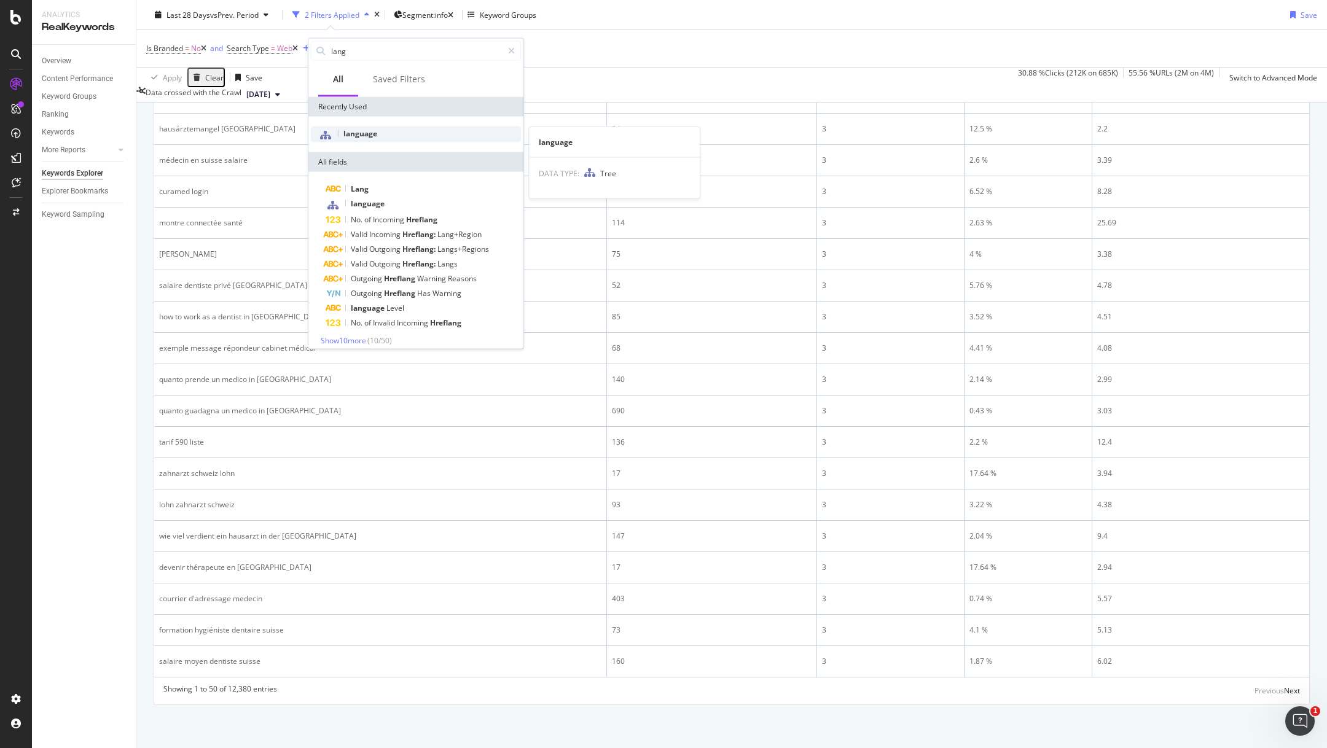
type input "lang"
click at [390, 127] on div "language" at bounding box center [416, 135] width 210 height 16
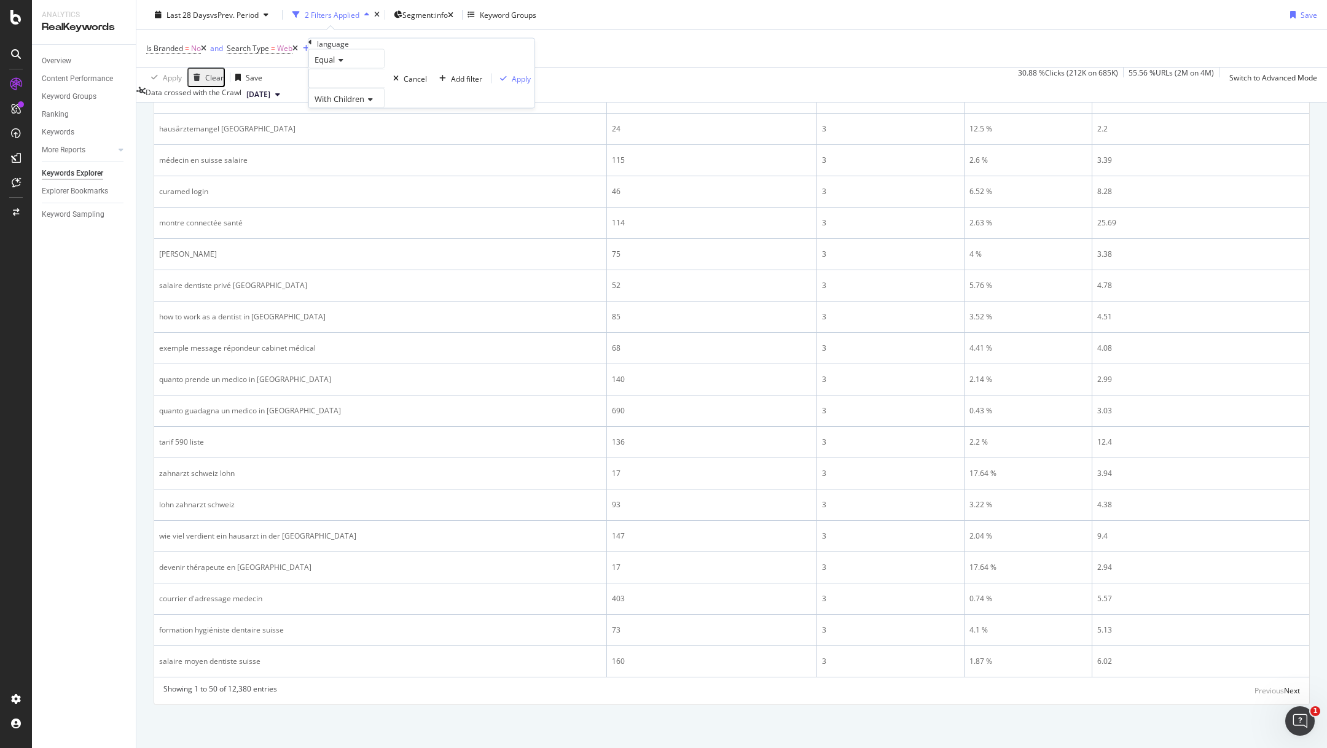
click at [357, 88] on div at bounding box center [346, 79] width 76 height 20
click at [359, 113] on span "1,797,905 URLS" at bounding box center [356, 108] width 57 height 10
click at [512, 84] on div "Apply" at bounding box center [521, 78] width 19 height 10
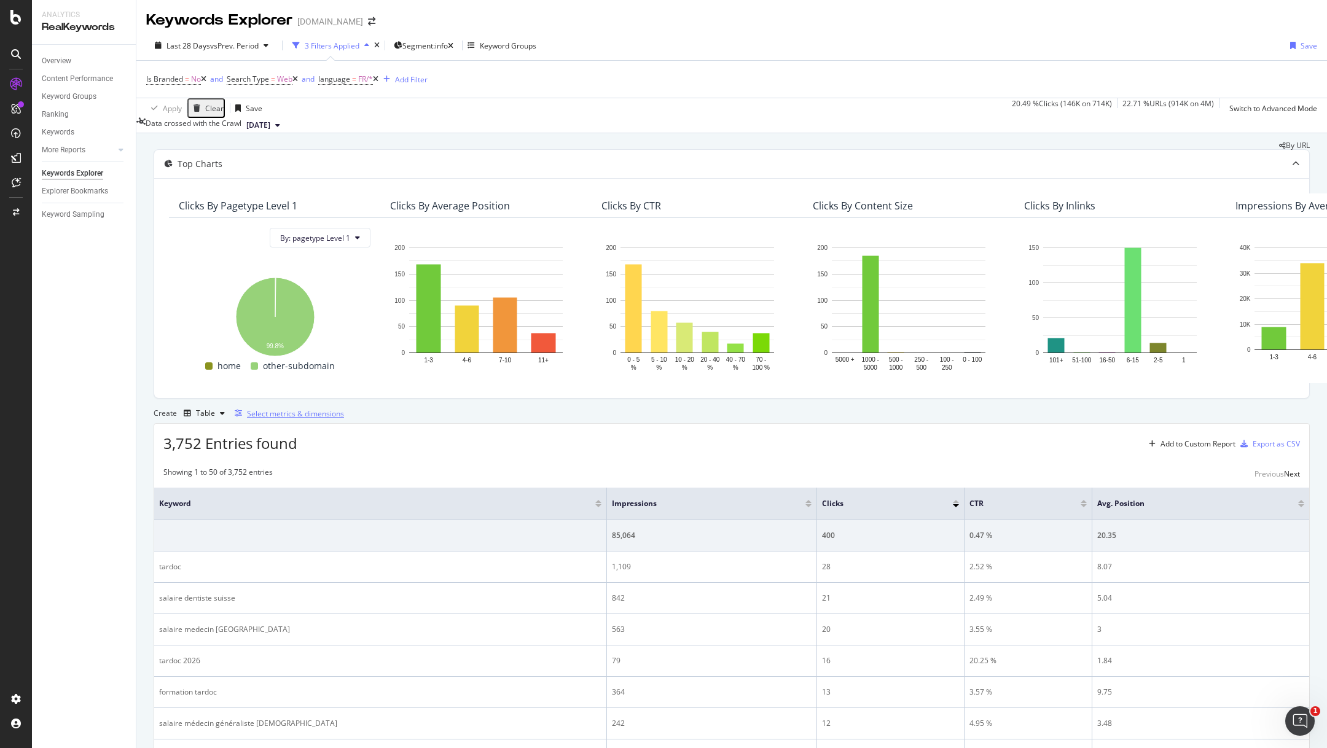
click at [344, 419] on div "Select metrics & dimensions" at bounding box center [295, 414] width 97 height 10
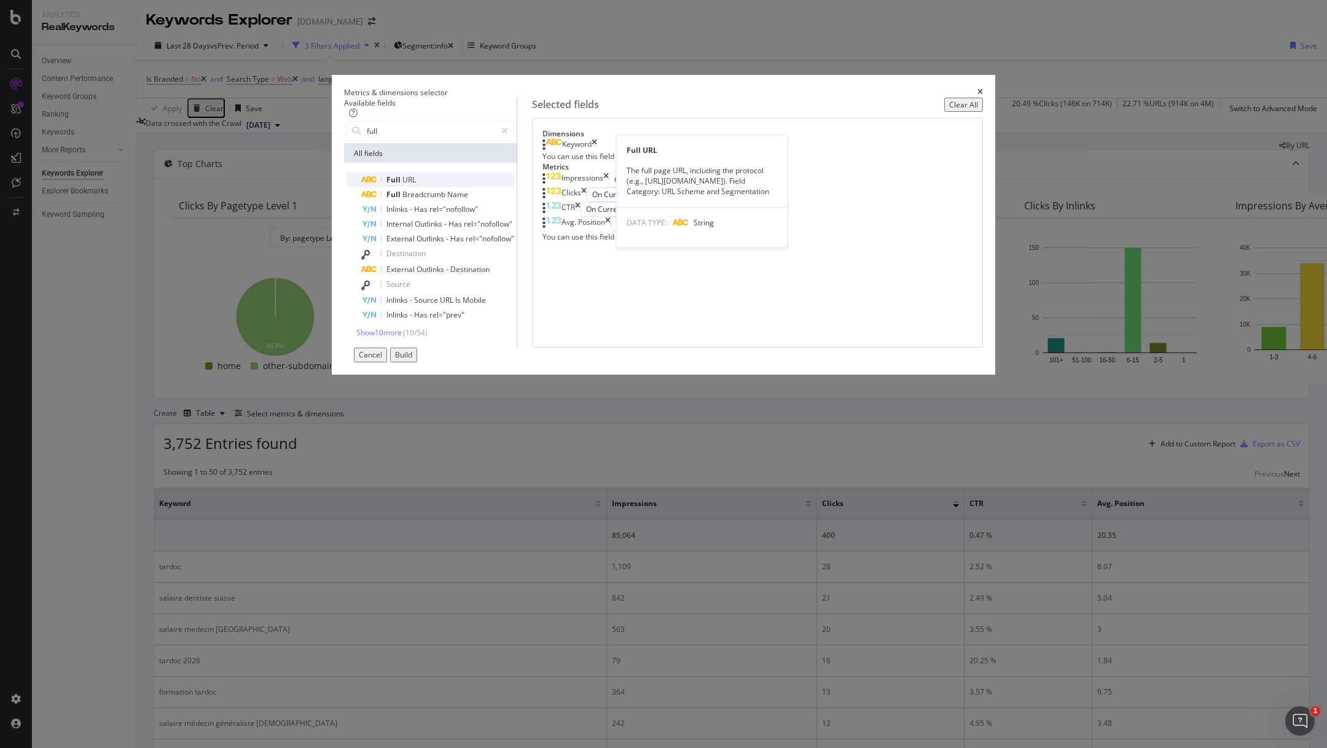
type input "full"
click at [499, 187] on div "Full URL" at bounding box center [437, 180] width 153 height 15
drag, startPoint x: 917, startPoint y: 601, endPoint x: 816, endPoint y: 238, distance: 376.8
click at [816, 238] on div "Metrics & dimensions selector Available fields full All fields Full URL Full Br…" at bounding box center [663, 225] width 663 height 300
drag, startPoint x: 734, startPoint y: 264, endPoint x: 732, endPoint y: 515, distance: 251.3
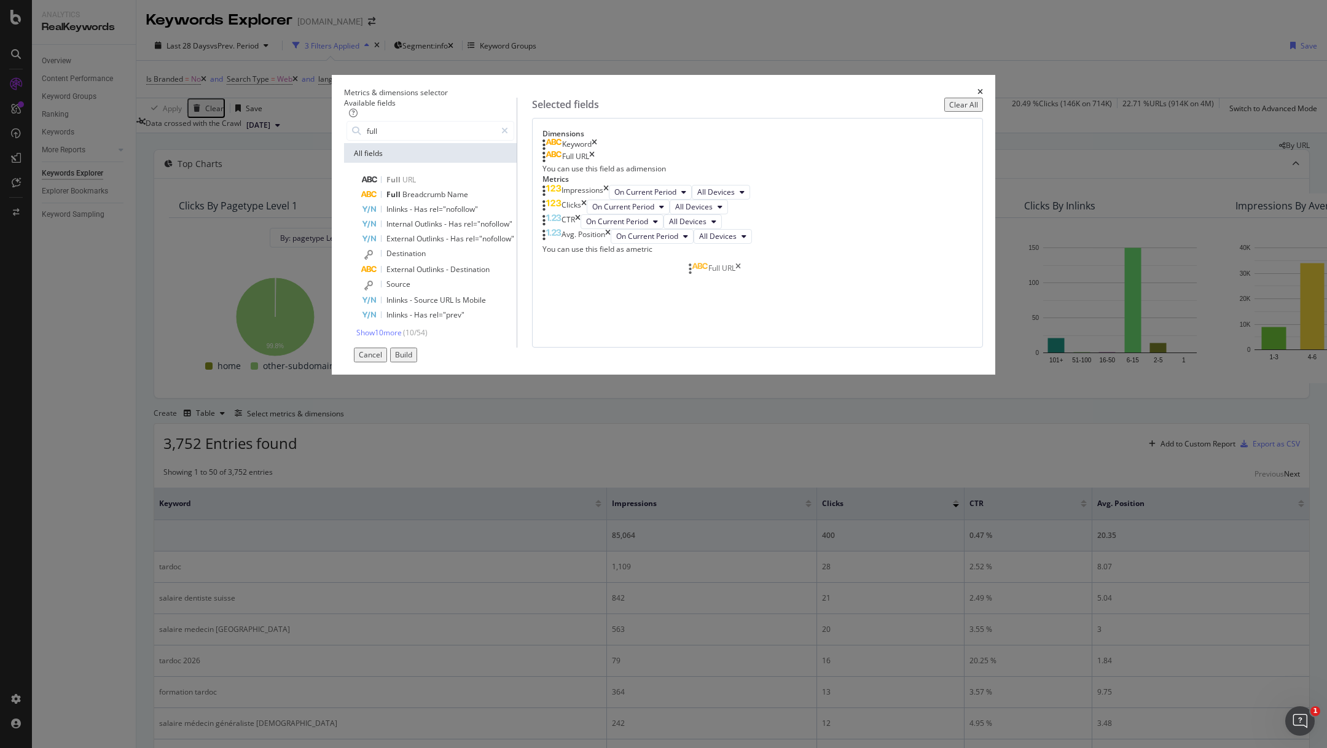
click at [732, 515] on body "Analytics RealKeywords Overview Content Performance Keyword Groups Ranking Keyw…" at bounding box center [663, 374] width 1327 height 748
click at [417, 362] on button "Build" at bounding box center [403, 355] width 27 height 14
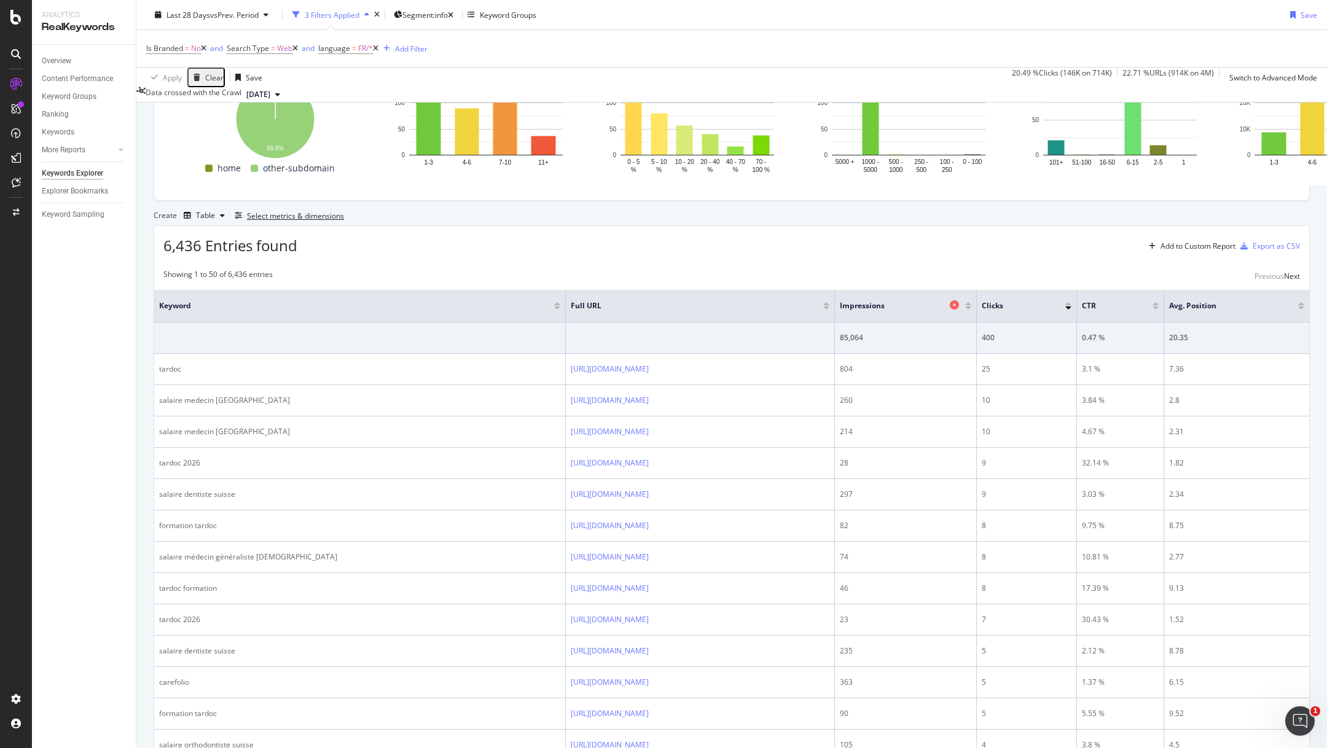
scroll to position [194, 0]
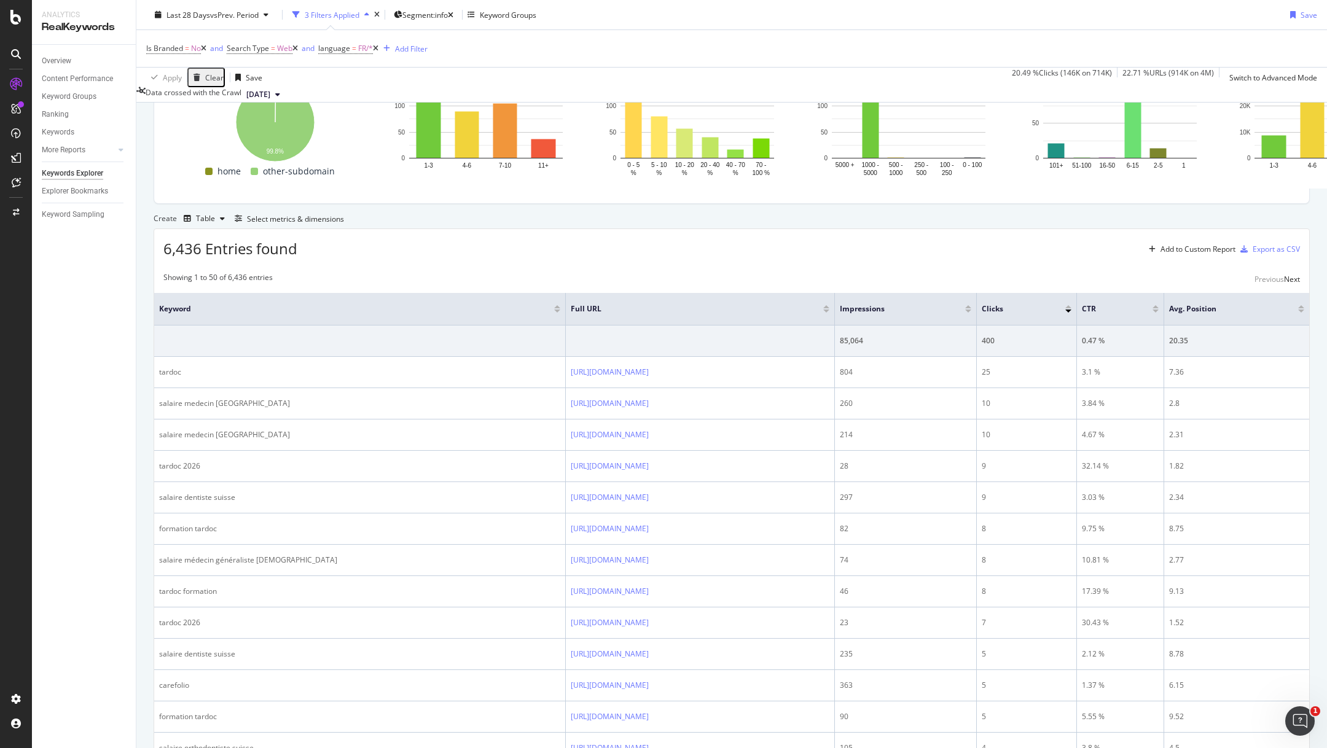
click at [979, 325] on span at bounding box center [975, 309] width 7 height 32
click at [971, 313] on div at bounding box center [968, 308] width 6 height 7
click at [971, 313] on div at bounding box center [968, 311] width 6 height 3
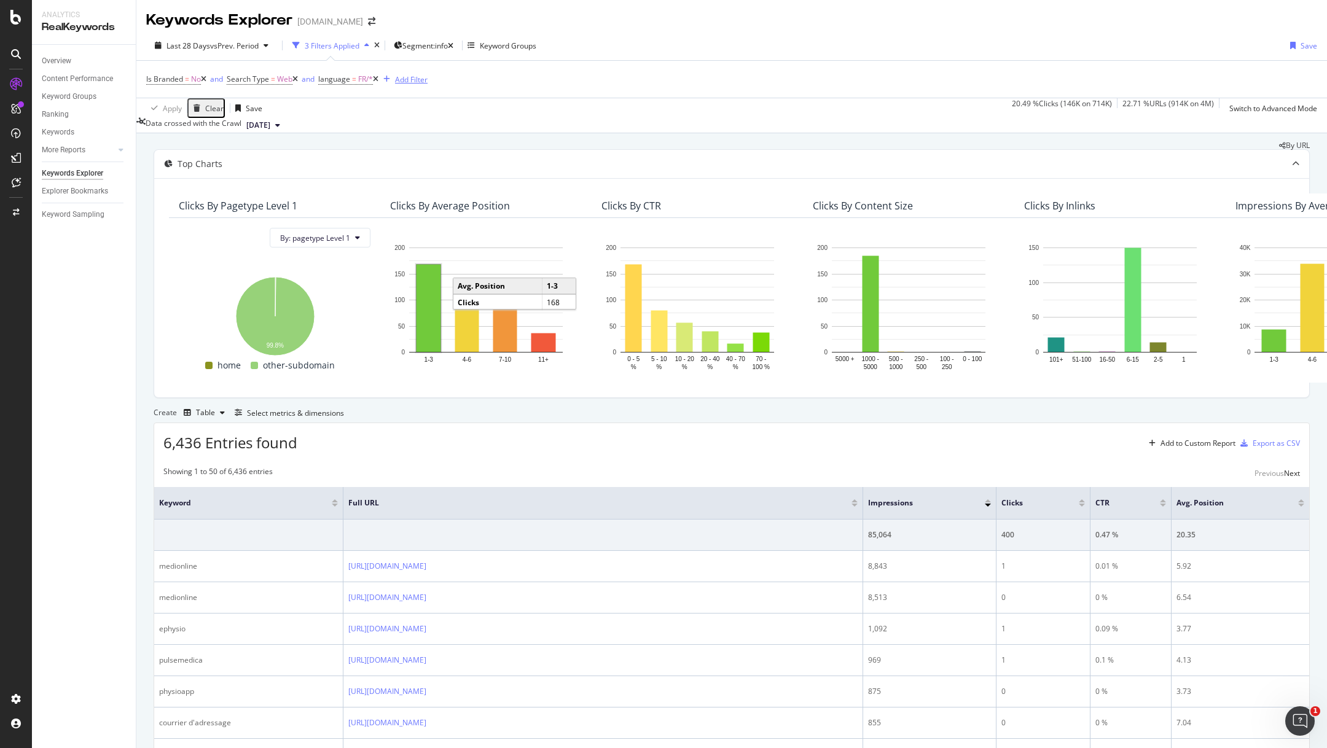
click at [419, 78] on div "Add Filter" at bounding box center [411, 79] width 33 height 10
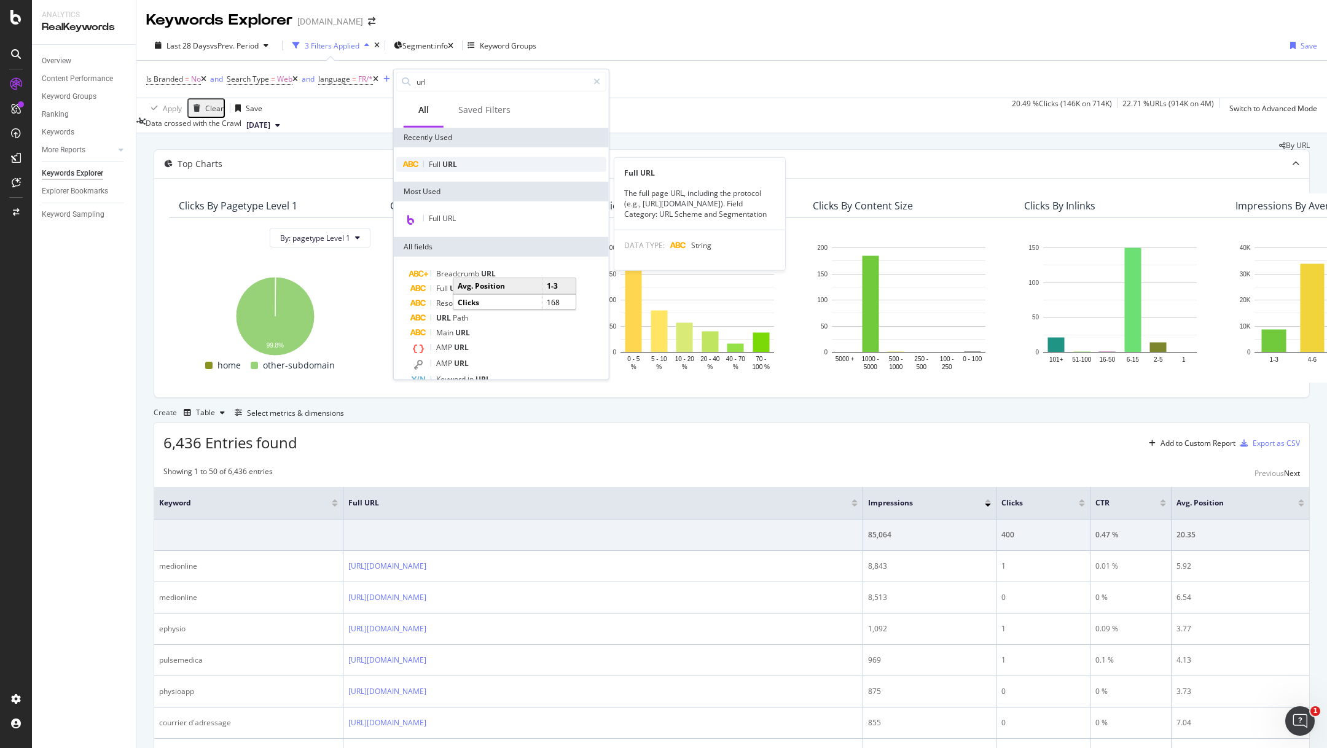
type input "url"
click at [461, 163] on div "Full URL" at bounding box center [501, 164] width 210 height 15
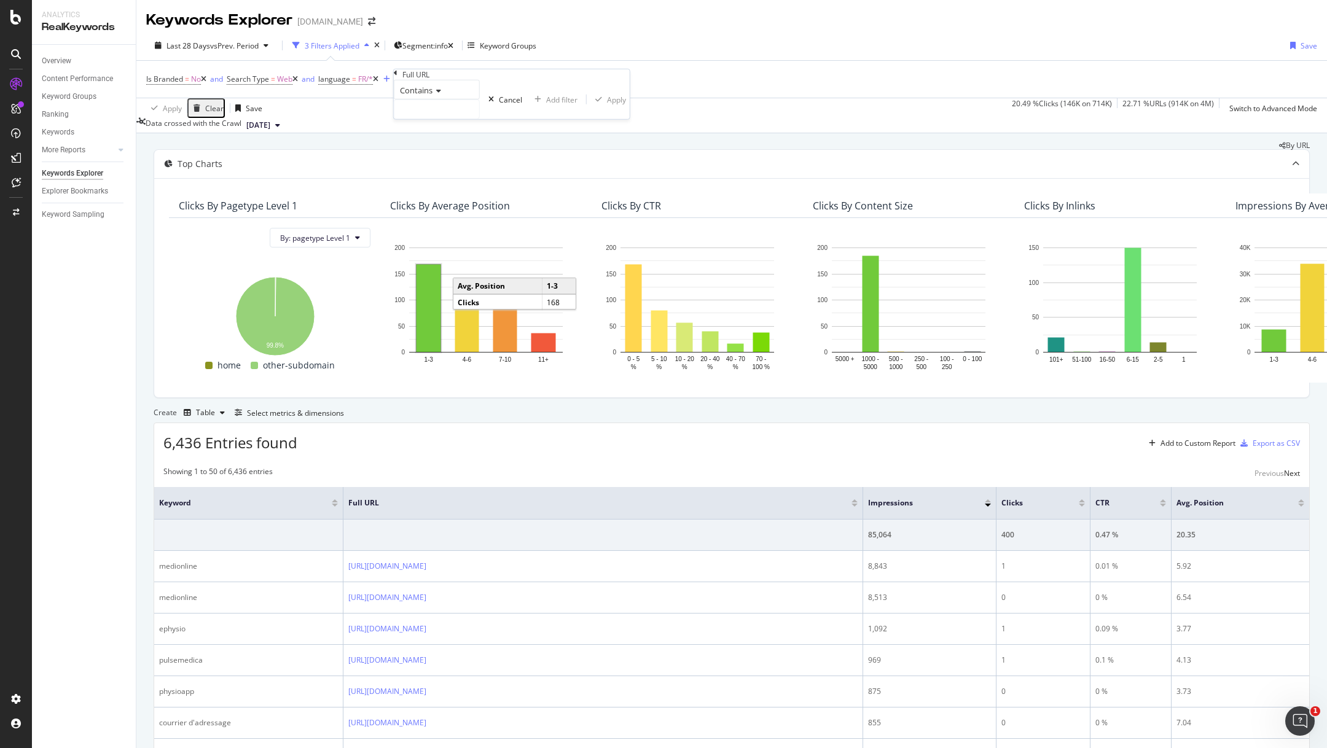
click at [420, 100] on div "Contains" at bounding box center [437, 90] width 86 height 20
click at [442, 202] on span "Doesn't contain" at bounding box center [423, 197] width 53 height 10
click at [440, 119] on input "text" at bounding box center [436, 109] width 85 height 18
type input "#heading"
click at [625, 104] on div "Apply" at bounding box center [634, 99] width 19 height 10
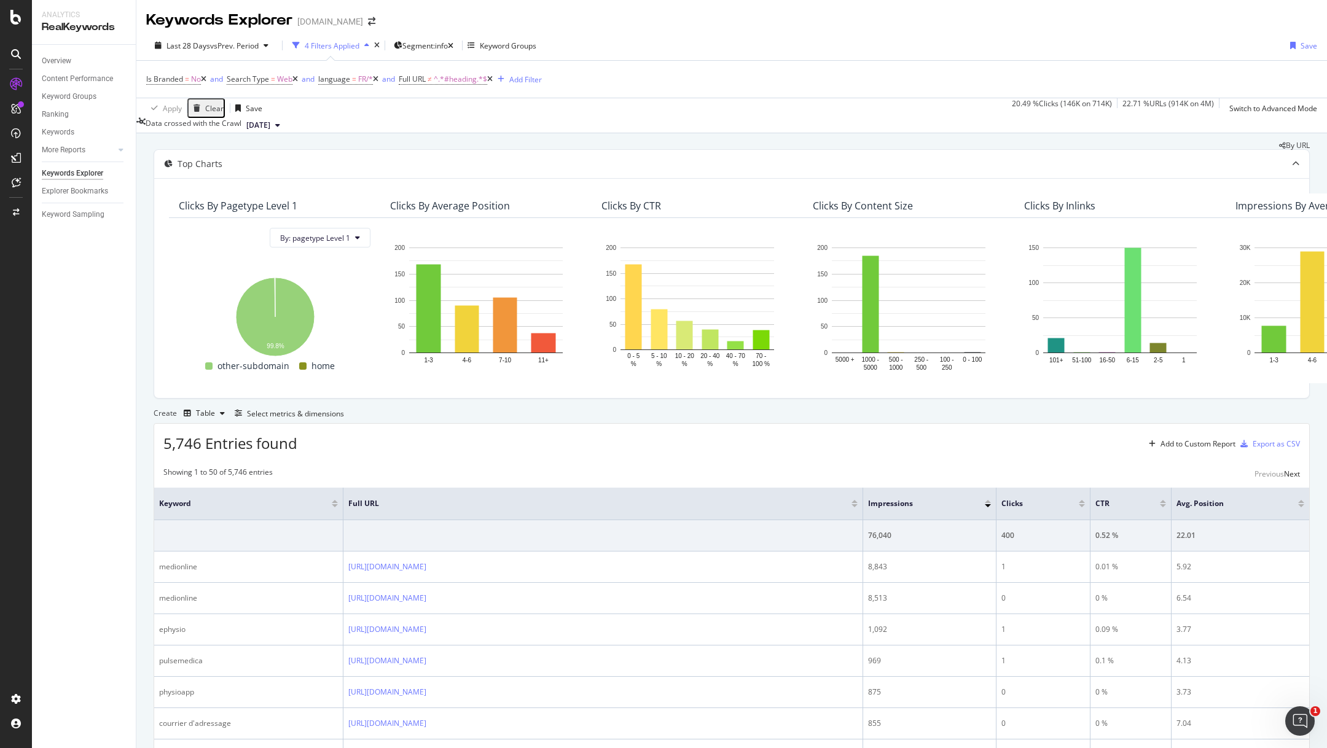
click at [1301, 507] on div at bounding box center [1301, 505] width 6 height 3
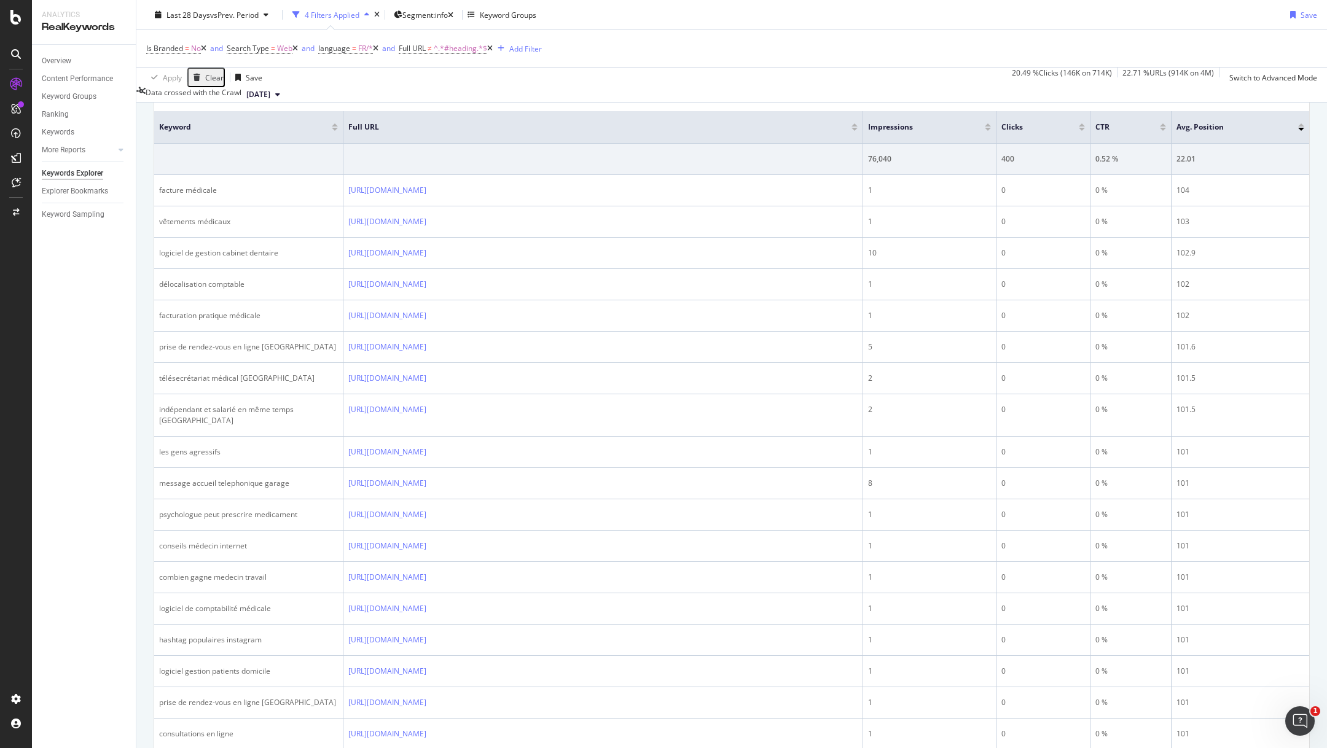
scroll to position [371, 0]
click at [1301, 131] on div at bounding box center [1301, 129] width 6 height 3
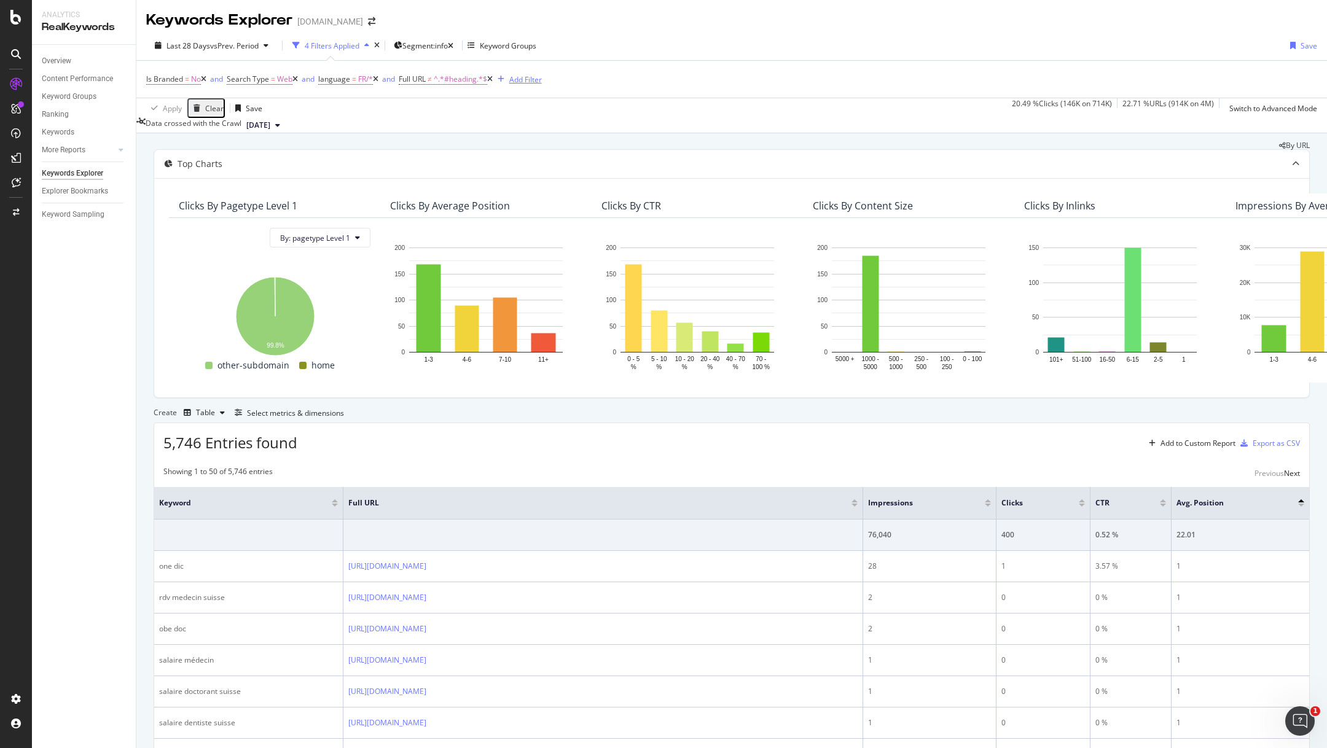
click at [539, 84] on div "Add Filter" at bounding box center [525, 79] width 33 height 10
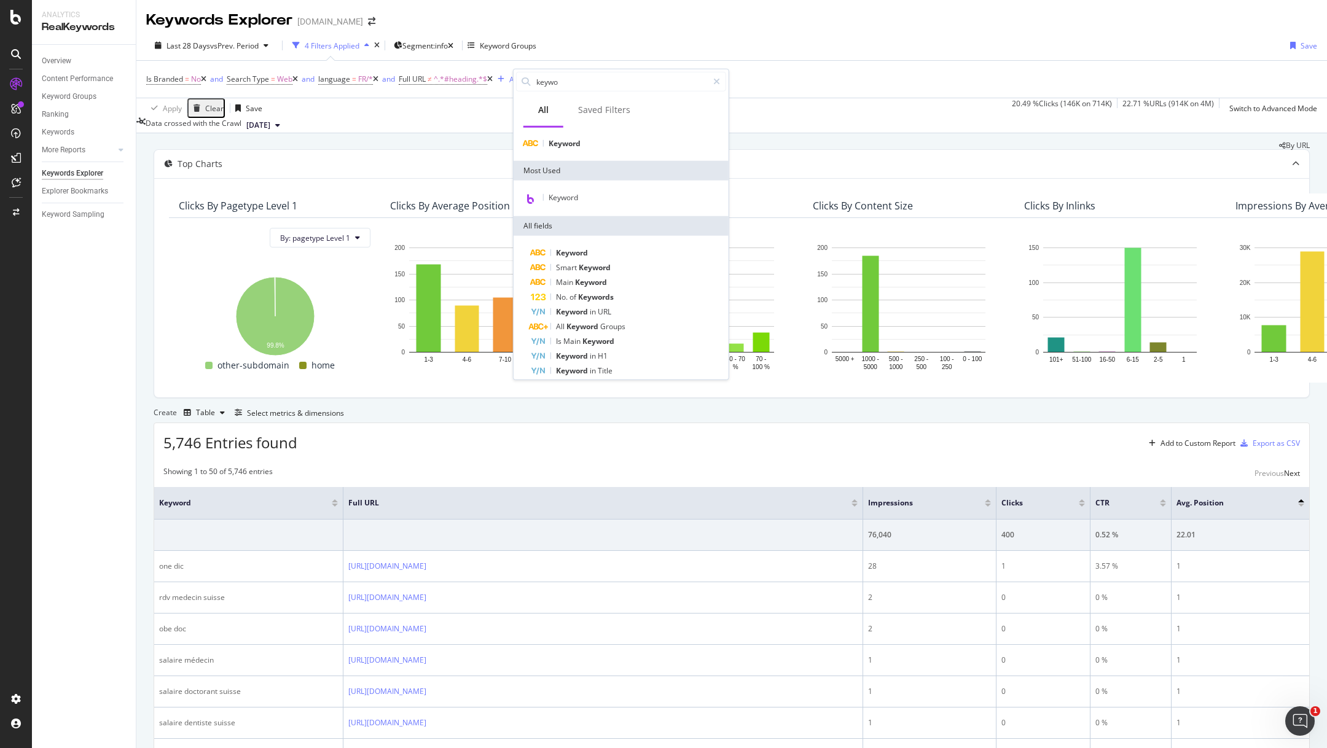
scroll to position [59, 0]
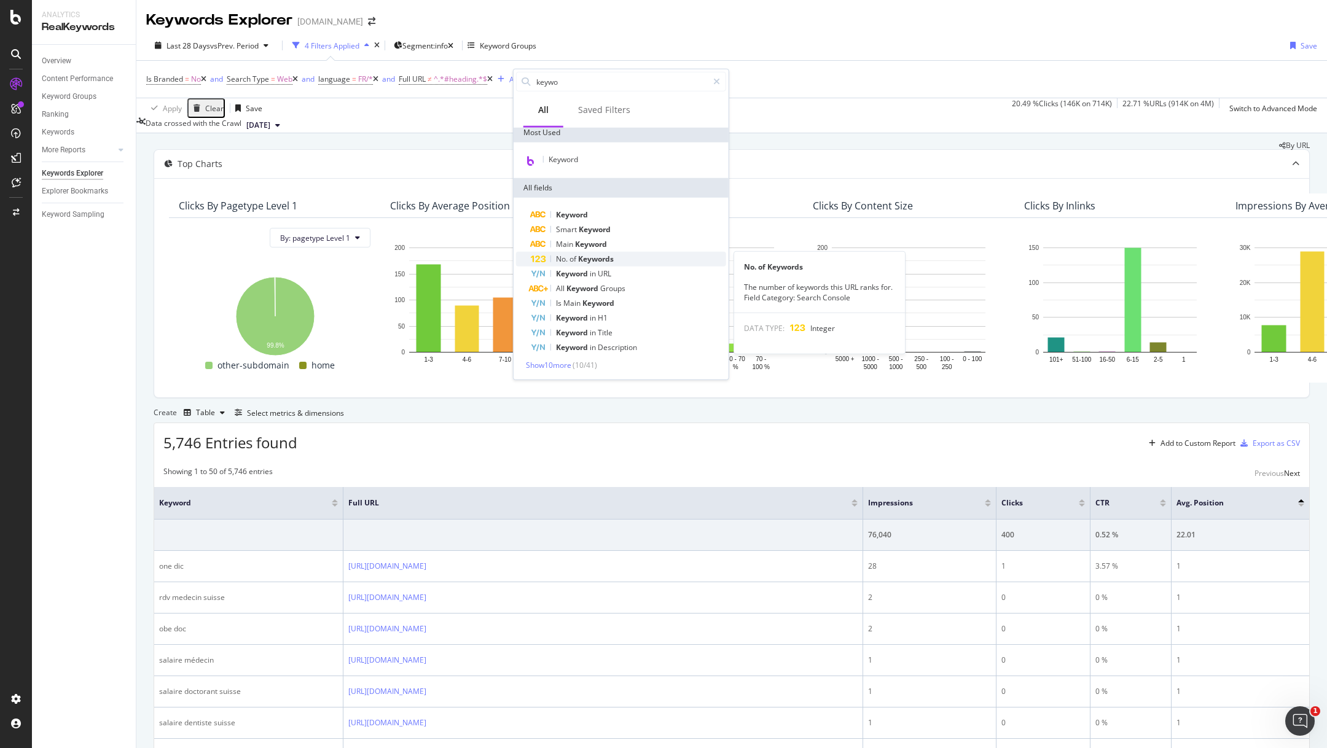
type input "keywo"
click at [597, 256] on span "Keywords" at bounding box center [596, 259] width 36 height 10
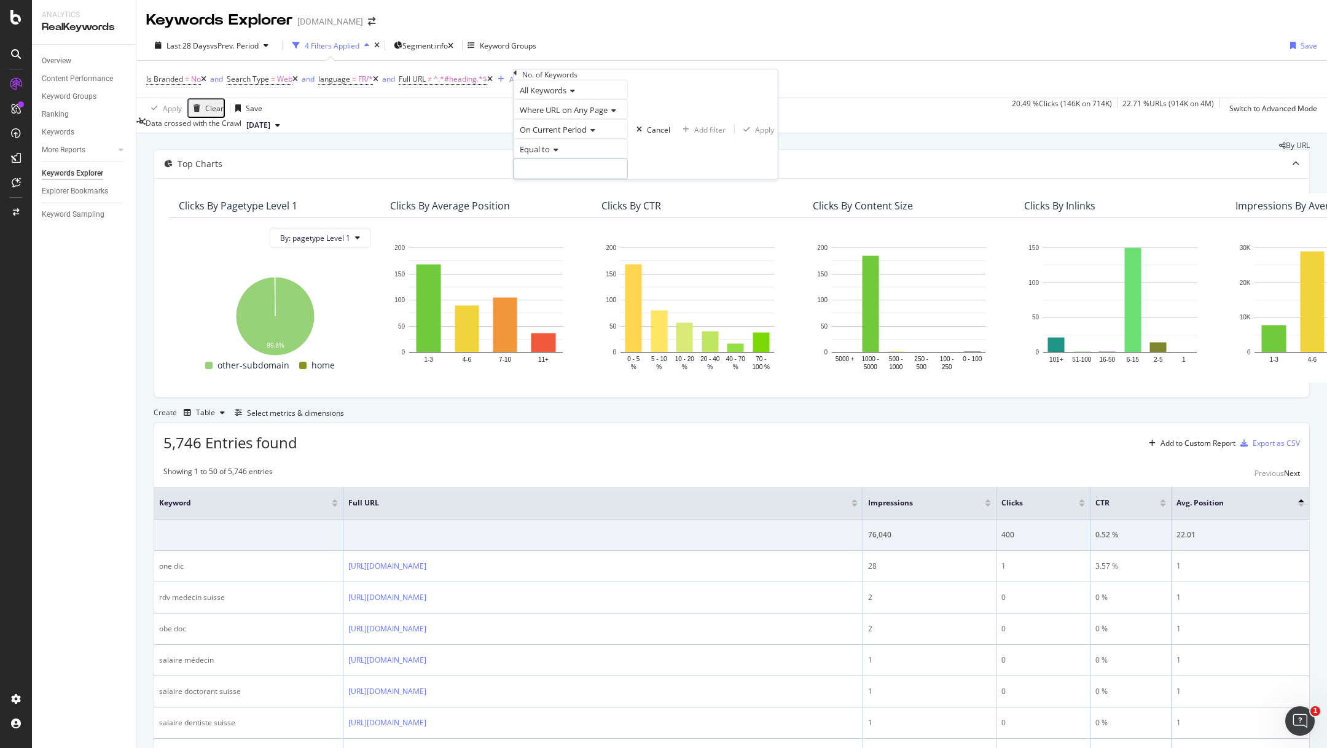
click at [603, 179] on input "number" at bounding box center [571, 168] width 114 height 21
click at [563, 158] on div "Equal to" at bounding box center [571, 149] width 114 height 20
click at [582, 235] on span "Greater than or equal to" at bounding box center [558, 230] width 83 height 10
click at [565, 179] on input "number" at bounding box center [571, 168] width 115 height 21
type input "2"
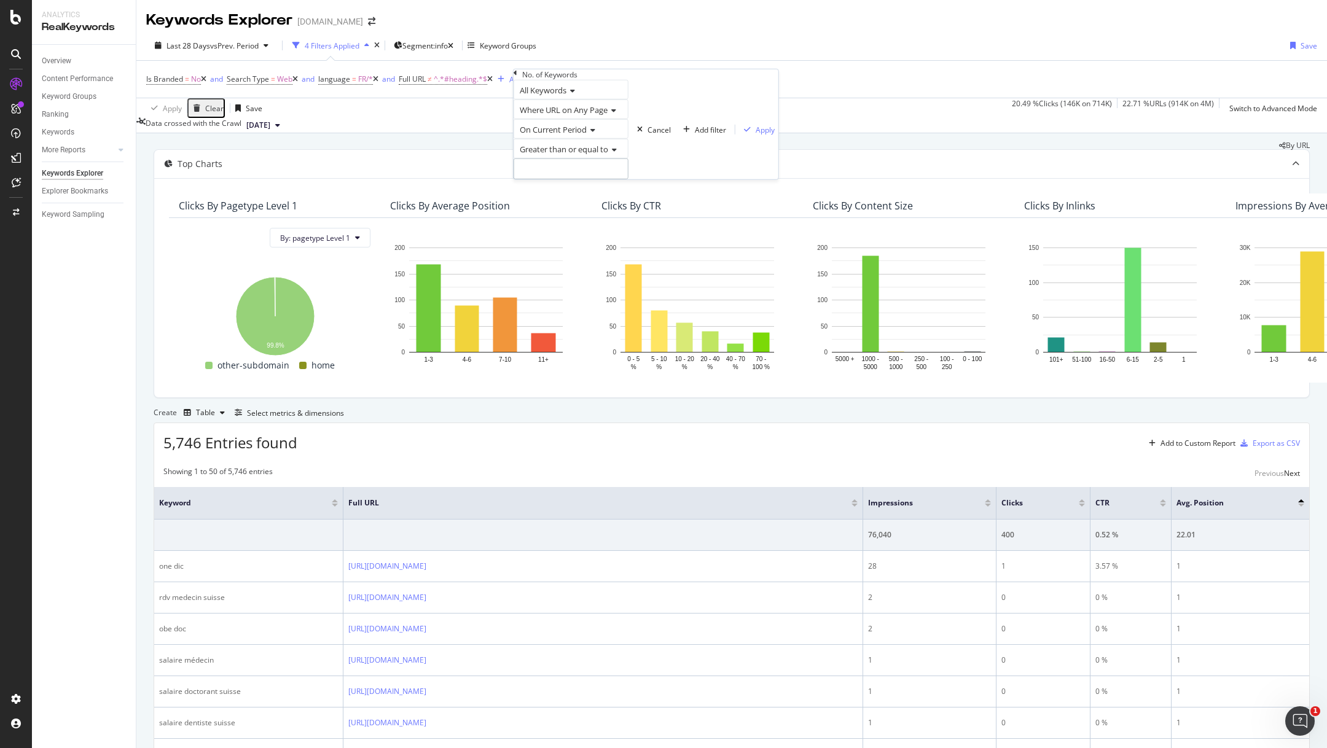
type input "3"
type input "2"
type input "3"
type input "2"
click at [756, 135] on div "Apply" at bounding box center [765, 129] width 19 height 10
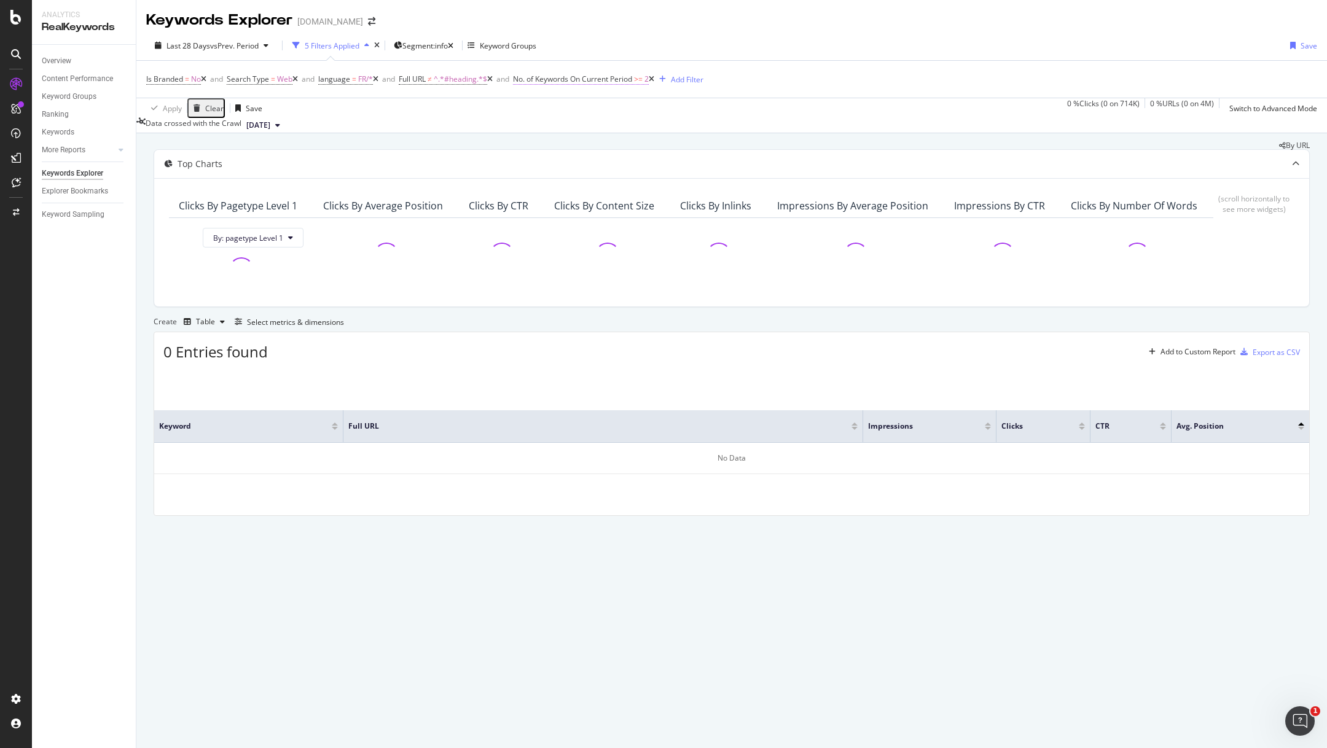
click at [630, 77] on span "No. of Keywords On Current Period" at bounding box center [572, 79] width 119 height 10
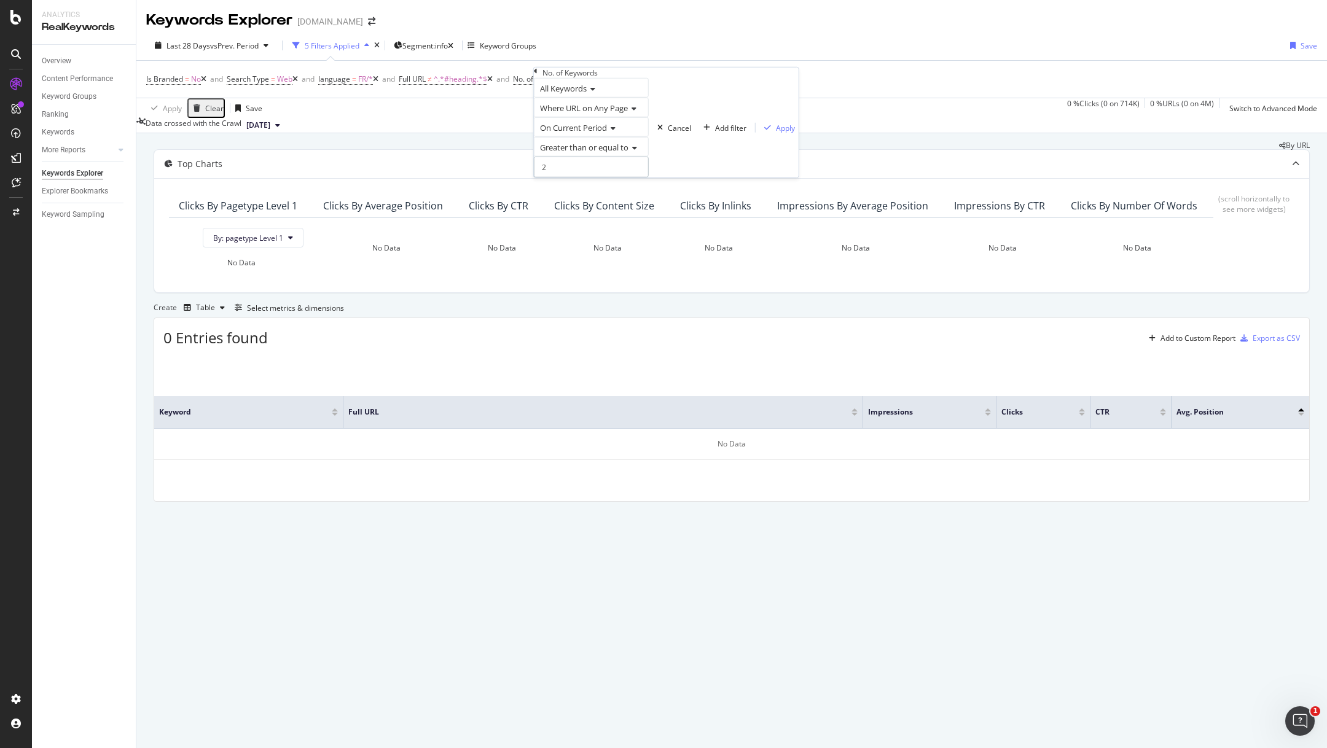
click at [578, 178] on input "2" at bounding box center [591, 167] width 115 height 21
click at [628, 153] on span "Greater than or equal to" at bounding box center [584, 147] width 88 height 11
click at [648, 157] on div "On Current Period Greater than or equal to" at bounding box center [591, 147] width 115 height 60
click at [668, 133] on div "Cancel" at bounding box center [679, 127] width 23 height 10
click at [654, 78] on icon at bounding box center [652, 79] width 6 height 7
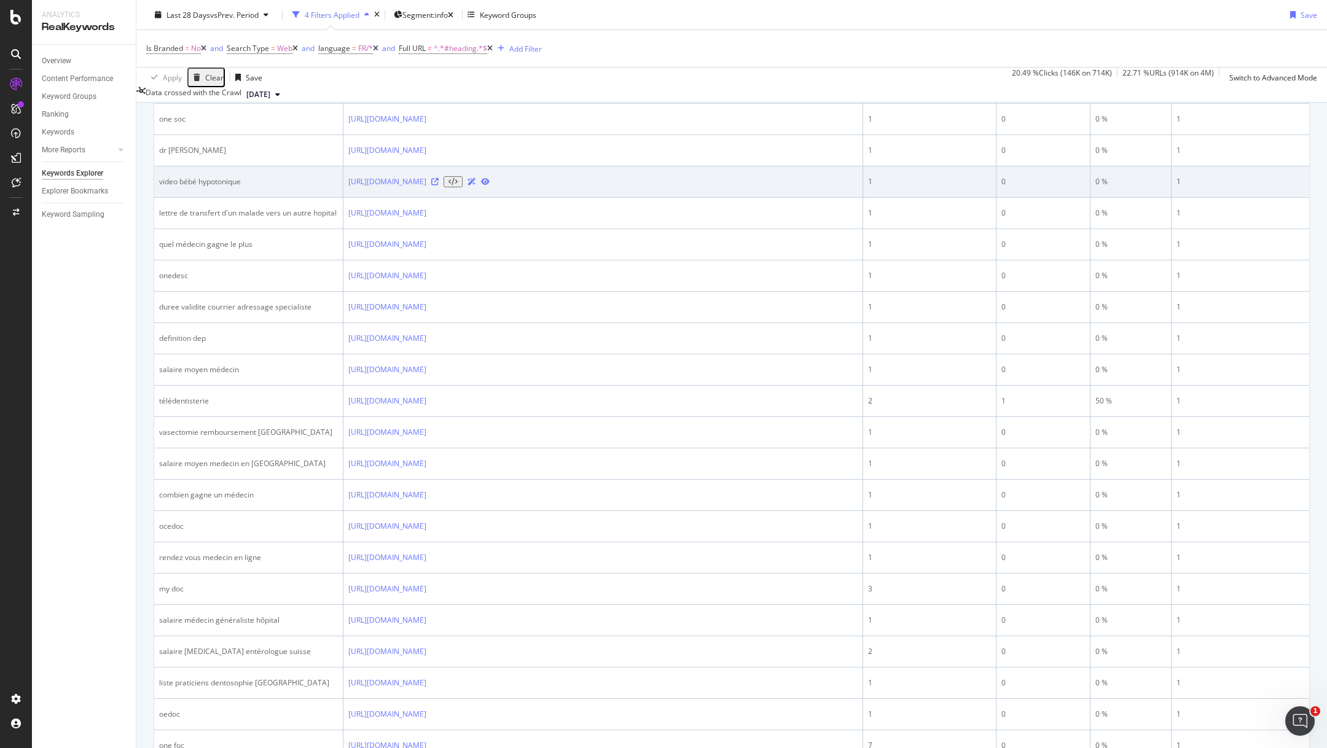
scroll to position [1158, 0]
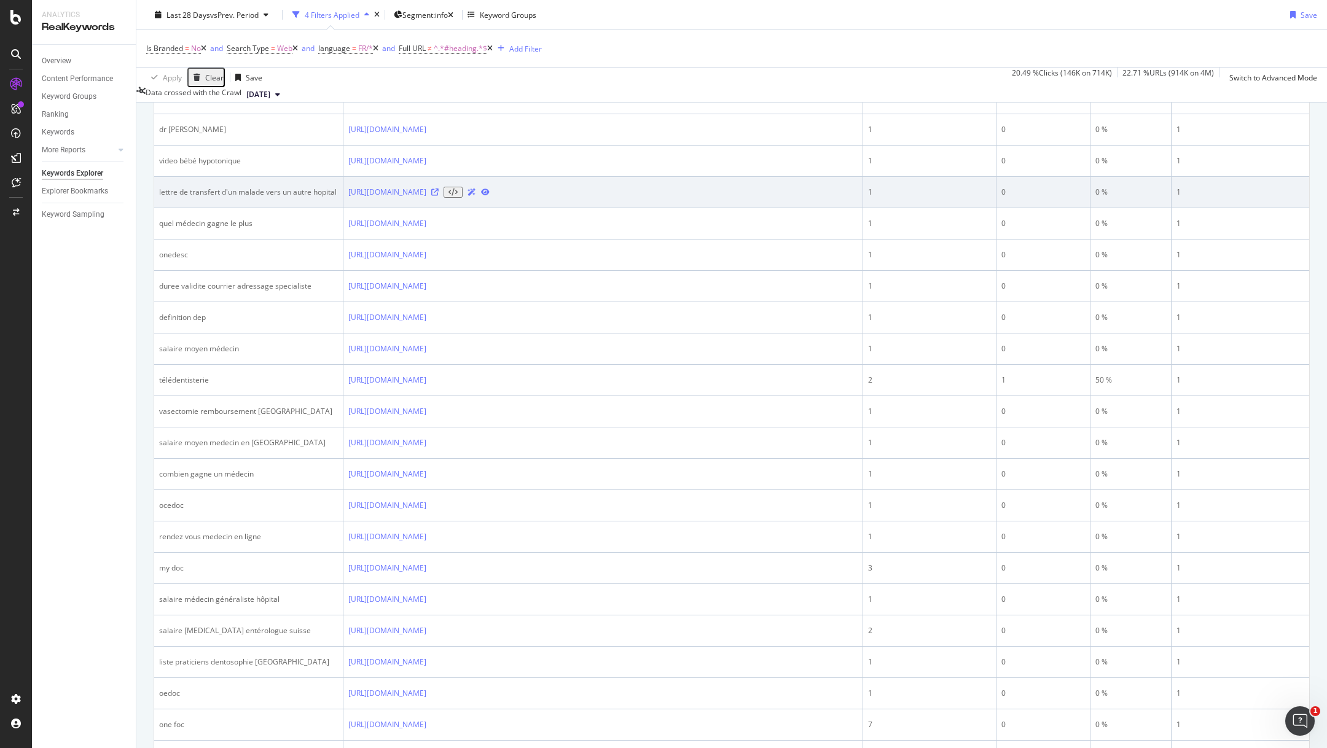
click at [262, 198] on div "lettre de transfert d'un malade vers un autre hopital" at bounding box center [248, 192] width 179 height 11
click at [262, 208] on td "lettre de transfert d'un malade vers un autre hopital" at bounding box center [248, 192] width 189 height 31
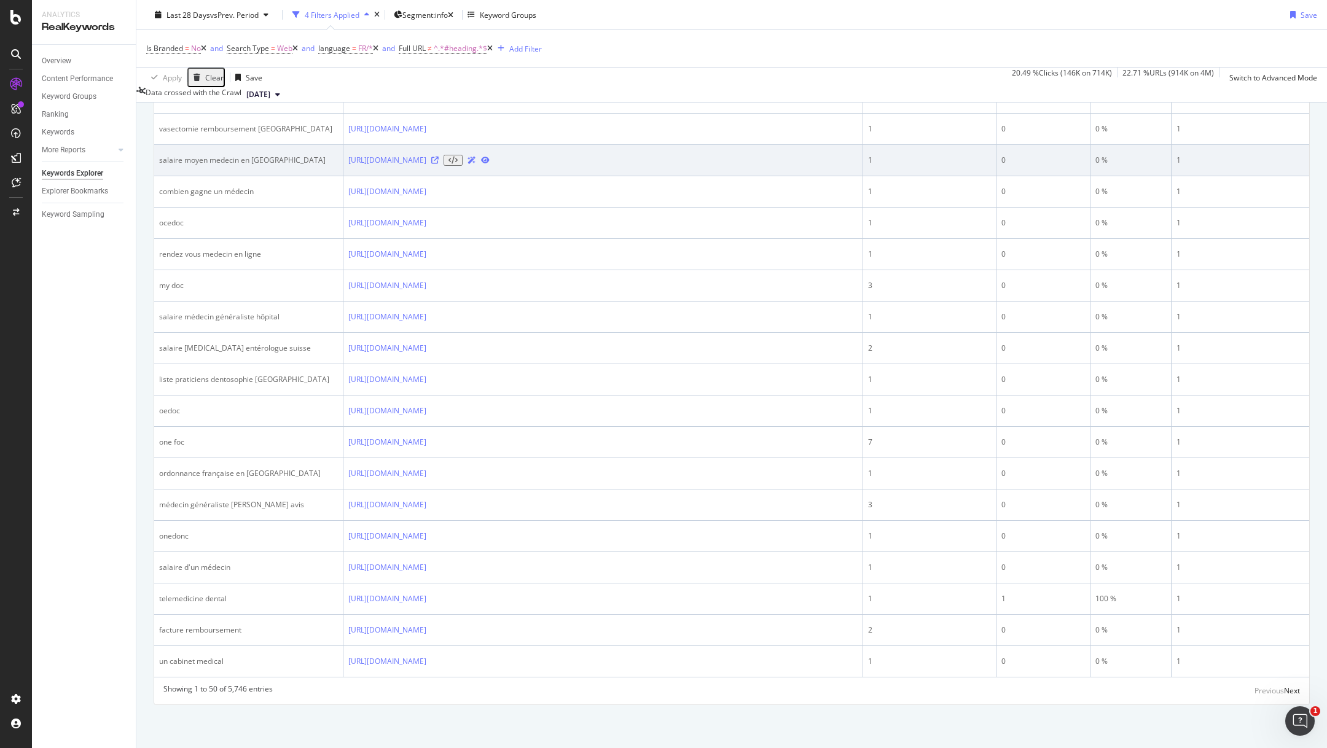
scroll to position [1569, 0]
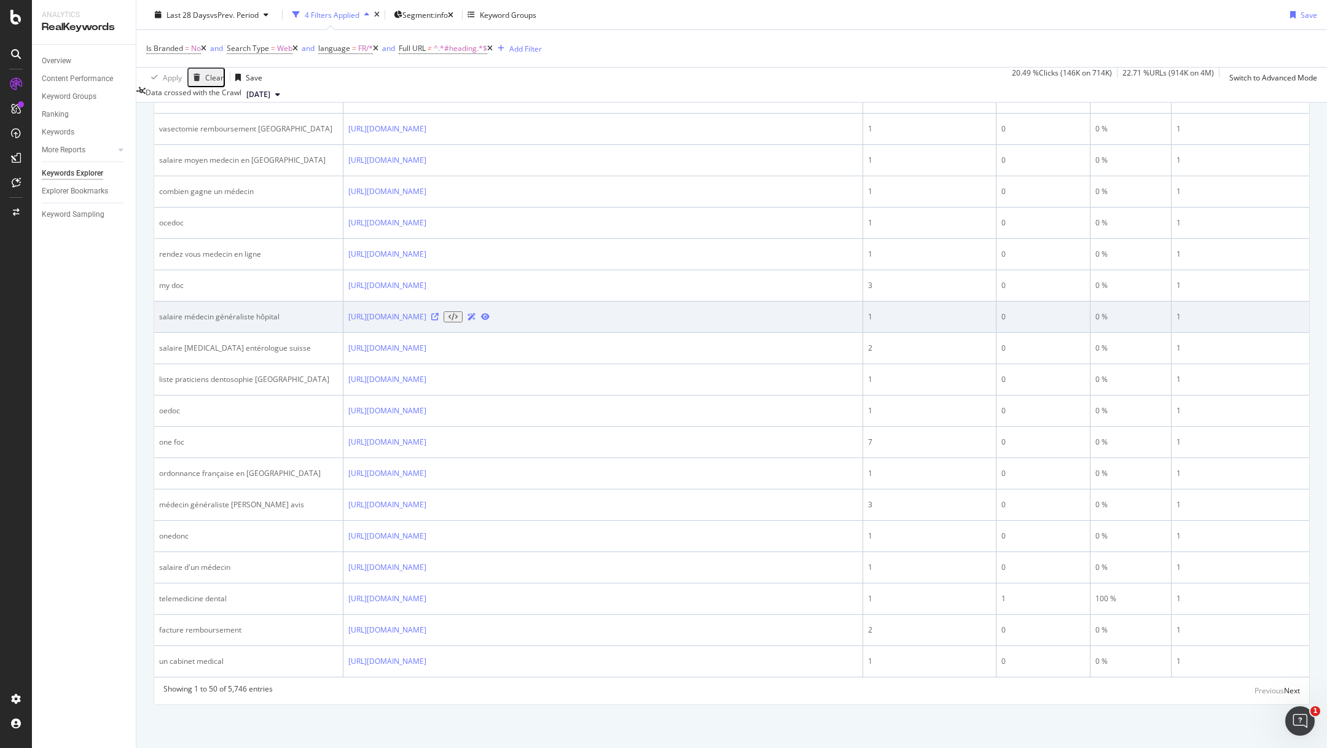
click at [439, 313] on icon at bounding box center [434, 316] width 7 height 7
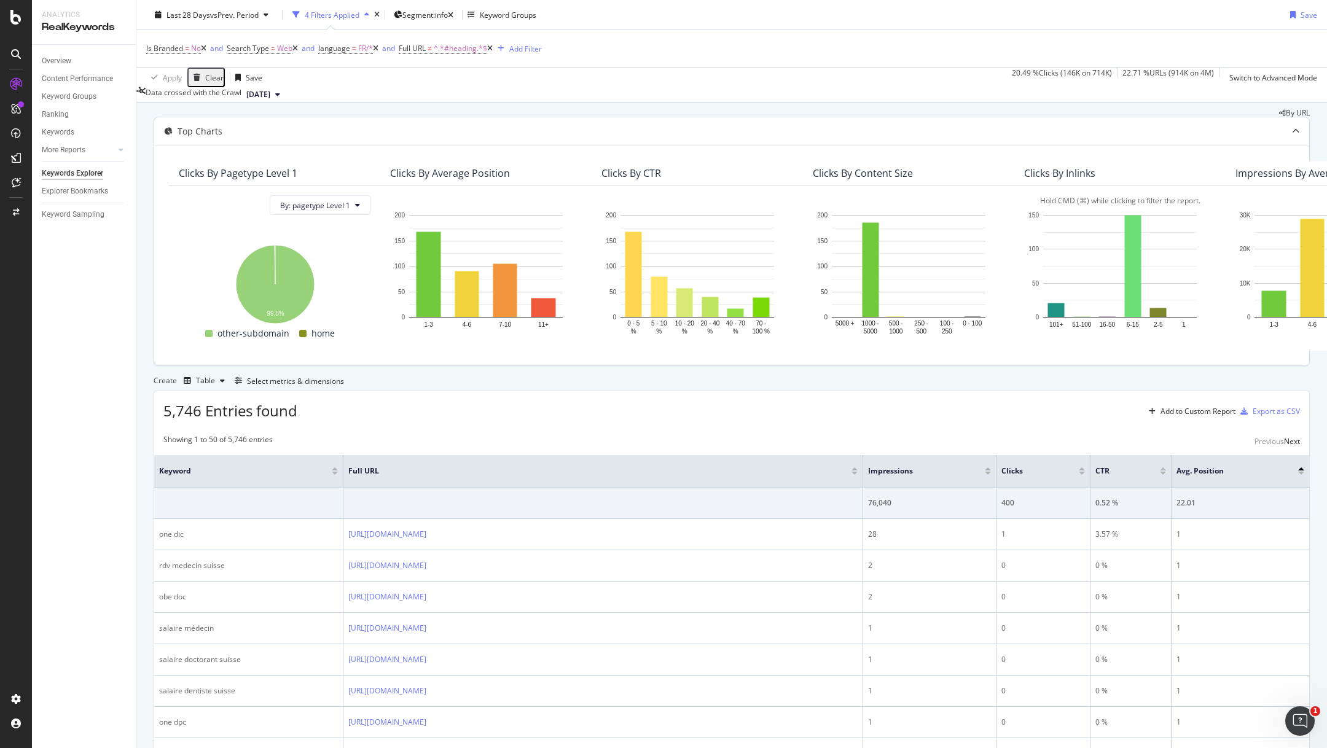
scroll to position [15, 0]
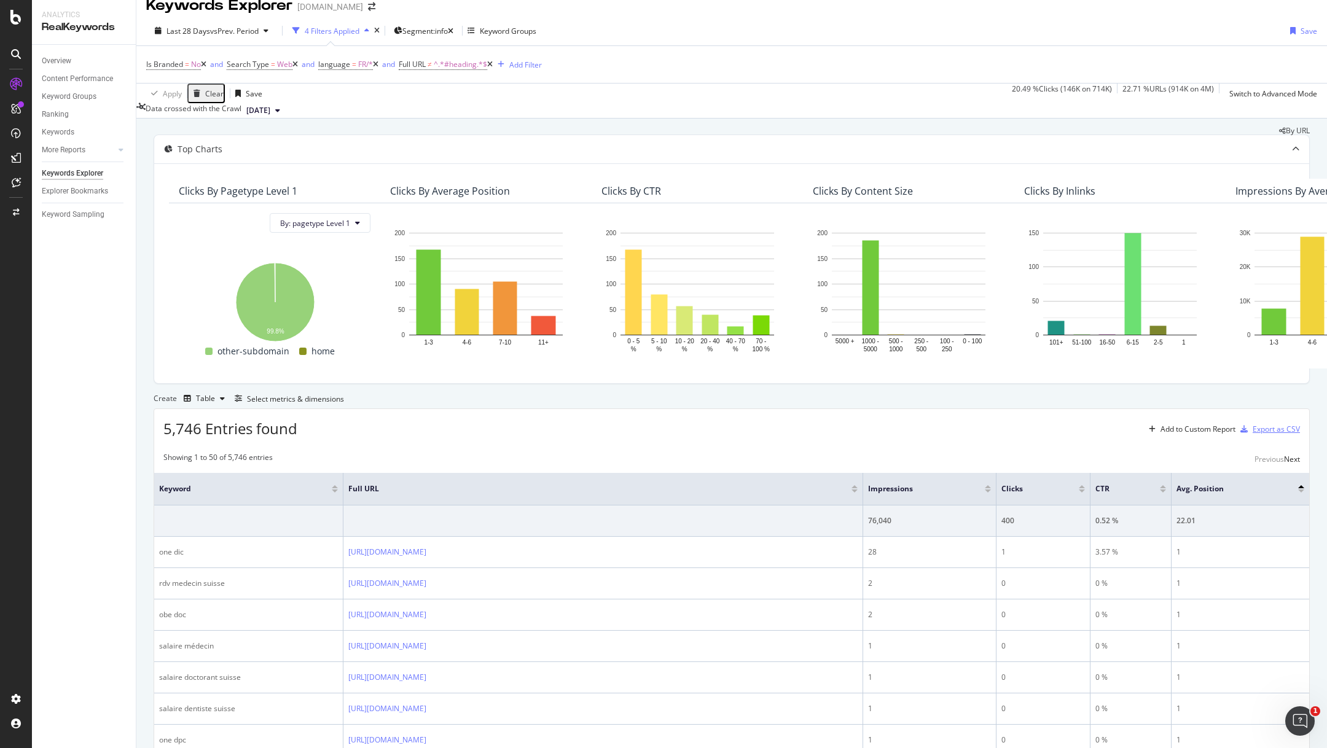
click at [1259, 434] on div "Export as CSV" at bounding box center [1276, 429] width 47 height 10
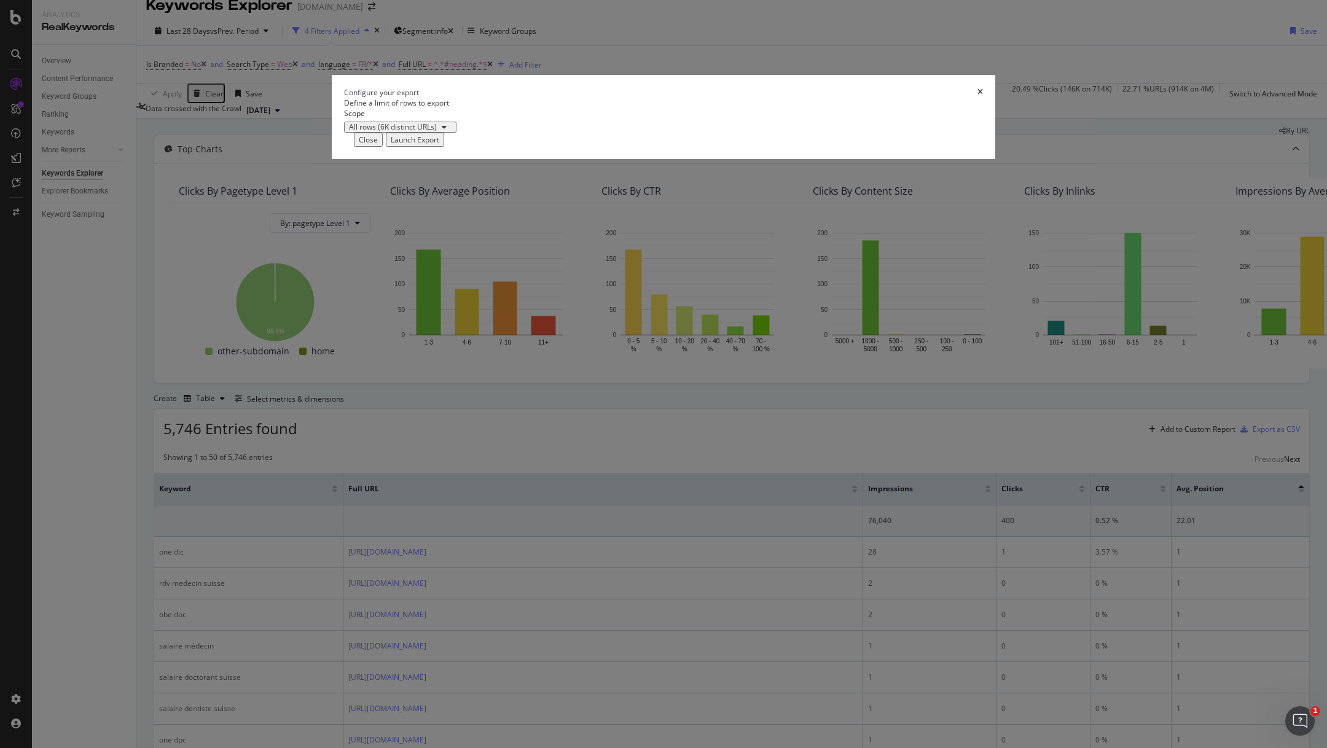
click at [439, 145] on div "Launch Export" at bounding box center [415, 140] width 49 height 10
